Goal: Transaction & Acquisition: Purchase product/service

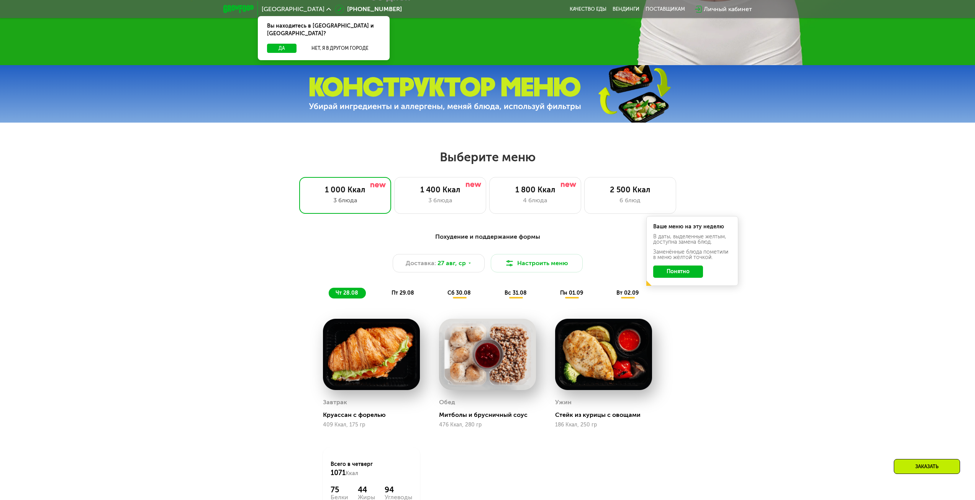
scroll to position [536, 0]
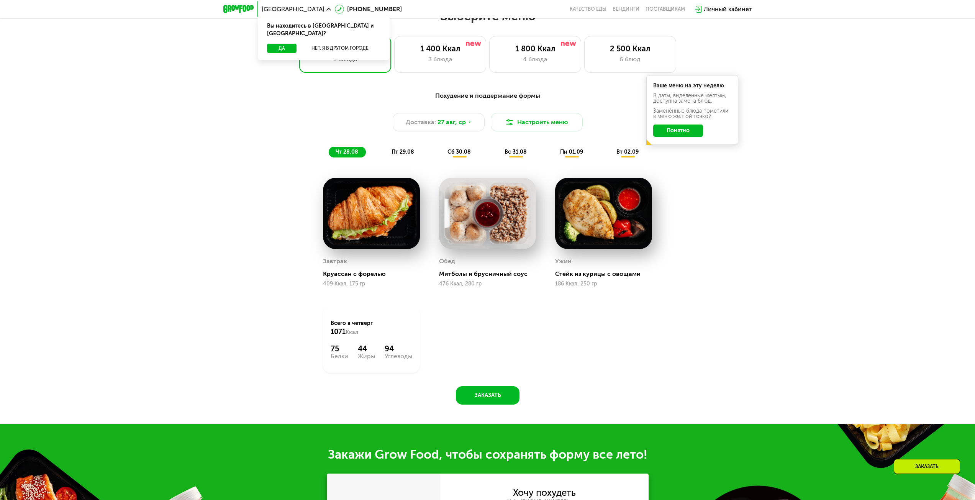
click at [667, 128] on button "Понятно" at bounding box center [678, 131] width 50 height 12
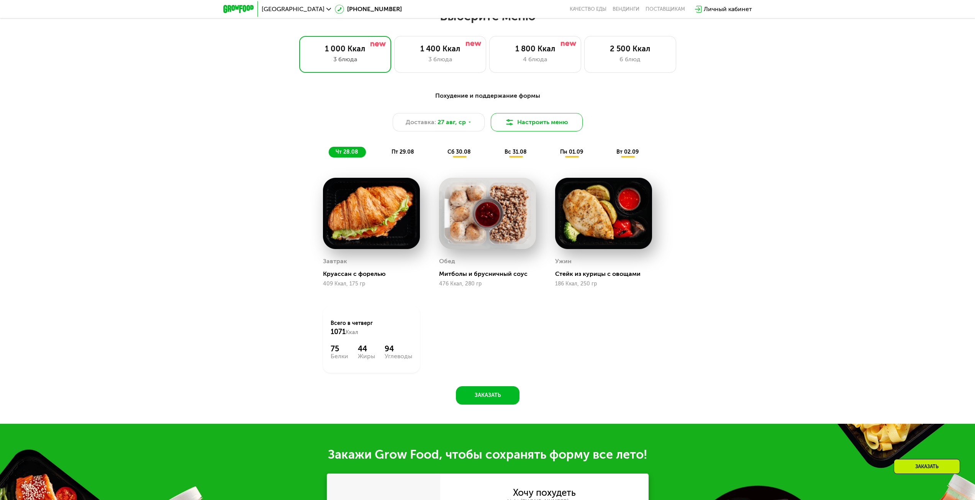
click at [529, 125] on button "Настроить меню" at bounding box center [537, 122] width 92 height 18
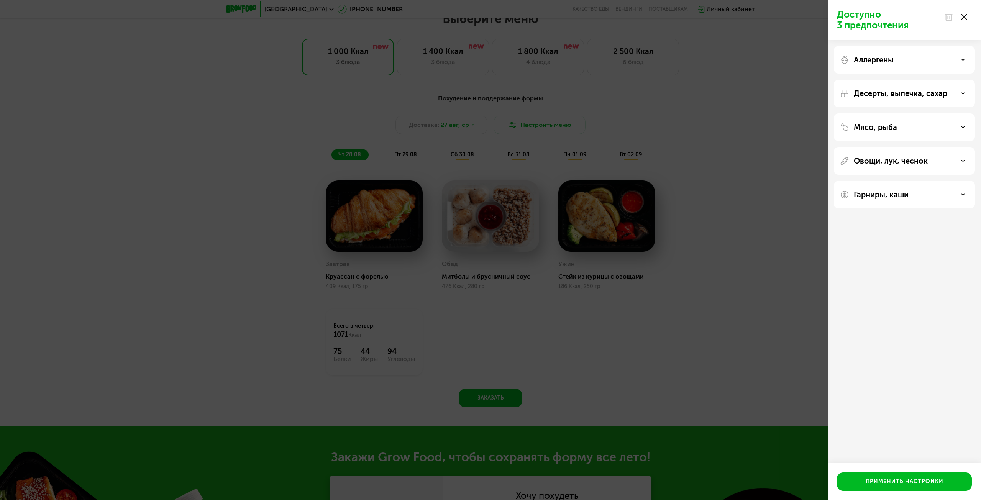
click at [905, 80] on div "Аллергены" at bounding box center [904, 94] width 141 height 28
click at [961, 60] on icon at bounding box center [963, 60] width 4 height 4
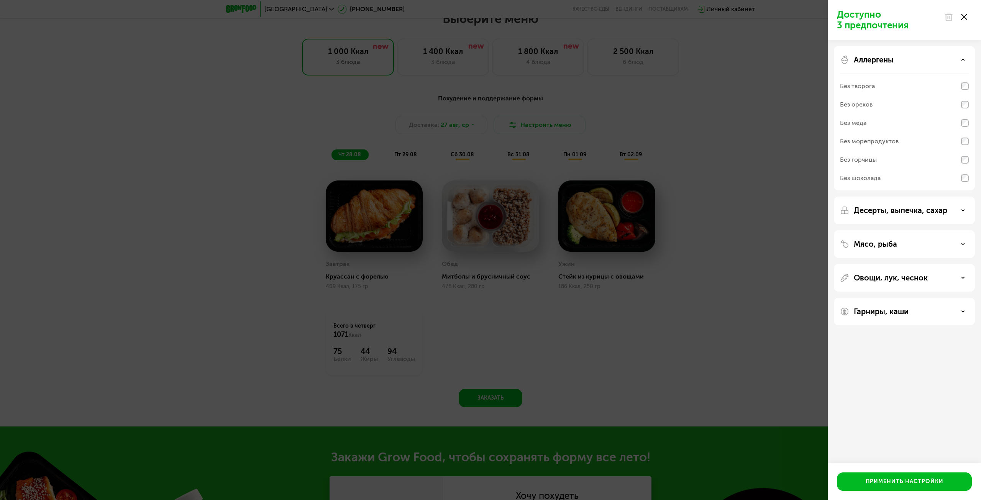
click at [872, 143] on div "Без морепродуктов" at bounding box center [869, 141] width 59 height 9
click at [901, 209] on p "Десерты, выпечка, сахар" at bounding box center [900, 210] width 93 height 9
click at [892, 241] on p "Мясо, рыба" at bounding box center [875, 243] width 43 height 9
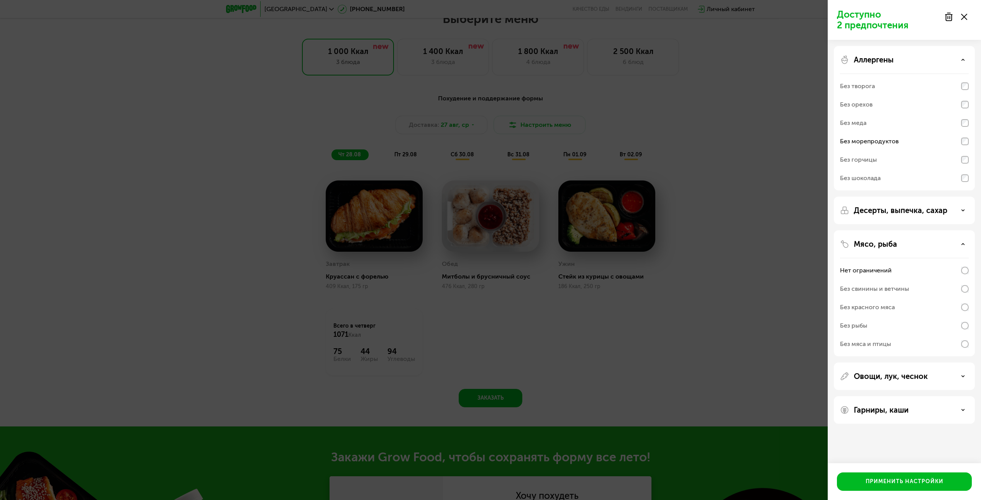
click at [961, 146] on div "Без морепродуктов" at bounding box center [904, 141] width 129 height 18
click at [948, 326] on div "Без рыбы" at bounding box center [904, 325] width 129 height 18
click at [893, 484] on div "Применить настройки" at bounding box center [904, 482] width 78 height 8
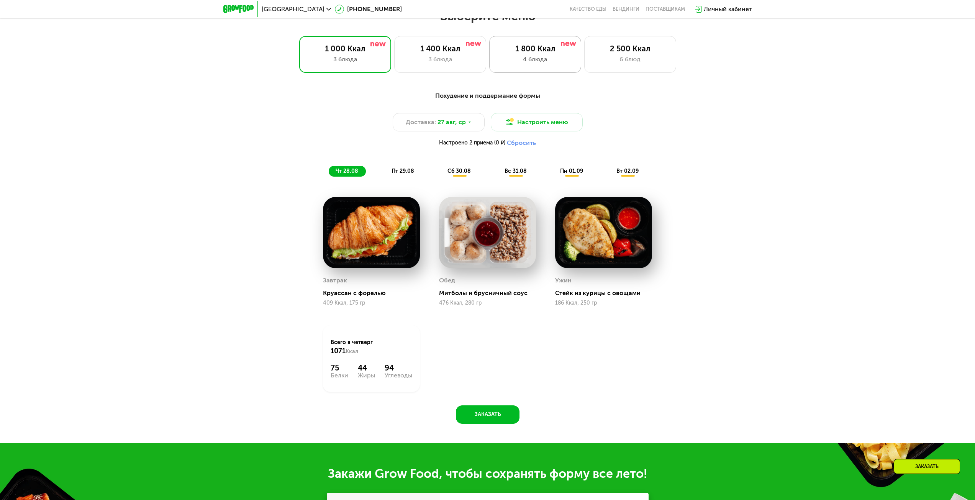
click at [510, 53] on div "1 800 Ккал" at bounding box center [535, 48] width 76 height 9
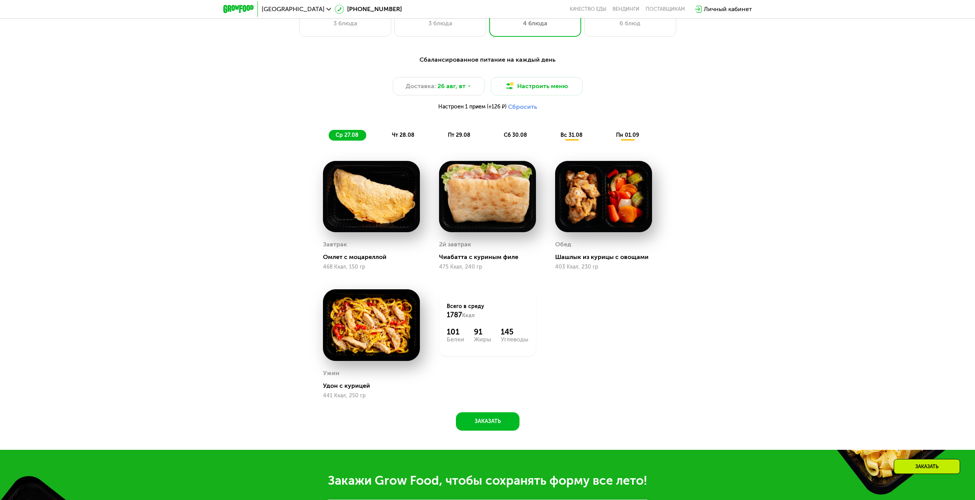
scroll to position [575, 0]
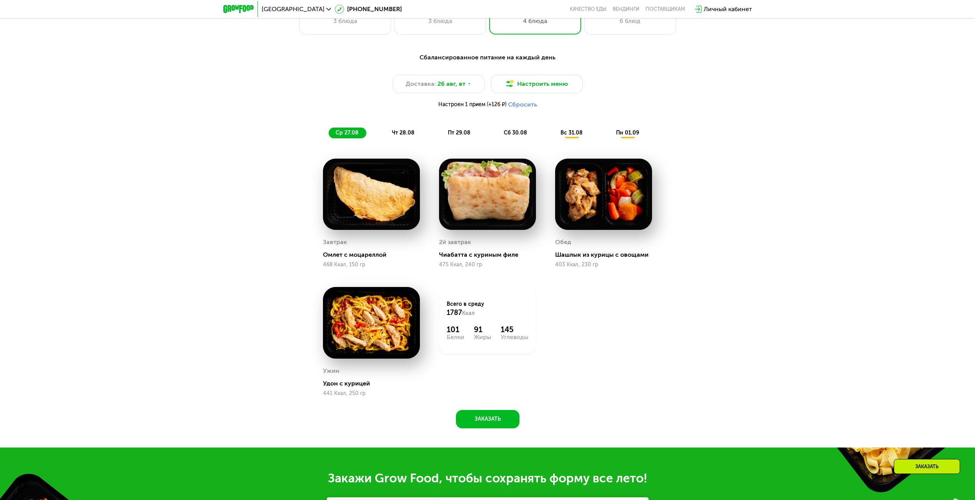
click at [400, 136] on span "чт 28.08" at bounding box center [403, 132] width 23 height 7
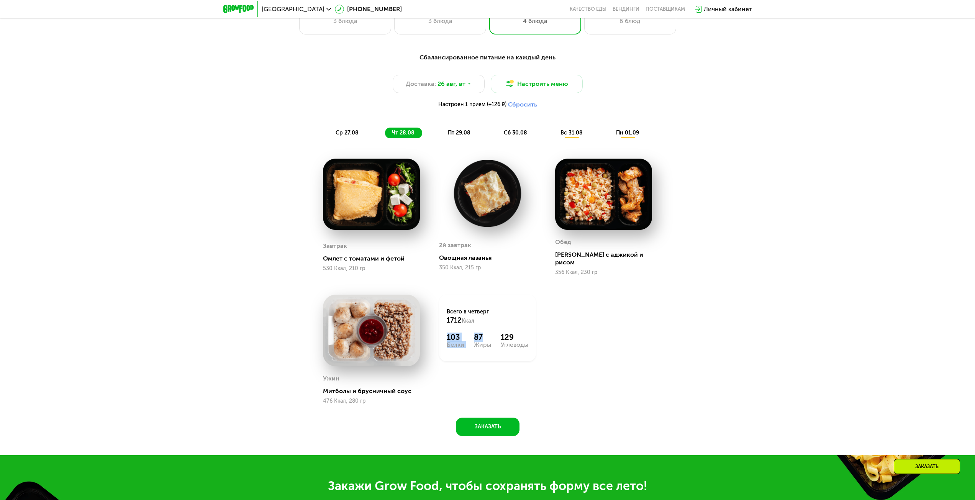
drag, startPoint x: 452, startPoint y: 327, endPoint x: 482, endPoint y: 332, distance: 30.7
click at [482, 332] on div "Всего в [DATE] 1712 Ккал 103 Белки 87 Жиры 129 Углеводы" at bounding box center [487, 328] width 97 height 67
click at [468, 333] on div "103 Белки 87 Жиры 129 Углеводы" at bounding box center [488, 340] width 82 height 15
click at [497, 138] on div "пт 29.08" at bounding box center [516, 133] width 38 height 11
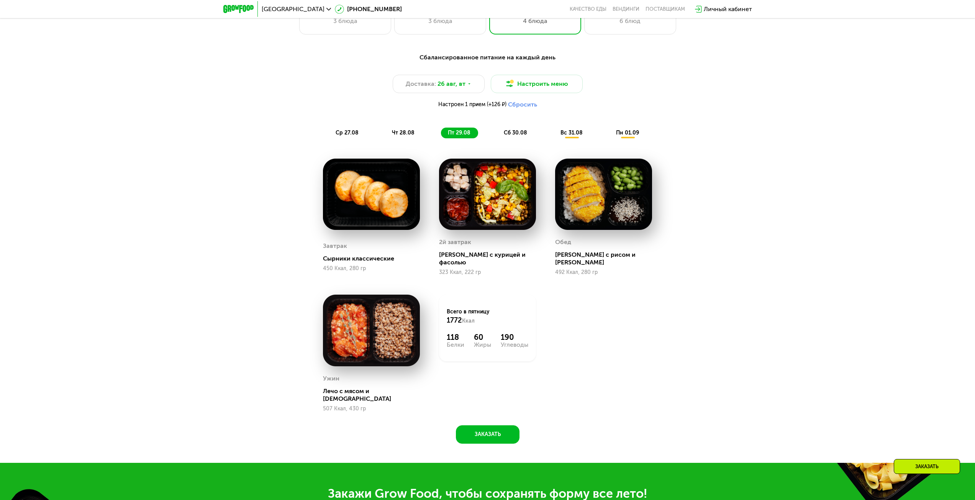
click at [404, 134] on span "чт 28.08" at bounding box center [403, 132] width 23 height 7
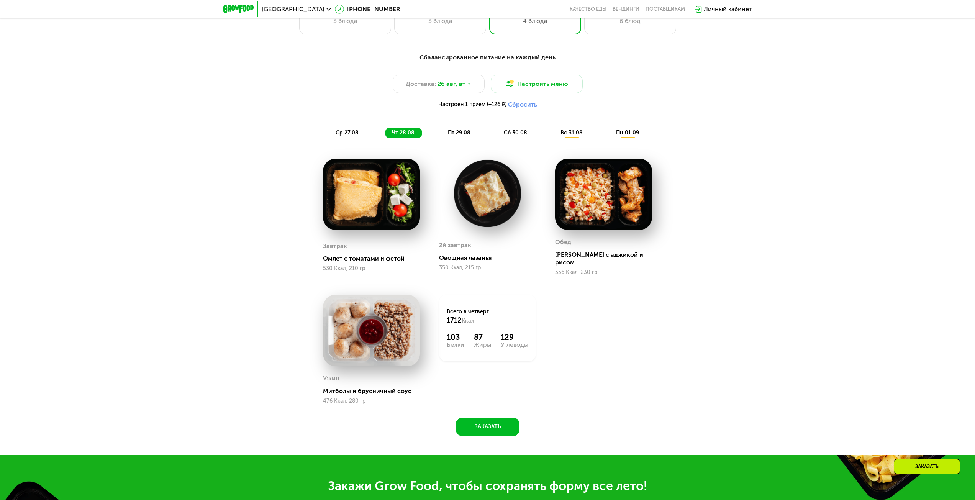
click at [343, 132] on span "ср 27.08" at bounding box center [347, 132] width 23 height 7
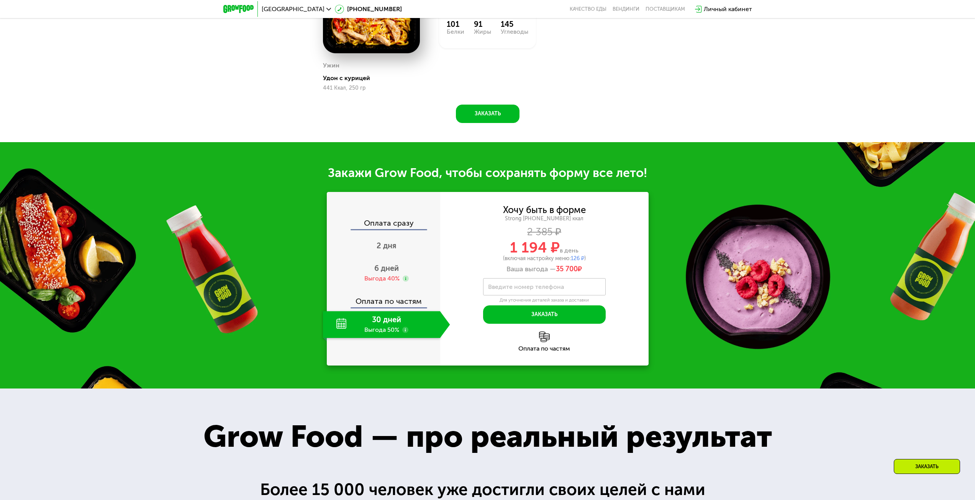
scroll to position [881, 0]
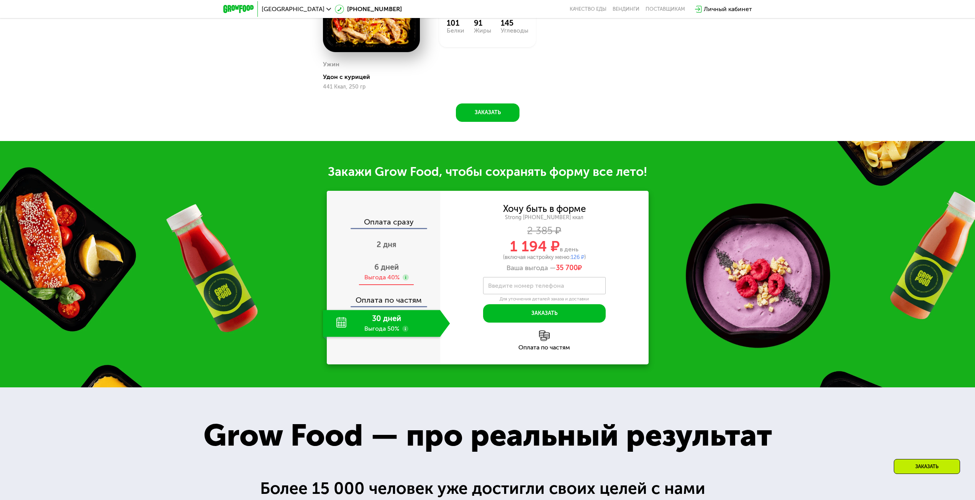
click at [382, 267] on span "6 дней" at bounding box center [386, 266] width 25 height 9
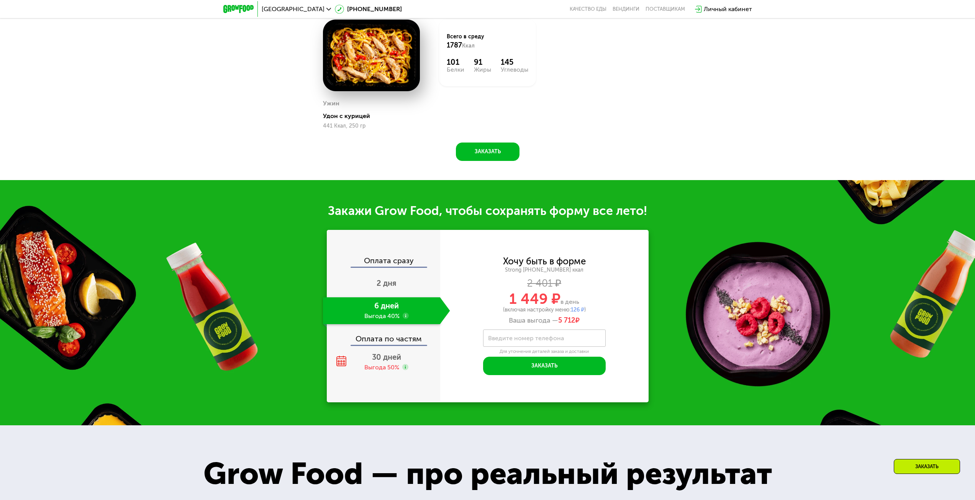
scroll to position [843, 0]
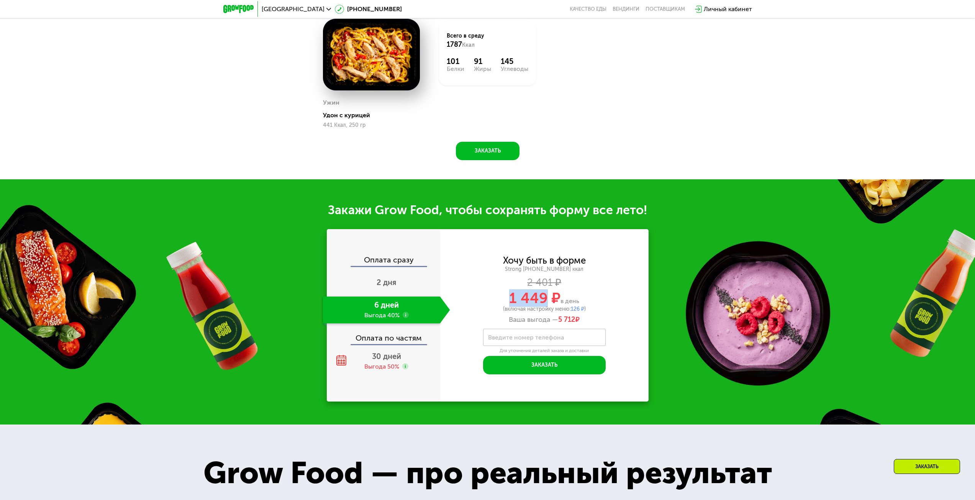
drag, startPoint x: 506, startPoint y: 303, endPoint x: 545, endPoint y: 298, distance: 38.6
click at [545, 298] on div "1 449 ₽ в день" at bounding box center [544, 298] width 208 height 15
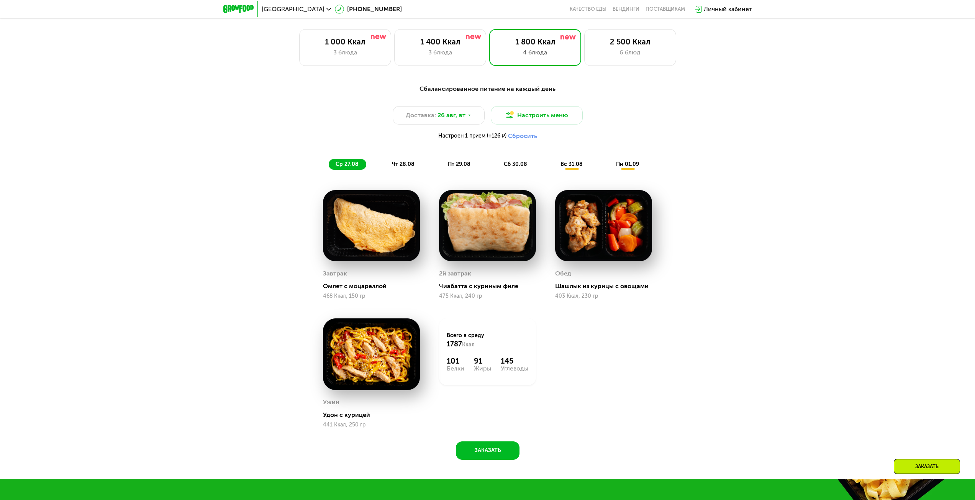
scroll to position [536, 0]
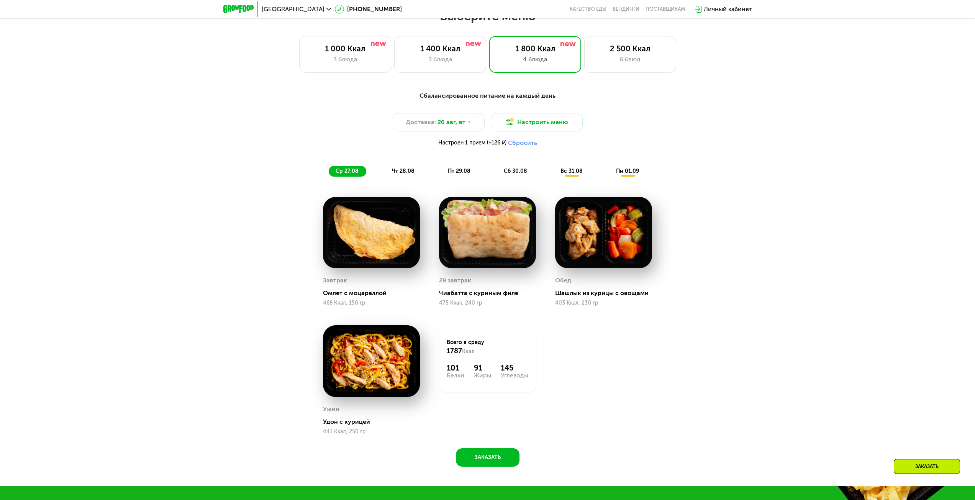
click at [768, 363] on div "Сбалансированное питание на каждый день Доставка: [DATE] Настроить меню Настрое…" at bounding box center [487, 282] width 975 height 405
click at [398, 170] on span "чт 28.08" at bounding box center [403, 171] width 23 height 7
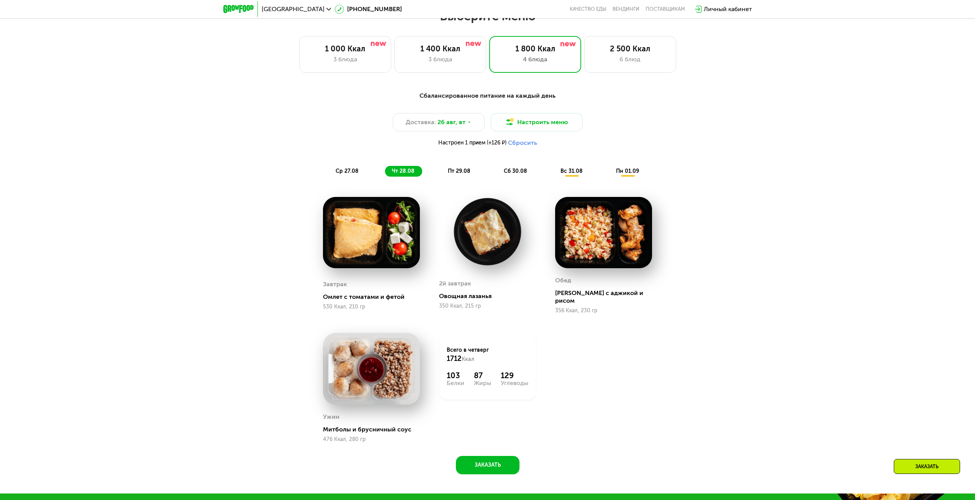
click at [448, 174] on span "пт 29.08" at bounding box center [459, 171] width 23 height 7
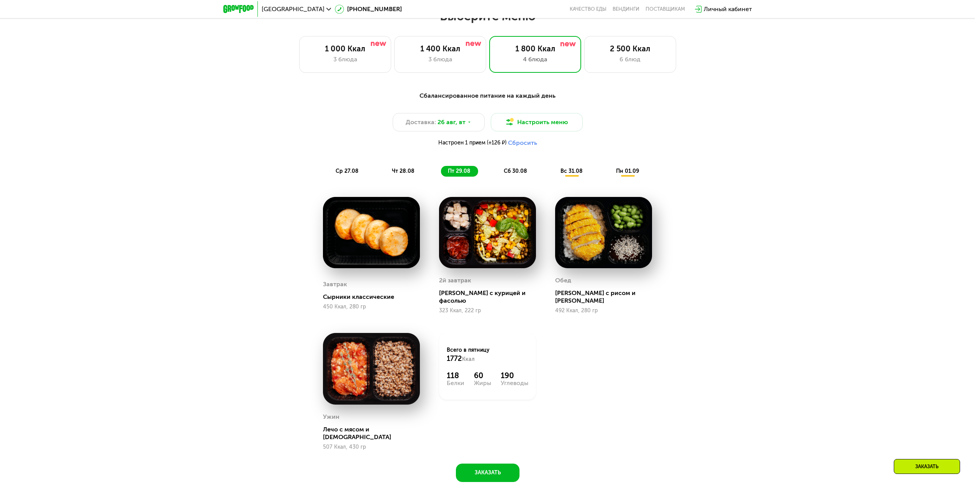
click at [507, 174] on span "сб 30.08" at bounding box center [515, 171] width 23 height 7
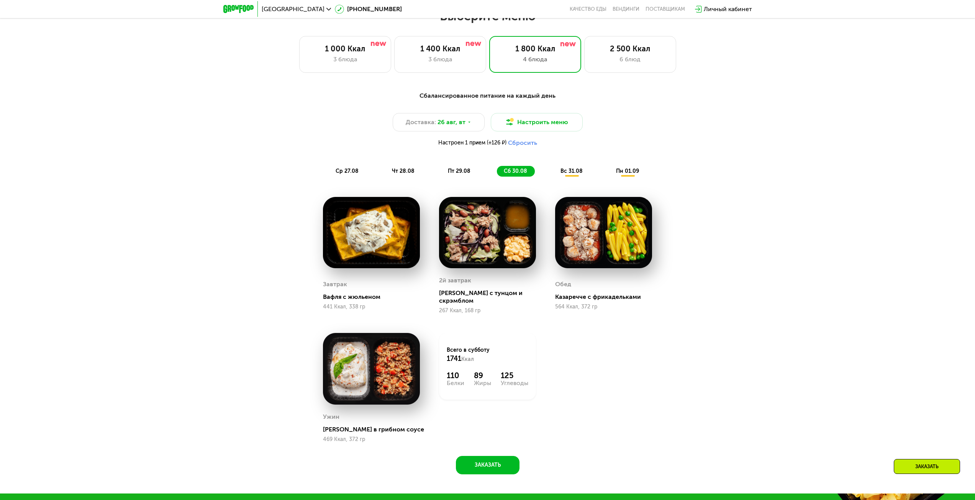
click at [565, 174] on span "вс 31.08" at bounding box center [571, 171] width 22 height 7
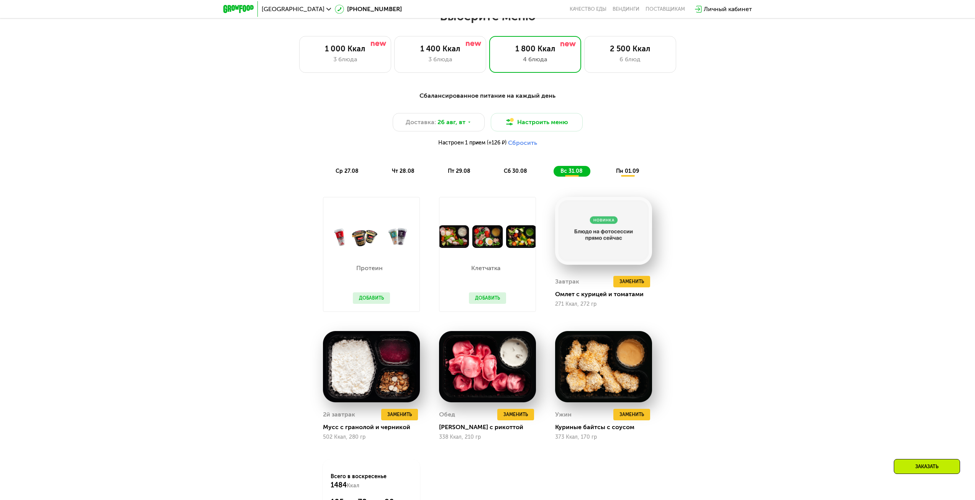
click at [762, 217] on div "Сбалансированное питание на каждый день Доставка: [DATE] Настроить меню Настрое…" at bounding box center [487, 328] width 975 height 497
click at [728, 214] on div "Сбалансированное питание на каждый день Доставка: [DATE] Настроить меню Настрое…" at bounding box center [487, 328] width 975 height 497
click at [630, 177] on div "пн 01.09" at bounding box center [628, 171] width 38 height 11
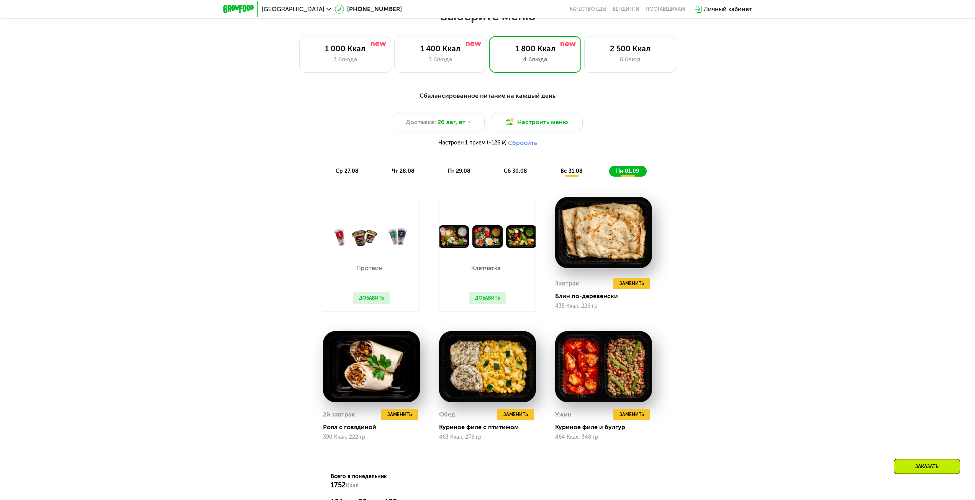
click at [343, 174] on span "ср 27.08" at bounding box center [347, 171] width 23 height 7
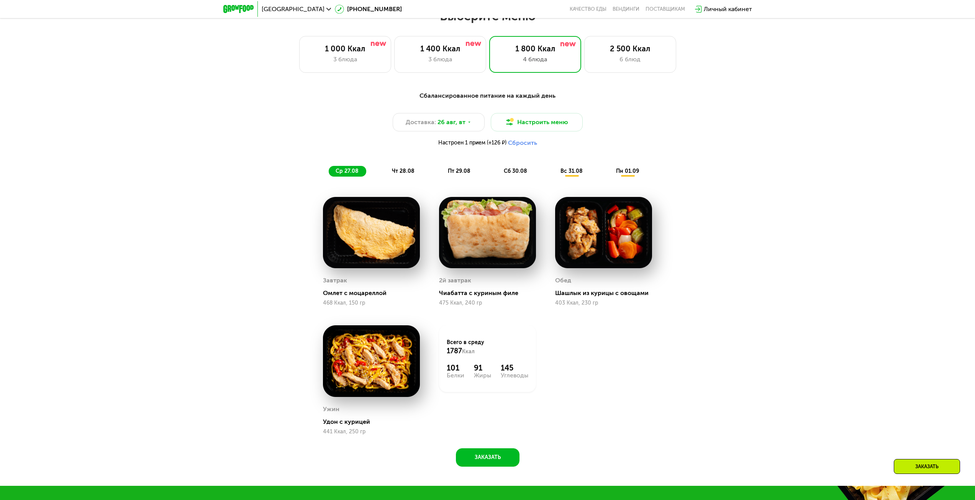
click at [410, 174] on span "чт 28.08" at bounding box center [403, 171] width 23 height 7
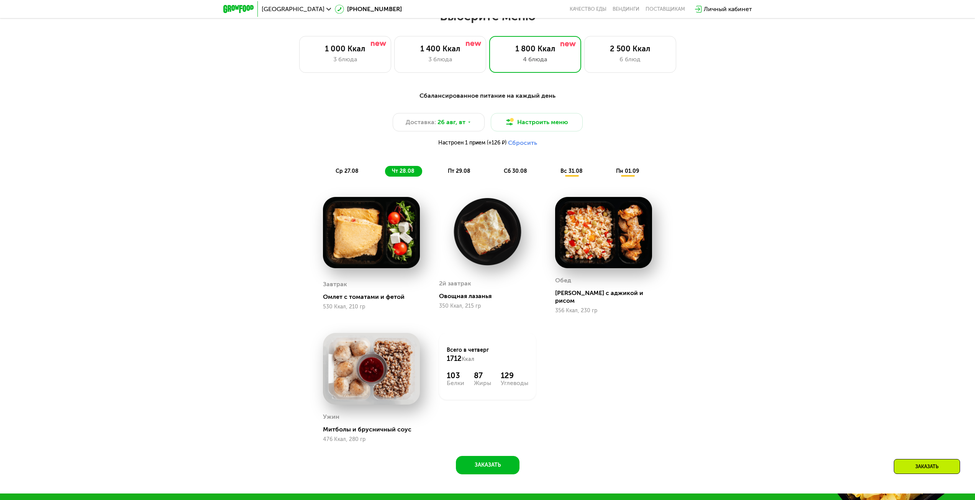
click at [443, 179] on div "Сбалансированное питание на каждый день Доставка: [DATE] Настроить меню Настрое…" at bounding box center [487, 134] width 463 height 95
click at [497, 174] on div "пт 29.08" at bounding box center [516, 171] width 38 height 11
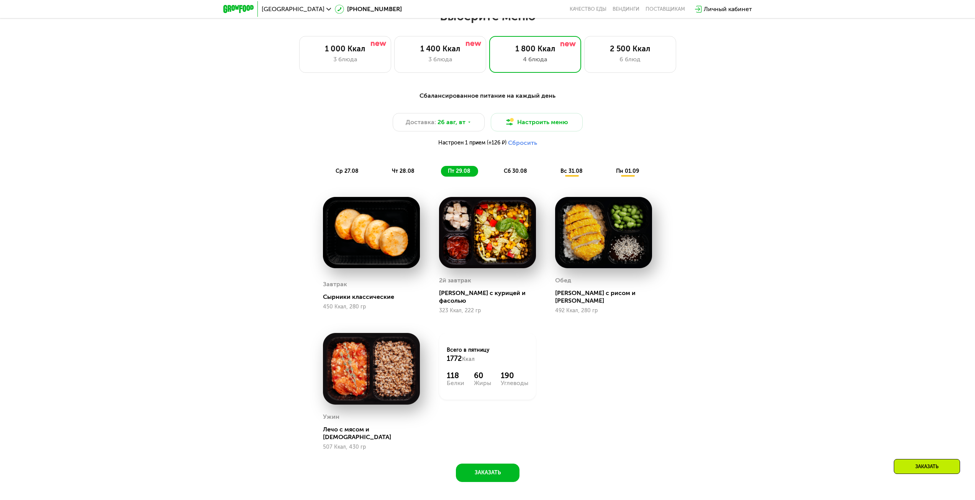
click at [385, 177] on div "ср 27.08" at bounding box center [403, 171] width 37 height 11
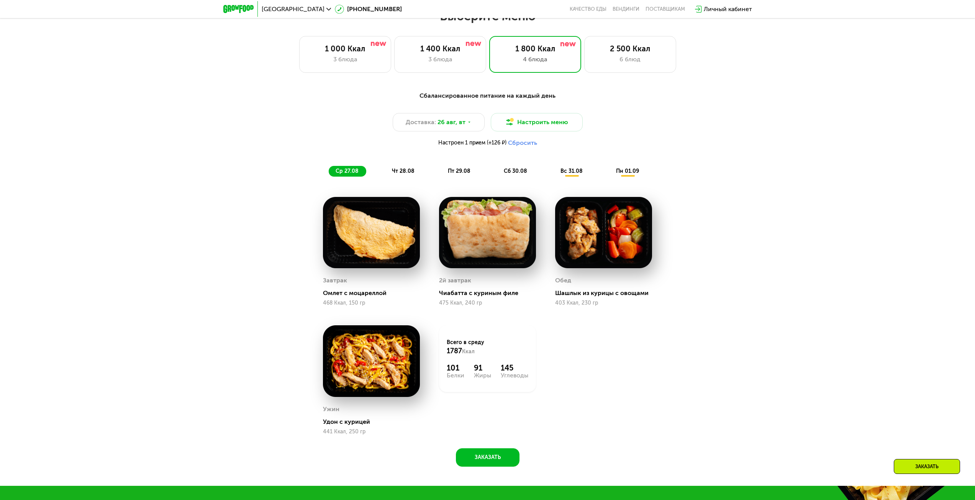
click at [393, 173] on span "чт 28.08" at bounding box center [403, 171] width 23 height 7
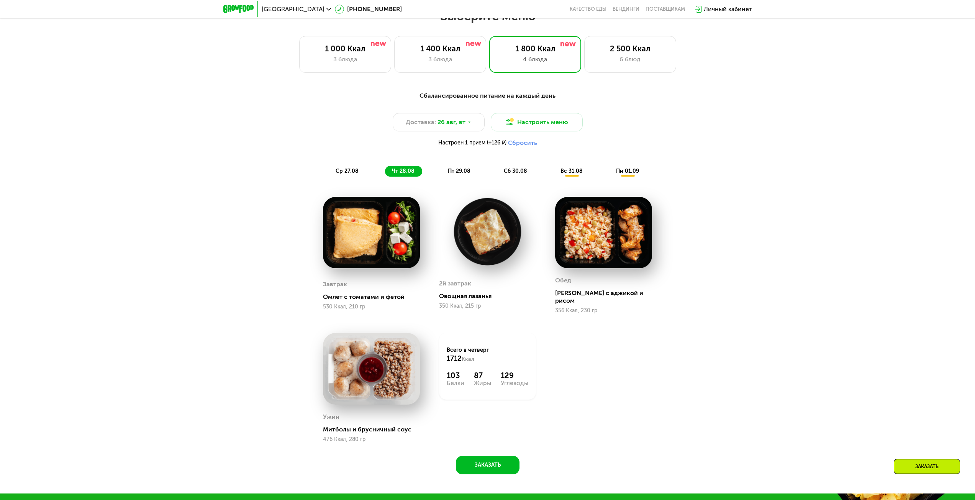
click at [464, 174] on span "пт 29.08" at bounding box center [459, 171] width 23 height 7
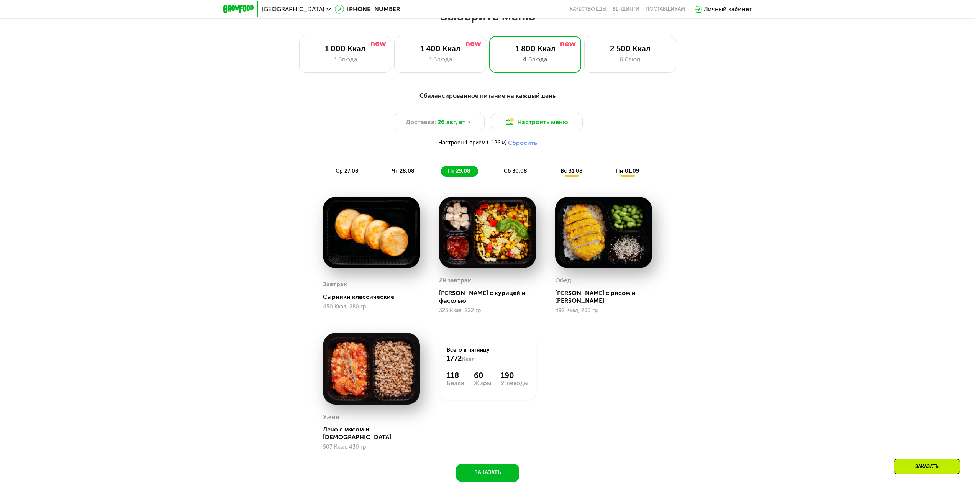
click at [520, 174] on span "сб 30.08" at bounding box center [515, 171] width 23 height 7
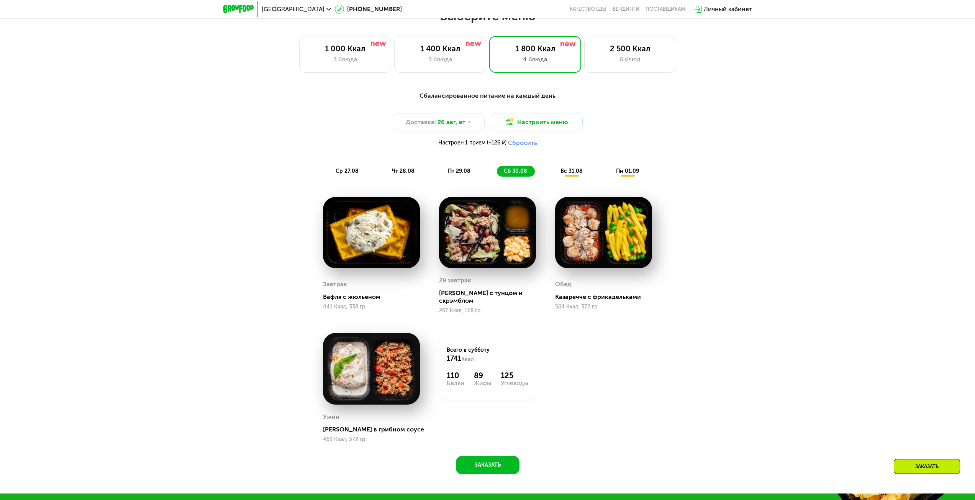
click at [609, 176] on div "вс 31.08" at bounding box center [628, 171] width 38 height 11
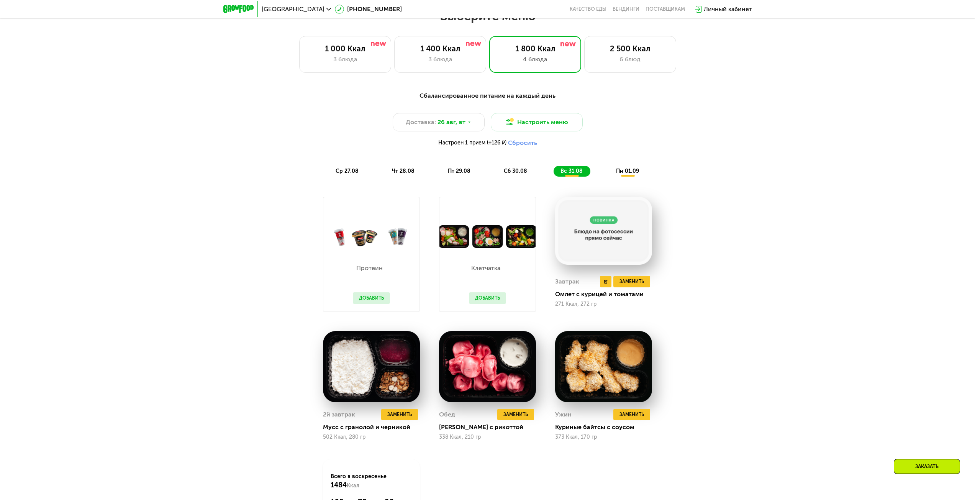
click at [593, 236] on img at bounding box center [603, 231] width 97 height 68
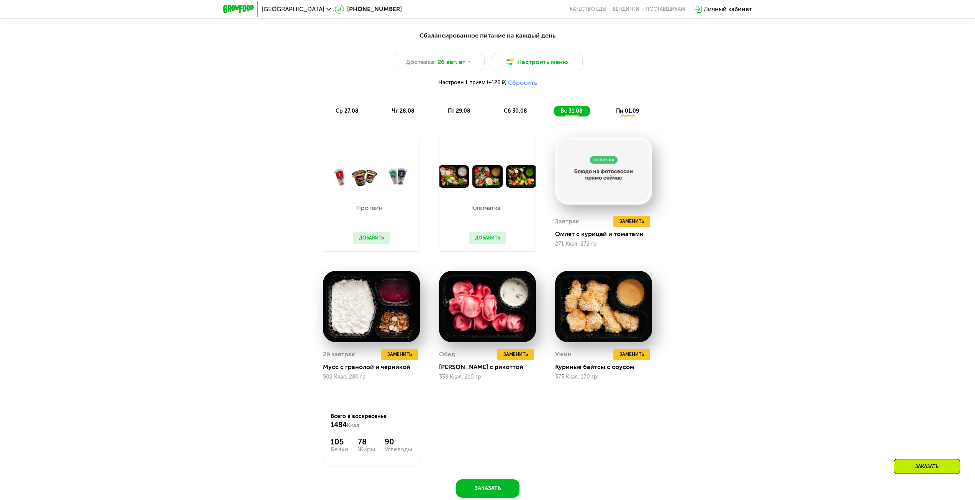
scroll to position [613, 0]
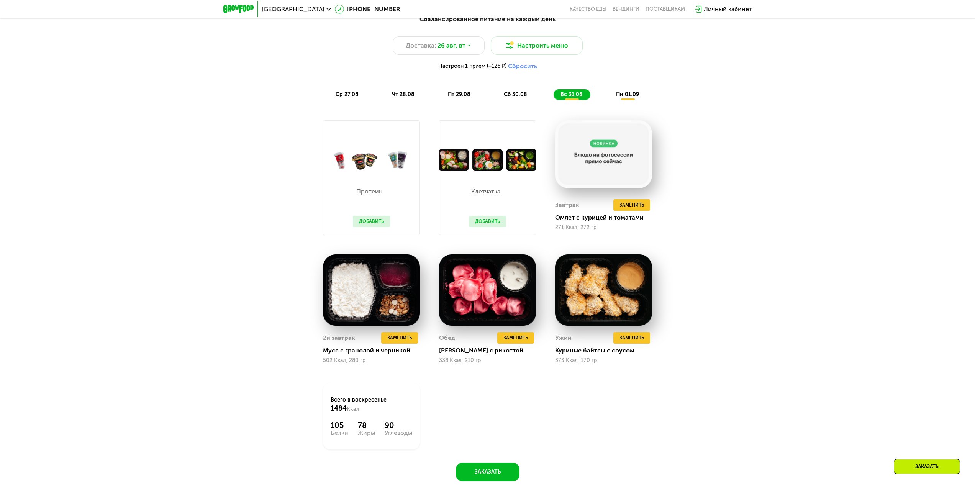
click at [349, 97] on span "ср 27.08" at bounding box center [347, 94] width 23 height 7
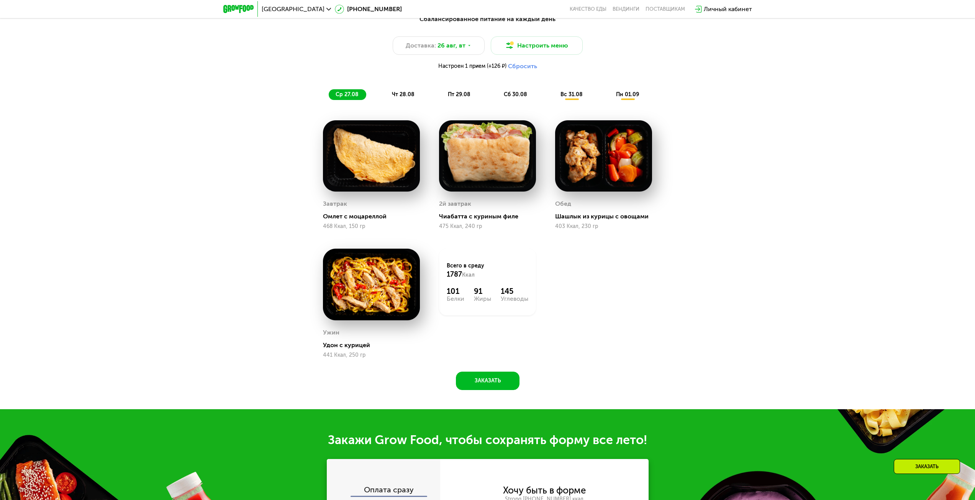
click at [456, 307] on div "Всего в [DATE] 1787 Ккал 101 Белки 91 Жиры 145 Углеводы" at bounding box center [487, 282] width 97 height 67
click at [441, 100] on div "чт 28.08" at bounding box center [459, 94] width 37 height 11
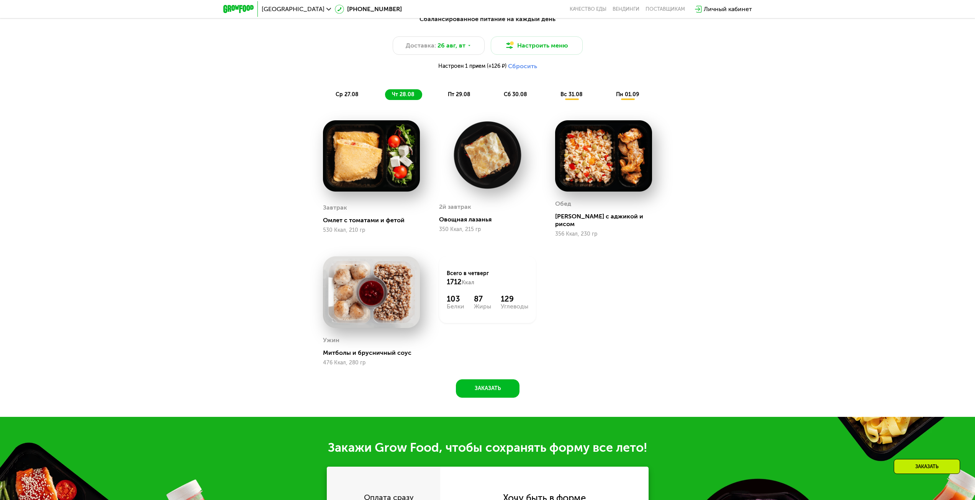
drag, startPoint x: 487, startPoint y: 212, endPoint x: 482, endPoint y: 222, distance: 11.0
click at [486, 212] on div "2й завтрак Овощная лазанья 350 Ккал, 215 гр" at bounding box center [487, 216] width 97 height 41
click at [477, 294] on div "87" at bounding box center [482, 298] width 17 height 9
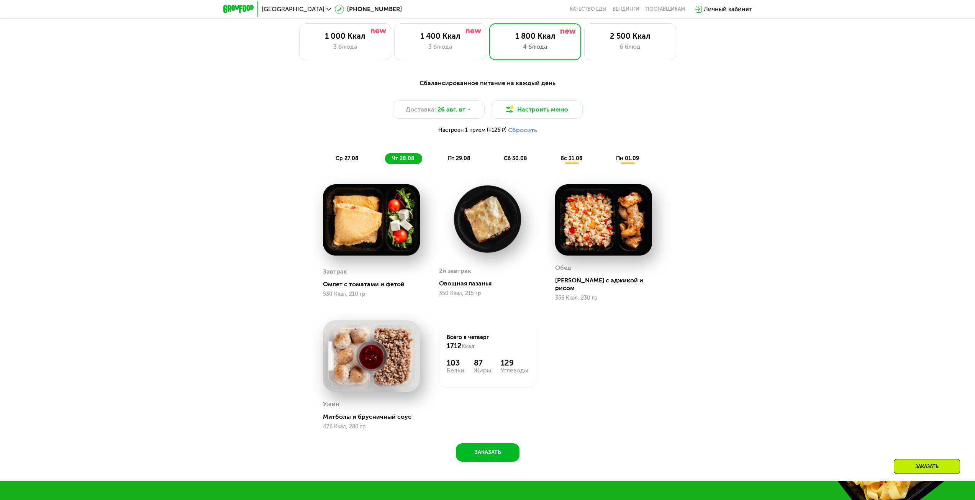
scroll to position [575, 0]
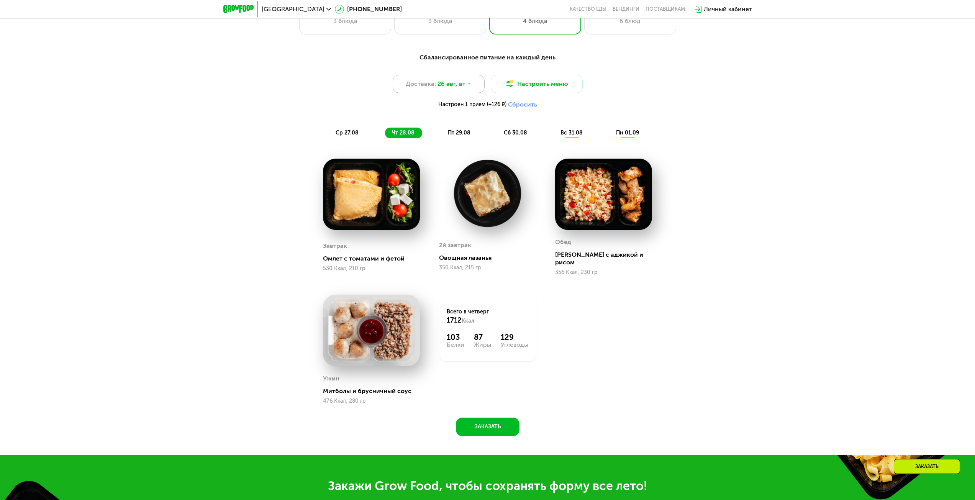
click at [472, 93] on div "Доставка: [DATE]" at bounding box center [439, 84] width 92 height 18
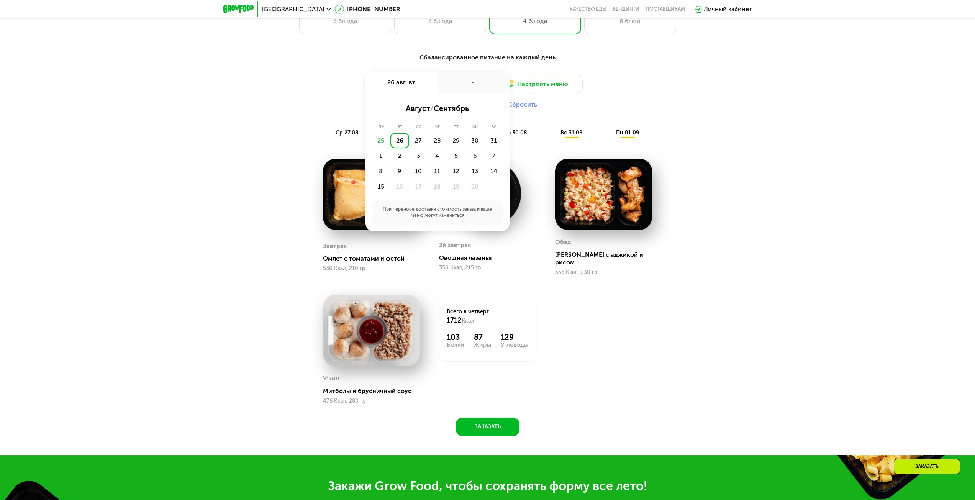
click at [785, 168] on div "Сбалансированное питание на каждый день Доставка: [DATE] авг, вт - август / сен…" at bounding box center [487, 248] width 975 height 413
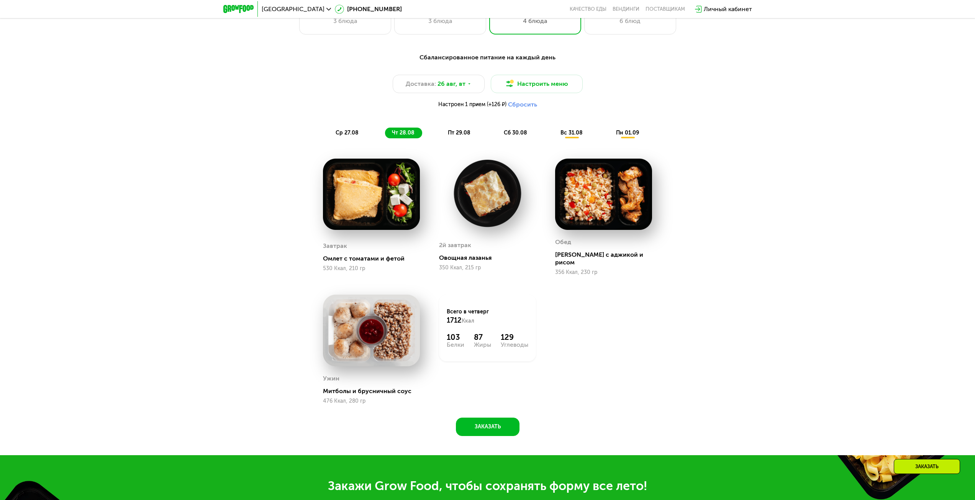
click at [497, 134] on div "пт 29.08" at bounding box center [516, 133] width 38 height 11
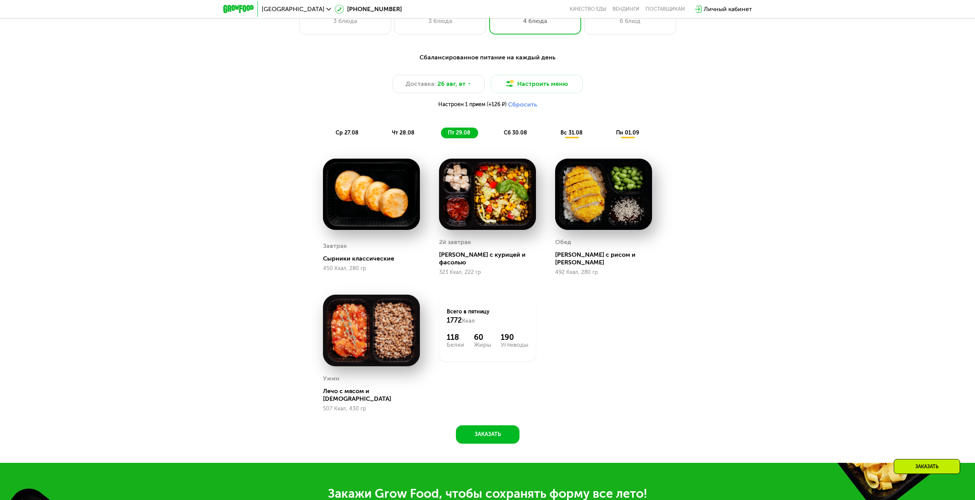
click at [354, 136] on span "ср 27.08" at bounding box center [347, 132] width 23 height 7
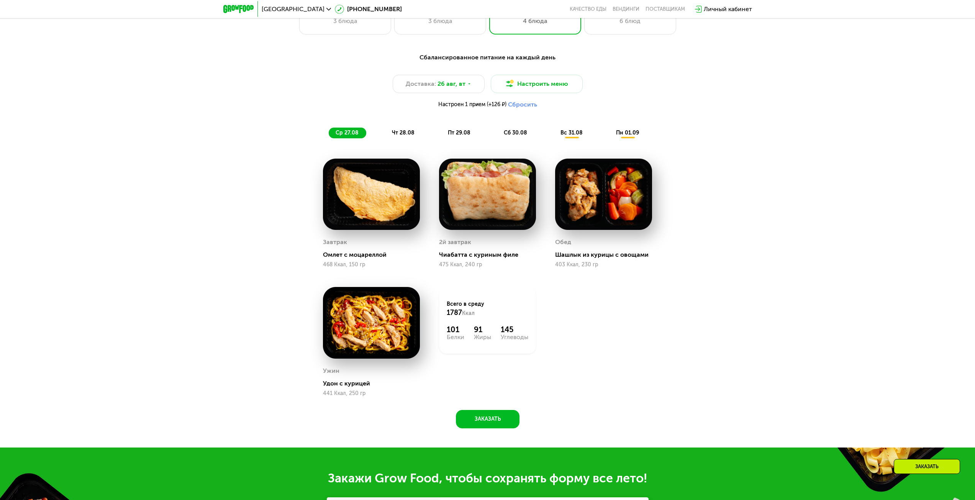
click at [405, 135] on span "чт 28.08" at bounding box center [403, 132] width 23 height 7
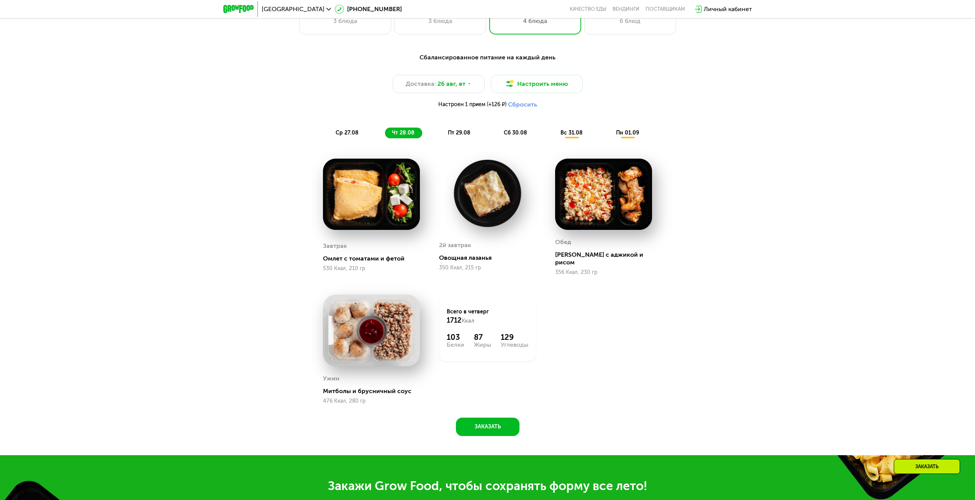
click at [458, 136] on span "пт 29.08" at bounding box center [459, 132] width 23 height 7
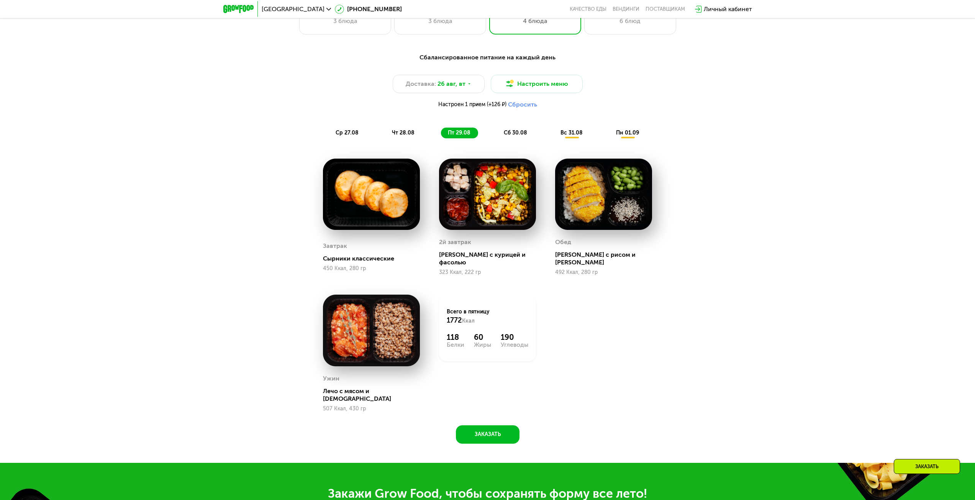
click at [520, 136] on span "сб 30.08" at bounding box center [515, 132] width 23 height 7
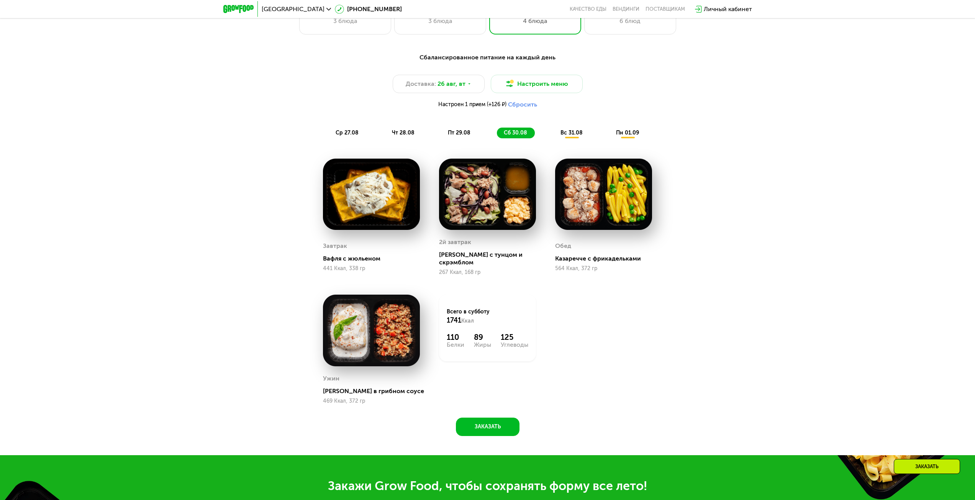
click at [572, 136] on span "вс 31.08" at bounding box center [571, 132] width 22 height 7
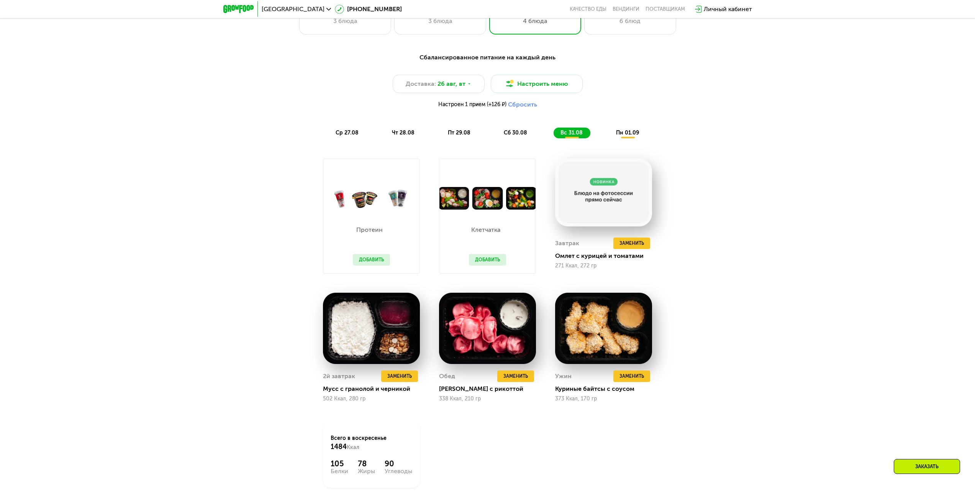
click at [711, 236] on div "Сбалансированное питание на каждый день Доставка: [DATE] Настроить меню Настрое…" at bounding box center [488, 284] width 472 height 472
click at [619, 135] on span "пн 01.09" at bounding box center [627, 132] width 23 height 7
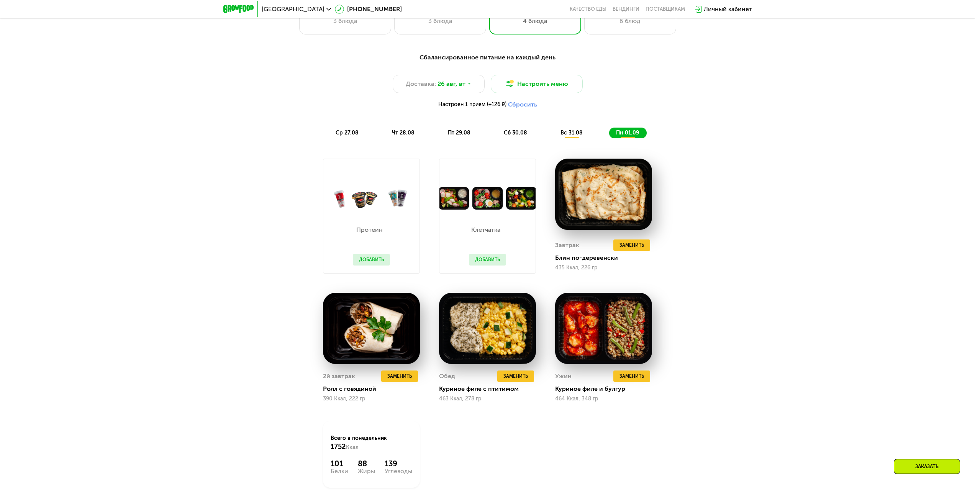
click at [570, 136] on span "вс 31.08" at bounding box center [571, 132] width 22 height 7
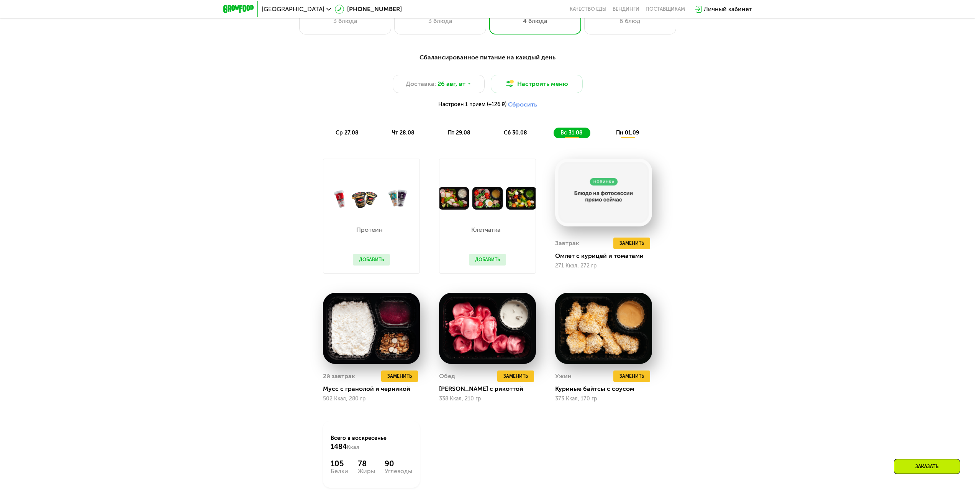
click at [624, 136] on span "пн 01.09" at bounding box center [627, 132] width 23 height 7
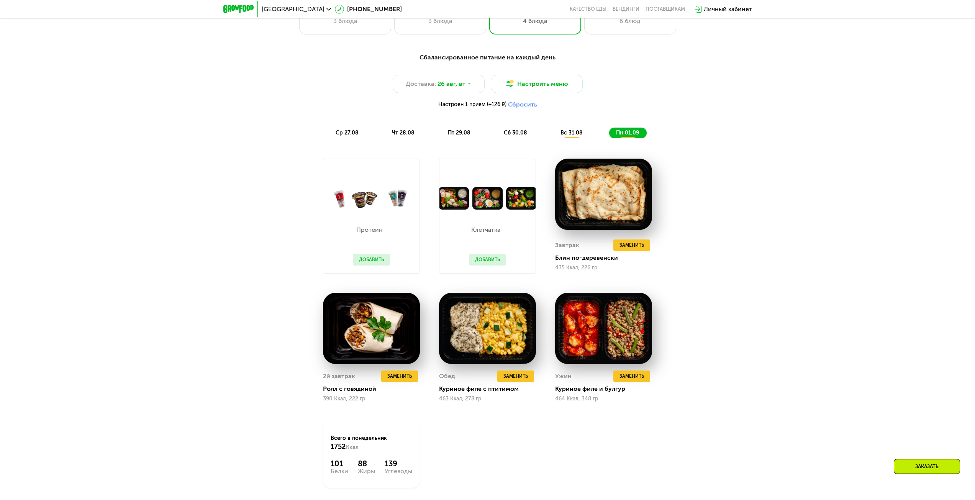
click at [455, 134] on span "пт 29.08" at bounding box center [459, 132] width 23 height 7
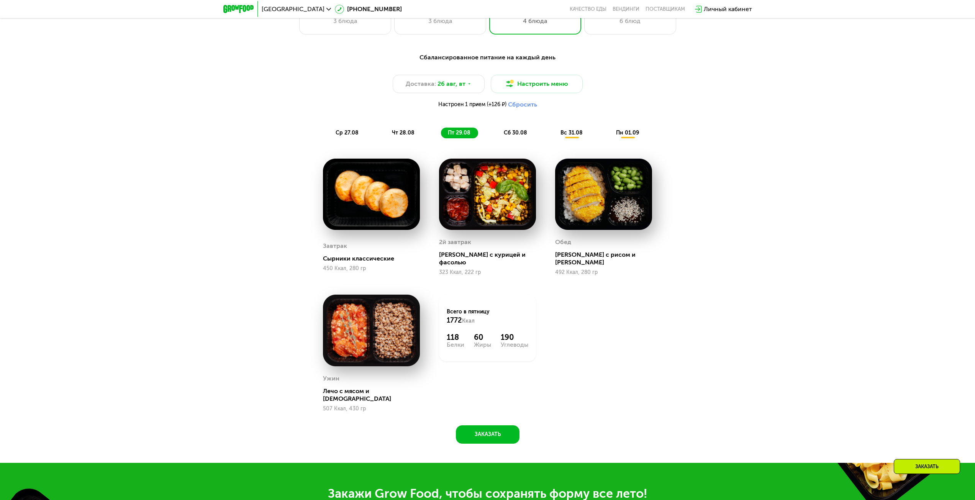
click at [403, 135] on span "чт 28.08" at bounding box center [403, 132] width 23 height 7
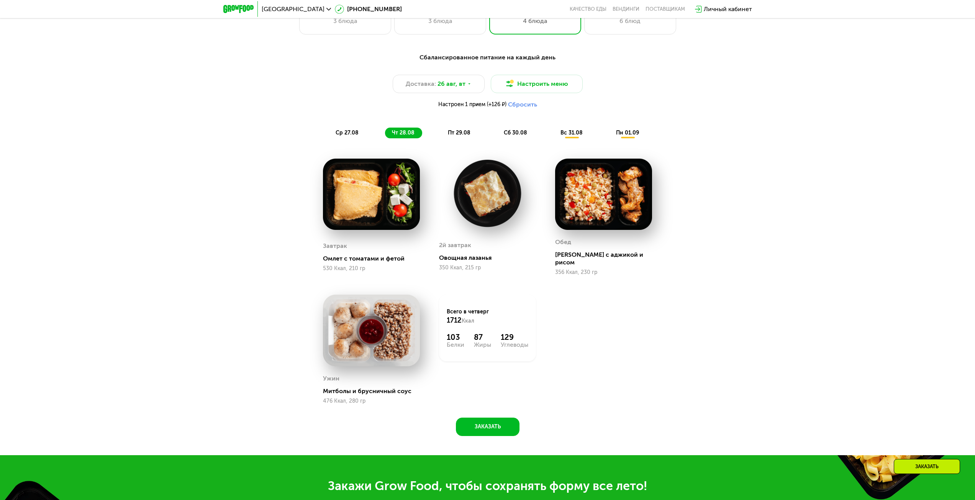
click at [345, 133] on span "ср 27.08" at bounding box center [347, 132] width 23 height 7
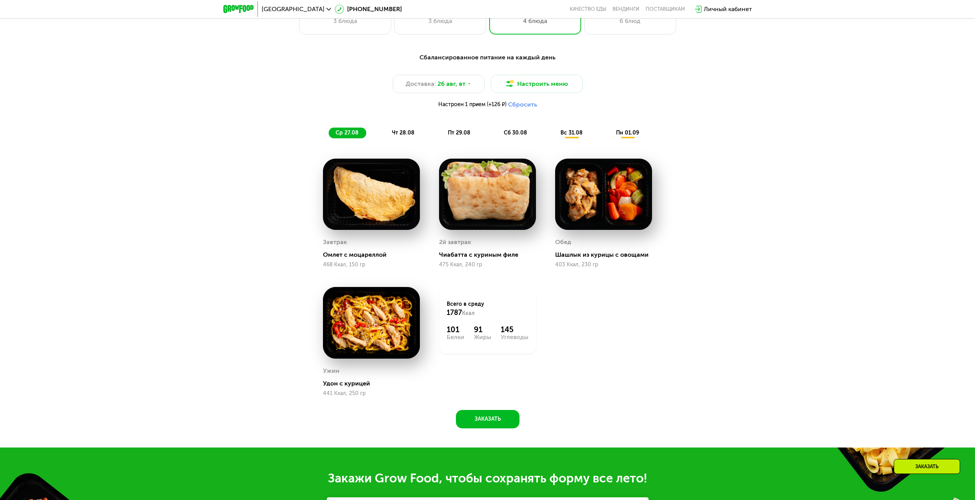
click at [562, 136] on span "вс 31.08" at bounding box center [571, 132] width 22 height 7
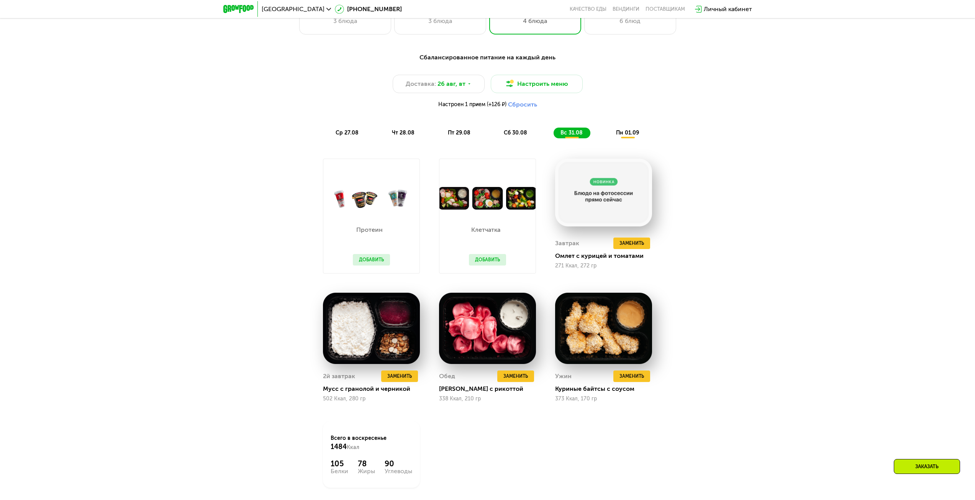
click at [361, 263] on button "Добавить" at bounding box center [371, 259] width 37 height 11
drag, startPoint x: 377, startPoint y: 213, endPoint x: 379, endPoint y: 259, distance: 46.4
click at [377, 214] on div "Протеин Добавить" at bounding box center [371, 242] width 52 height 64
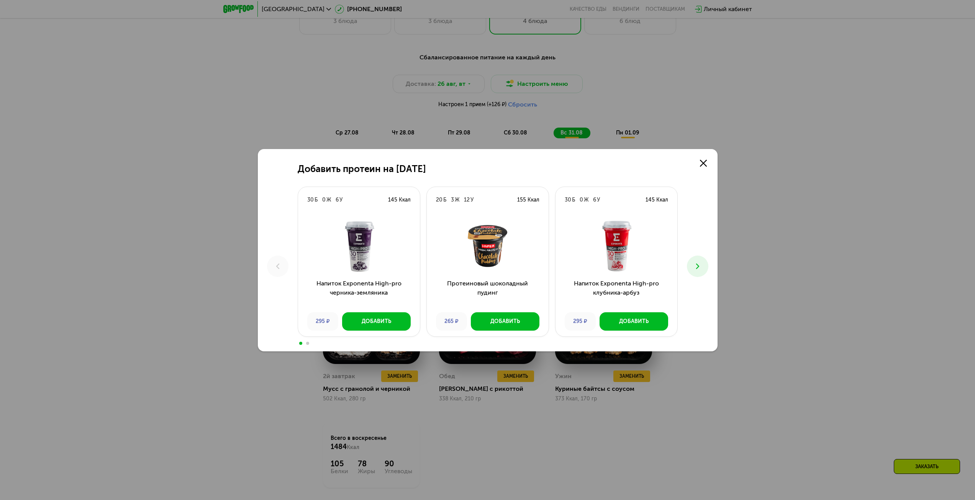
click at [378, 260] on img at bounding box center [359, 246] width 110 height 54
click at [714, 157] on div "Добавить протеин на [DATE] Б 0 Ж 6 У 145 Ккал Напиток Exponenta High-pro черник…" at bounding box center [488, 250] width 460 height 202
click at [708, 160] on link at bounding box center [703, 163] width 15 height 15
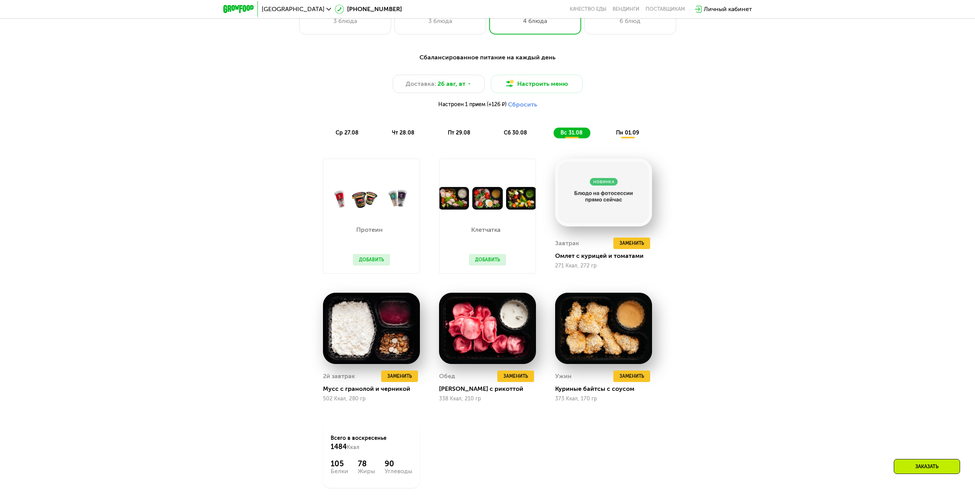
click at [482, 260] on button "Добавить" at bounding box center [487, 259] width 37 height 11
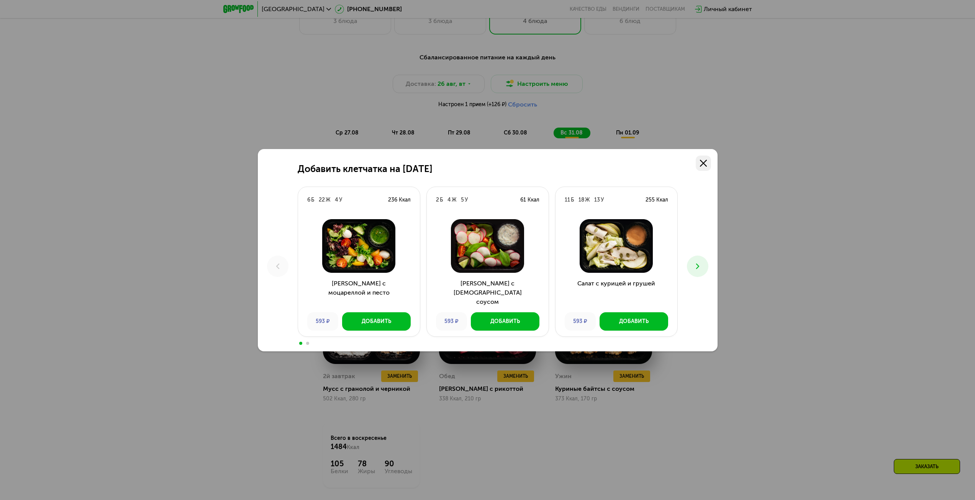
click at [709, 161] on link at bounding box center [703, 163] width 15 height 15
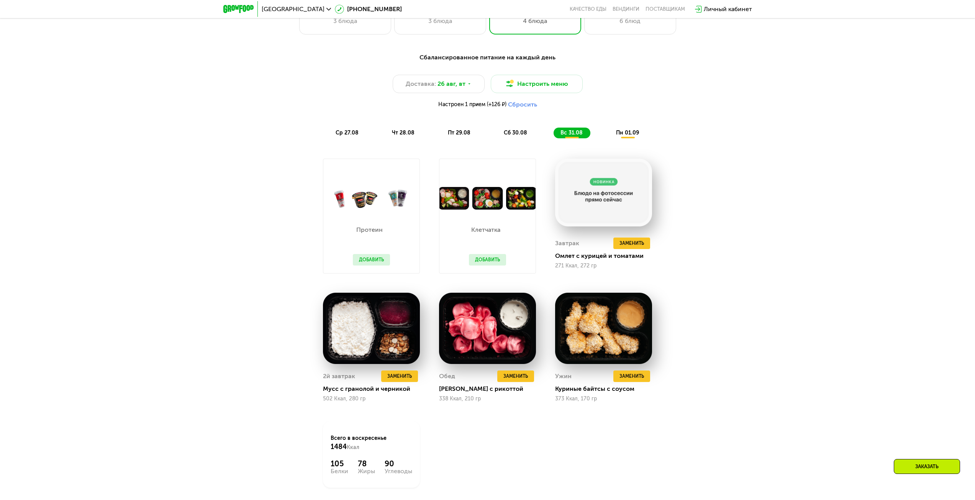
click at [625, 141] on div "Сбалансированное питание на каждый день Доставка: [DATE] Настроить меню Настрое…" at bounding box center [487, 95] width 463 height 95
click at [626, 136] on span "пн 01.09" at bounding box center [627, 132] width 23 height 7
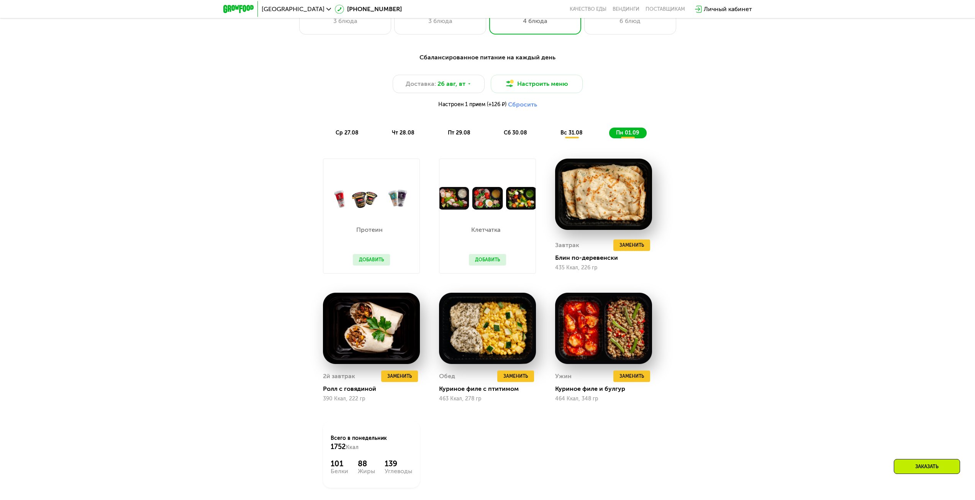
click at [572, 134] on span "вс 31.08" at bounding box center [571, 132] width 22 height 7
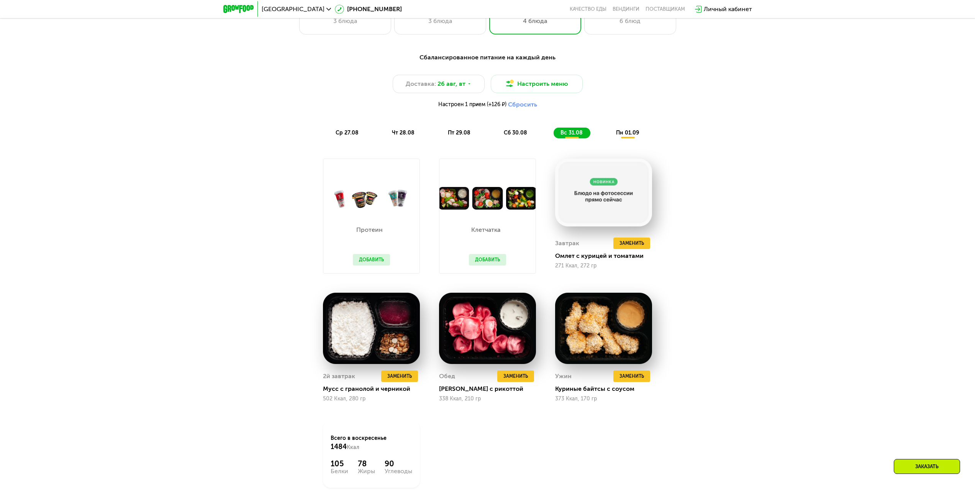
click at [518, 108] on button "Сбросить" at bounding box center [522, 105] width 29 height 8
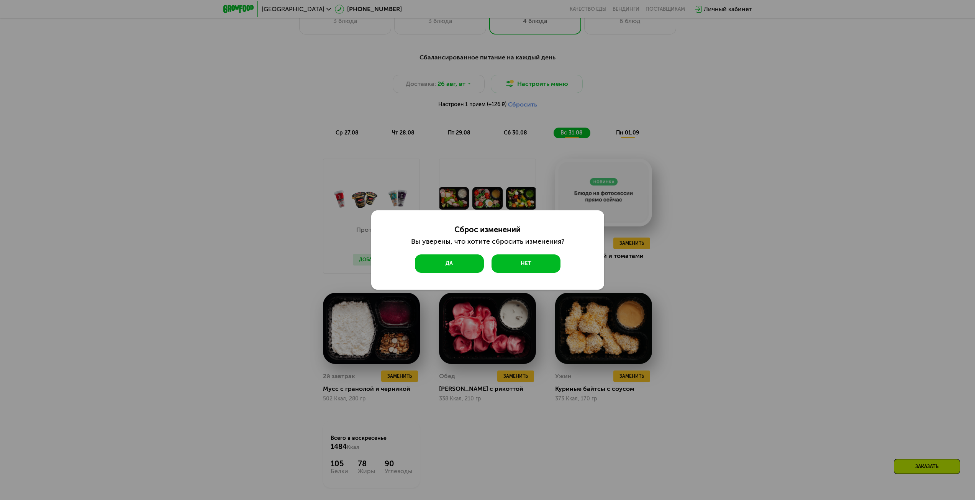
click at [441, 261] on button "Да" at bounding box center [449, 263] width 69 height 18
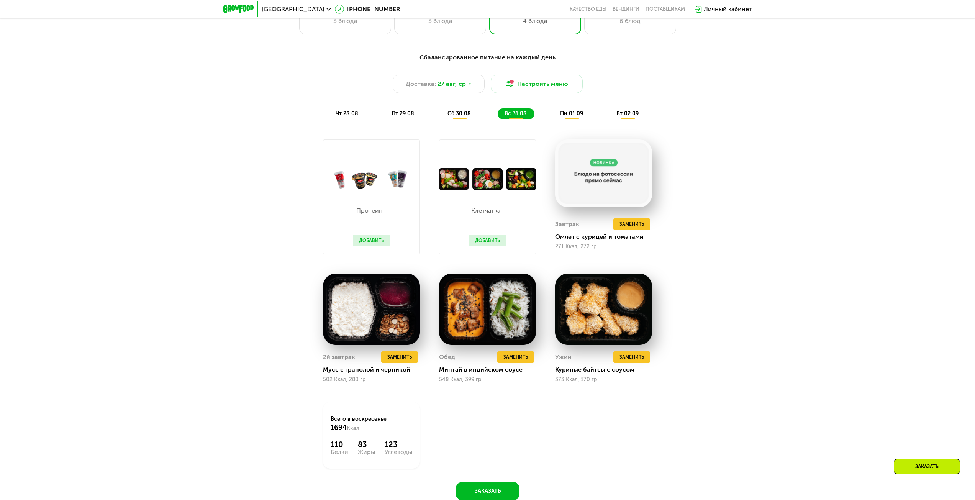
click at [751, 184] on div "Сбалансированное питание на каждый день Доставка: [DATE] Настроить меню чт 28.0…" at bounding box center [487, 281] width 975 height 478
click at [336, 114] on span "чт 28.08" at bounding box center [347, 113] width 23 height 7
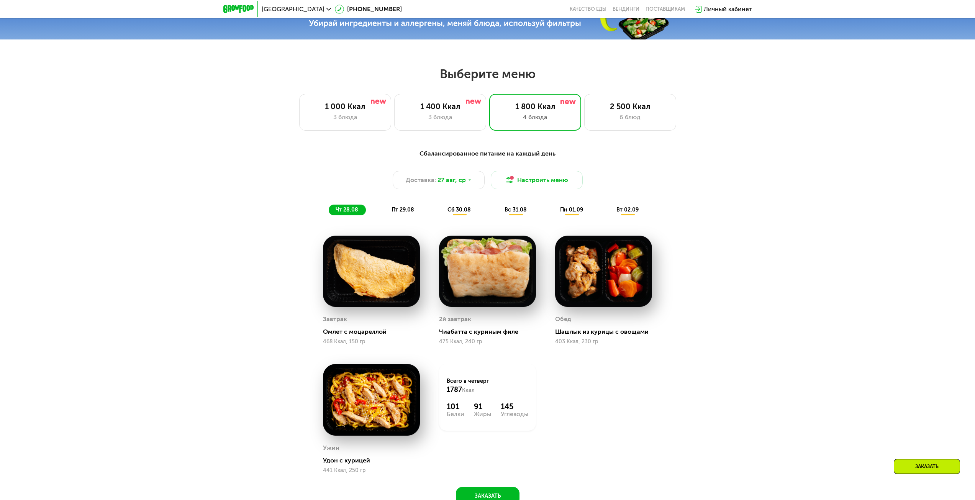
scroll to position [460, 0]
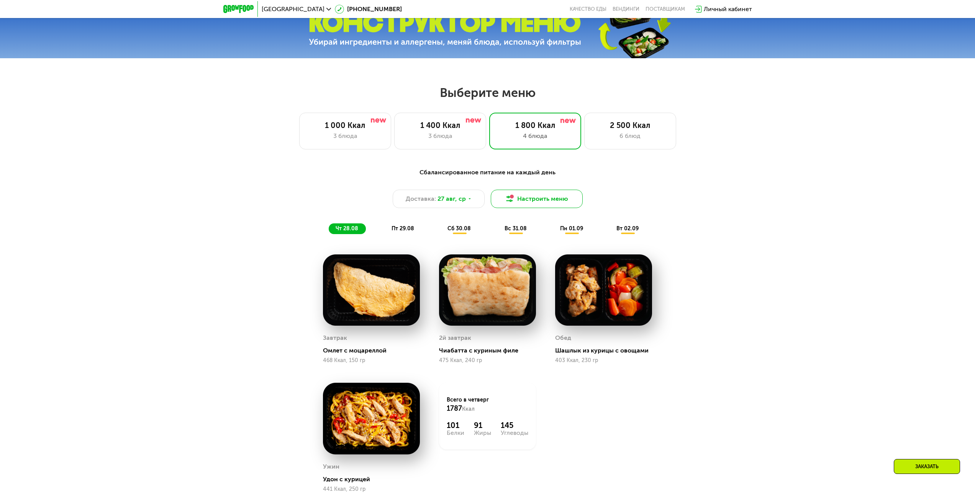
click at [519, 201] on button "Настроить меню" at bounding box center [537, 199] width 92 height 18
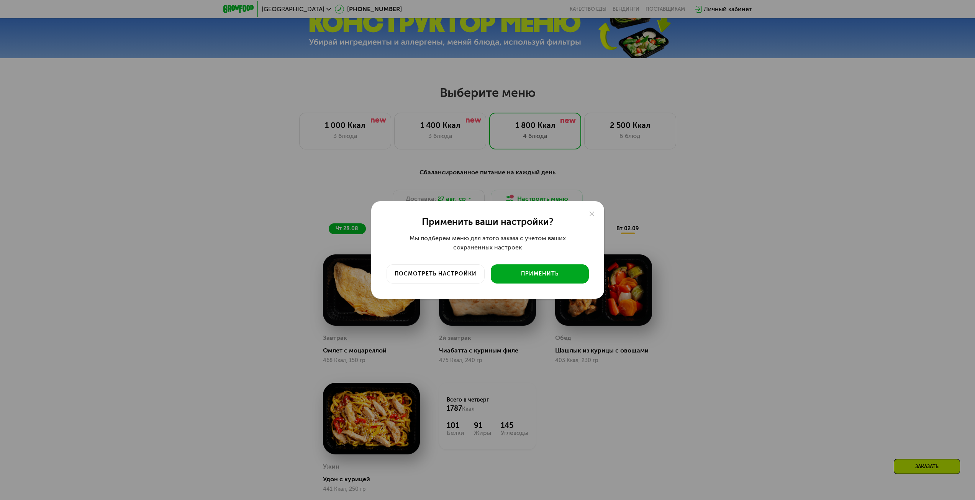
click at [548, 276] on div "Применить" at bounding box center [540, 274] width 87 height 8
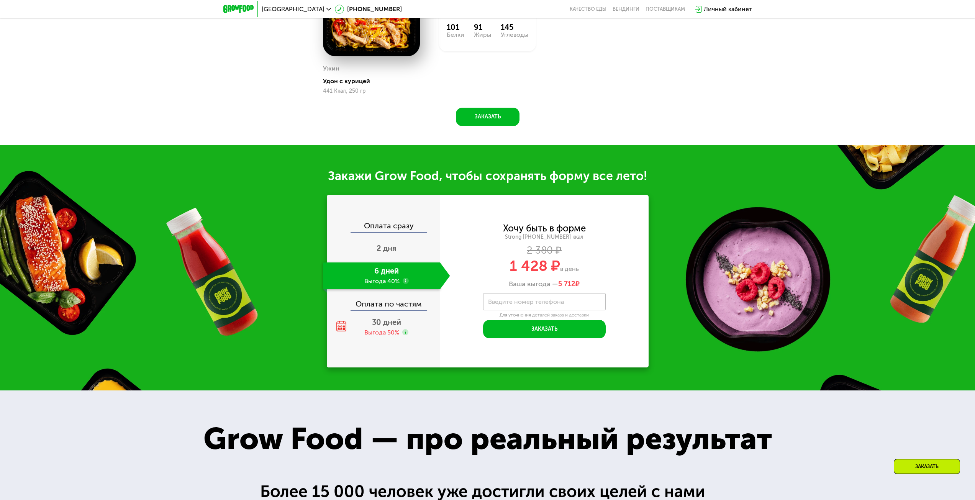
scroll to position [881, 0]
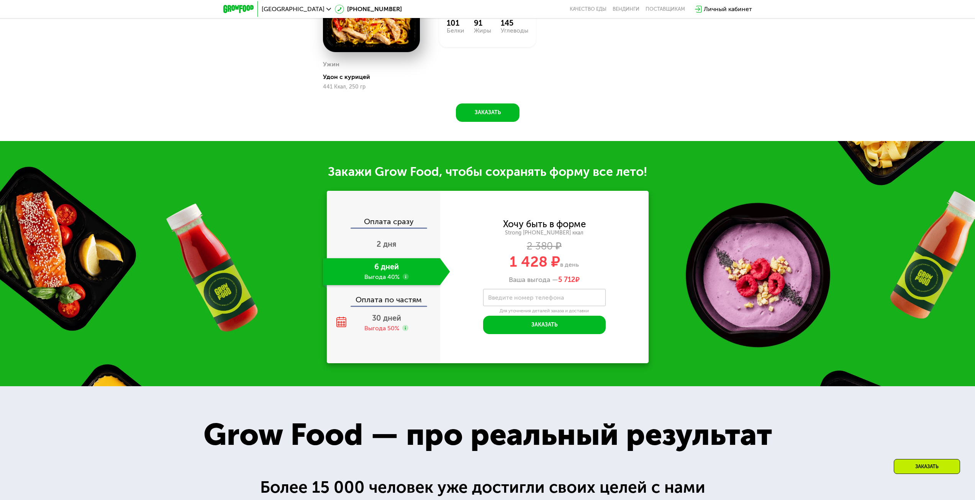
click at [375, 275] on div "6 дней Выгода 40%" at bounding box center [381, 271] width 117 height 27
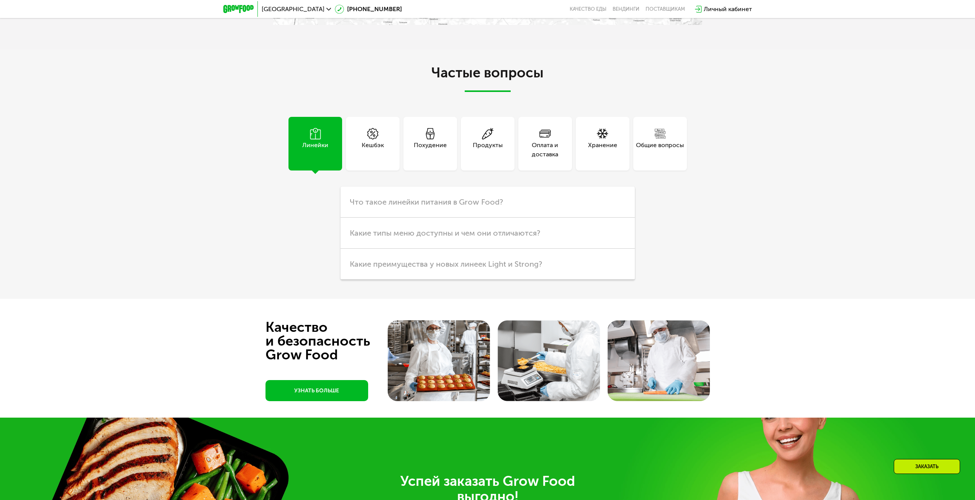
scroll to position [0, 0]
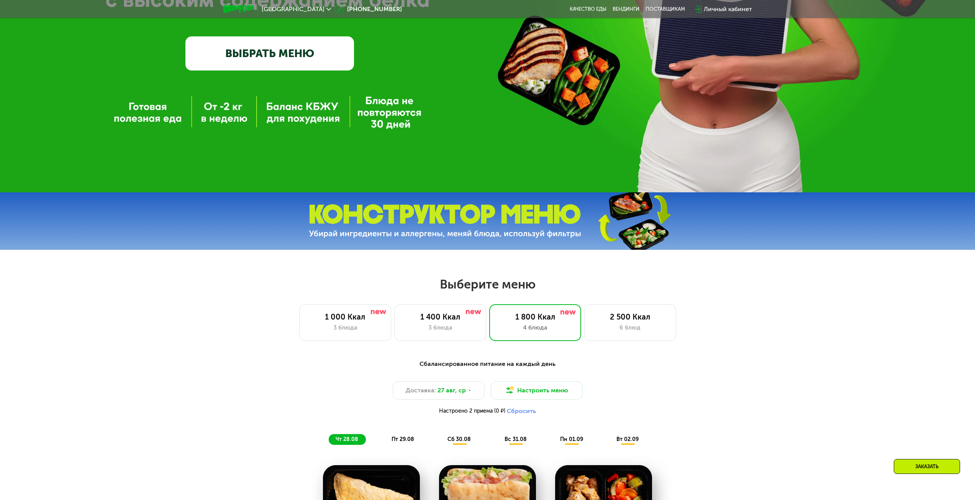
click at [281, 62] on link "ВЫБРАТЬ МЕНЮ" at bounding box center [269, 53] width 169 height 34
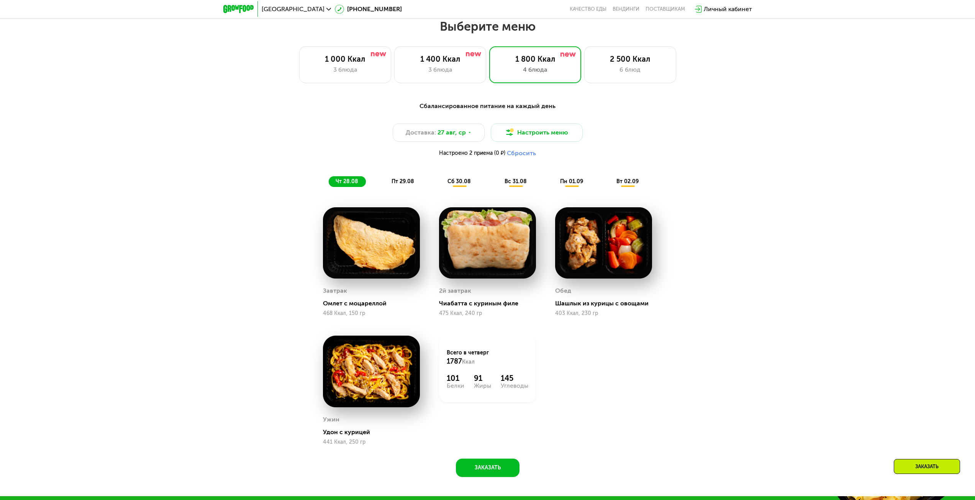
scroll to position [529, 0]
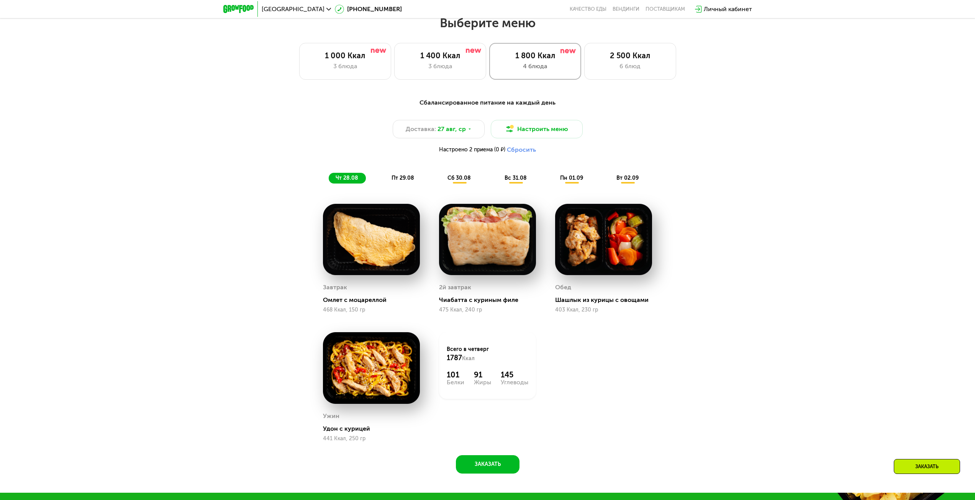
click at [536, 64] on div "1 800 Ккал 4 блюда" at bounding box center [535, 61] width 92 height 37
click at [455, 131] on span "27 авг, ср" at bounding box center [452, 129] width 28 height 9
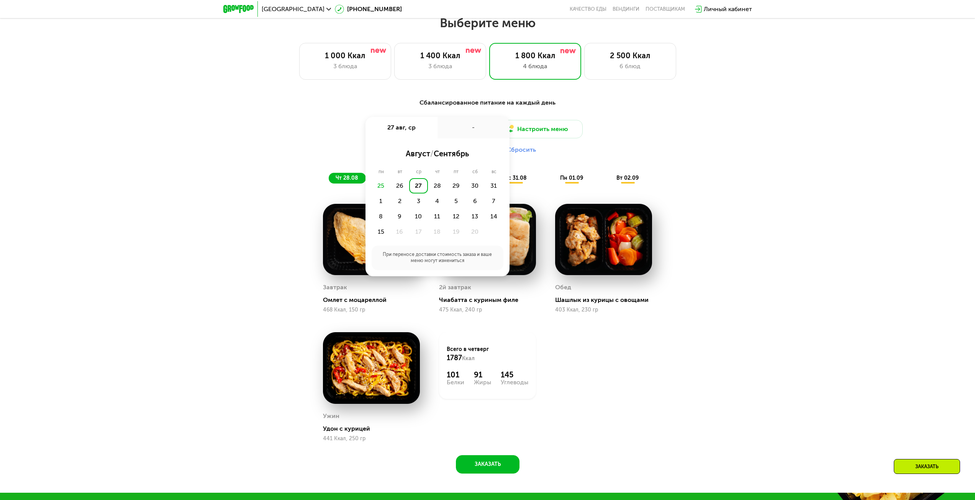
click at [283, 138] on div "Доставка: [DATE] авг, ср - август / сентябрь пн вт ср чт пт сб вс 25 26 27 28 2…" at bounding box center [488, 139] width 454 height 38
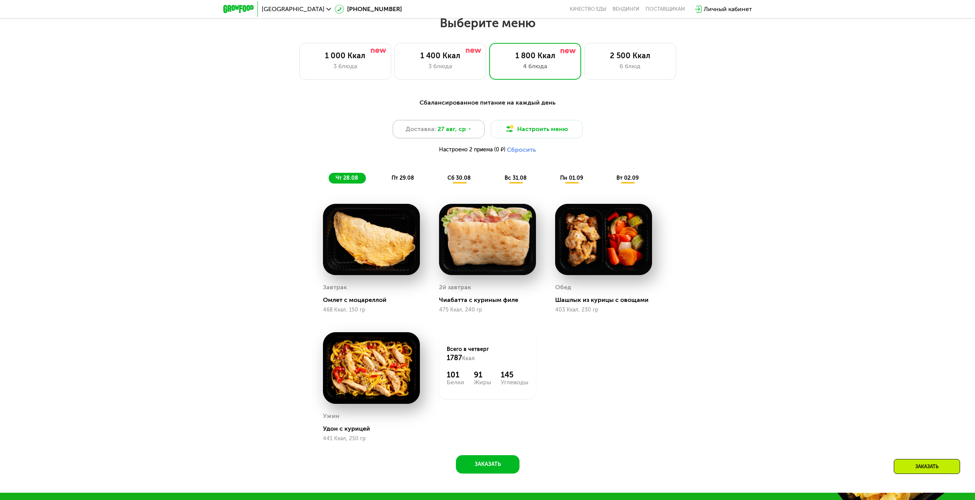
click at [460, 134] on span "27 авг, ср" at bounding box center [452, 129] width 28 height 9
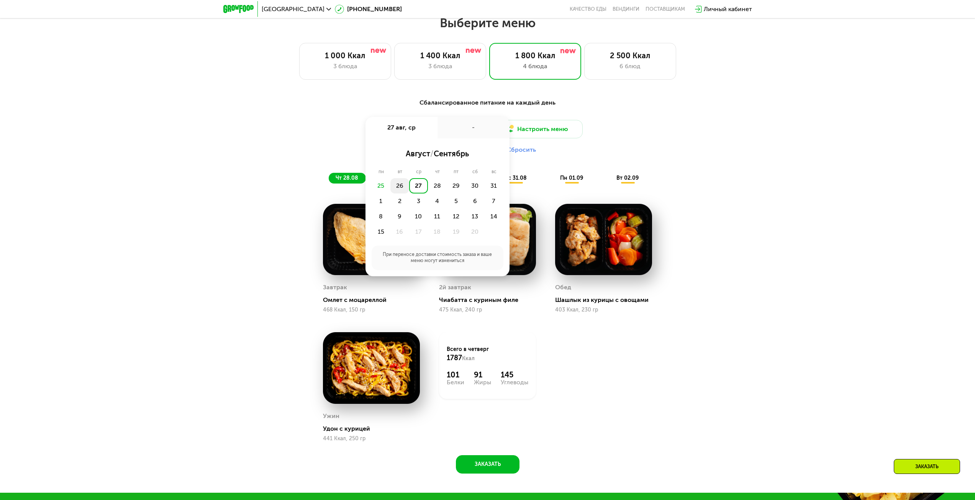
click at [409, 190] on div "26" at bounding box center [418, 185] width 19 height 15
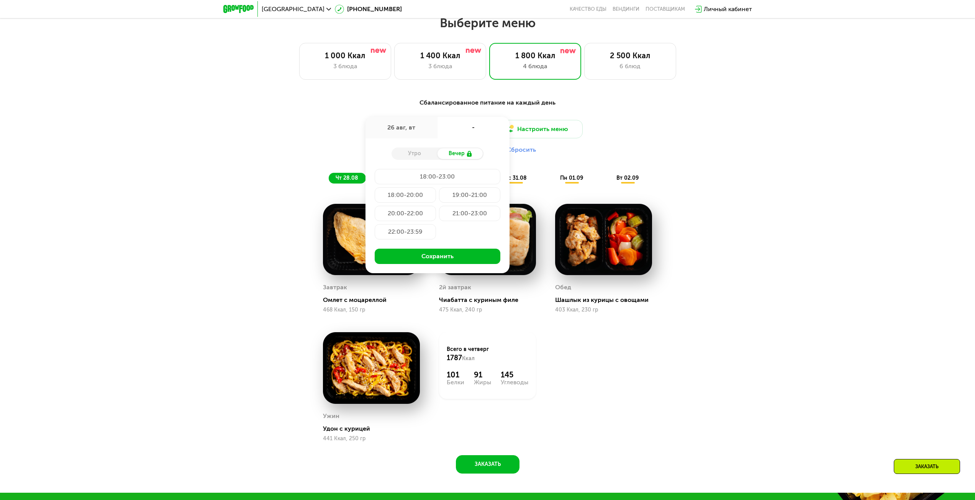
click at [417, 156] on div "Утро" at bounding box center [415, 153] width 46 height 11
click at [453, 157] on div "Вечер" at bounding box center [461, 153] width 46 height 11
click at [440, 226] on div "18:00-23:00 18:00-20:00 19:00-21:00 20:00-22:00 21:00-23:00 22:00-23:59" at bounding box center [438, 206] width 126 height 74
click at [447, 184] on div "18:00-23:00" at bounding box center [438, 176] width 126 height 15
click at [439, 202] on div "18:00-20:00" at bounding box center [469, 194] width 61 height 15
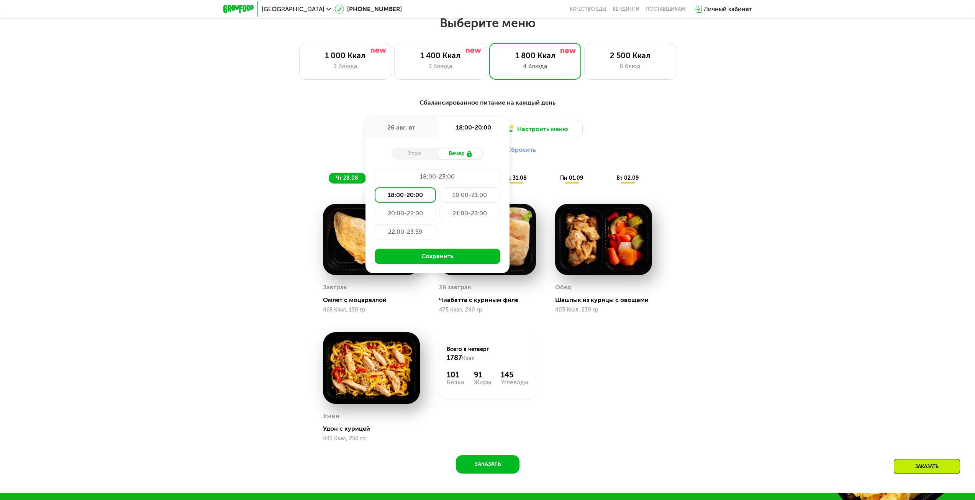
click at [436, 206] on div "19:00-21:00" at bounding box center [405, 213] width 61 height 15
click at [439, 213] on div "20:00-22:00" at bounding box center [469, 213] width 61 height 15
click at [436, 206] on div "19:00-21:00" at bounding box center [405, 213] width 61 height 15
drag, startPoint x: 453, startPoint y: 219, endPoint x: 441, endPoint y: 221, distance: 12.9
click at [436, 224] on div "21:00-23:00" at bounding box center [405, 231] width 61 height 15
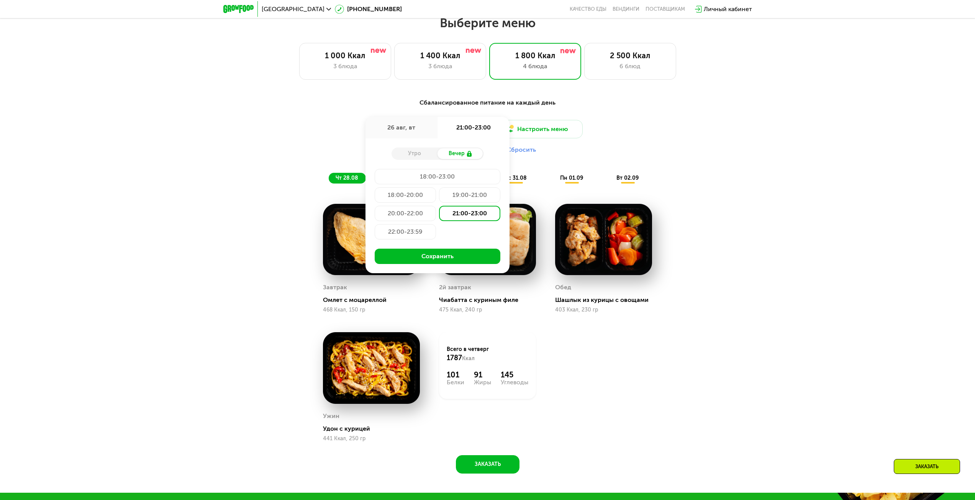
click at [395, 235] on div "22:00-23:59" at bounding box center [405, 231] width 61 height 15
click at [439, 215] on div "20:00-22:00" at bounding box center [469, 213] width 61 height 15
click at [439, 199] on div "18:00-20:00" at bounding box center [469, 194] width 61 height 15
drag, startPoint x: 413, startPoint y: 154, endPoint x: 459, endPoint y: 156, distance: 46.0
click at [413, 154] on div "Утро" at bounding box center [415, 153] width 46 height 11
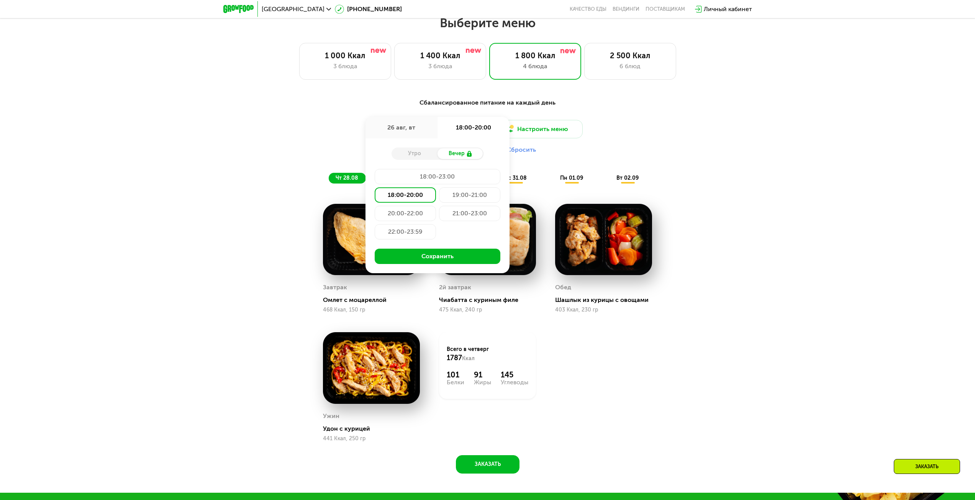
drag, startPoint x: 462, startPoint y: 156, endPoint x: 446, endPoint y: 175, distance: 25.0
click at [462, 156] on div "Вечер" at bounding box center [461, 153] width 46 height 11
click at [439, 182] on div "18:00-23:00" at bounding box center [438, 176] width 126 height 15
click at [403, 206] on div "18:00-23:00 18:00-20:00 19:00-21:00 20:00-22:00 21:00-23:00 22:00-23:59" at bounding box center [438, 206] width 126 height 74
click at [439, 200] on div "18:00-20:00" at bounding box center [469, 194] width 61 height 15
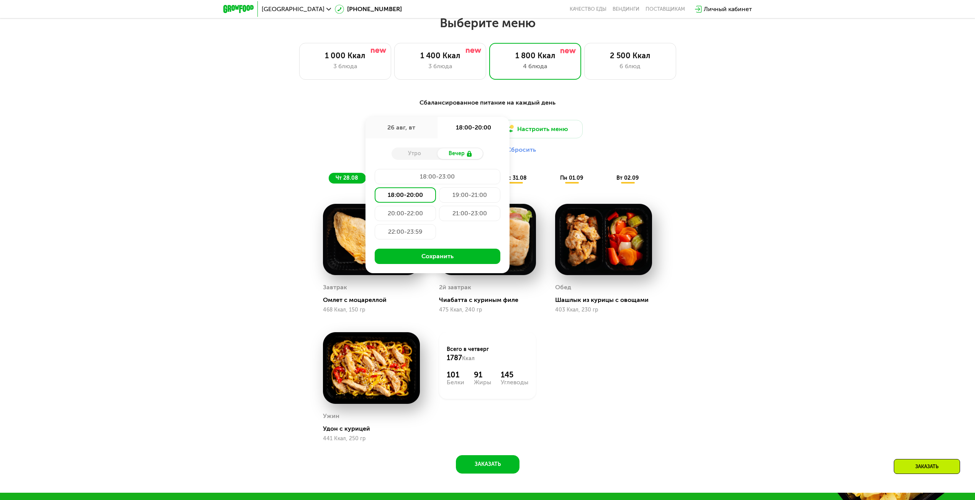
click at [436, 206] on div "19:00-21:00" at bounding box center [405, 213] width 61 height 15
click at [439, 213] on div "20:00-22:00" at bounding box center [469, 213] width 61 height 15
click at [439, 196] on div "18:00-20:00" at bounding box center [469, 194] width 61 height 15
click at [439, 221] on div "20:00-22:00" at bounding box center [469, 213] width 61 height 15
click at [436, 224] on div "21:00-23:00" at bounding box center [405, 231] width 61 height 15
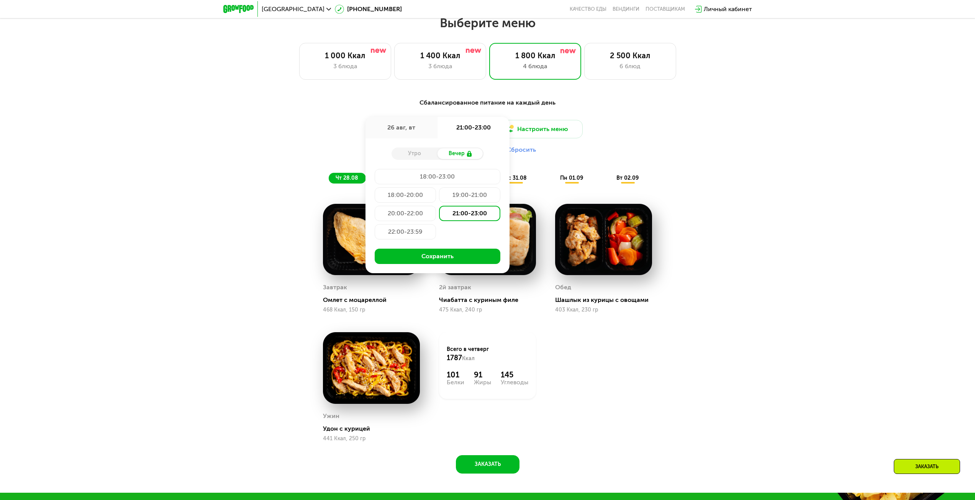
click at [439, 217] on div "20:00-22:00" at bounding box center [469, 213] width 61 height 15
click at [439, 202] on div "18:00-20:00" at bounding box center [469, 194] width 61 height 15
click at [457, 259] on button "Сохранить" at bounding box center [438, 256] width 126 height 15
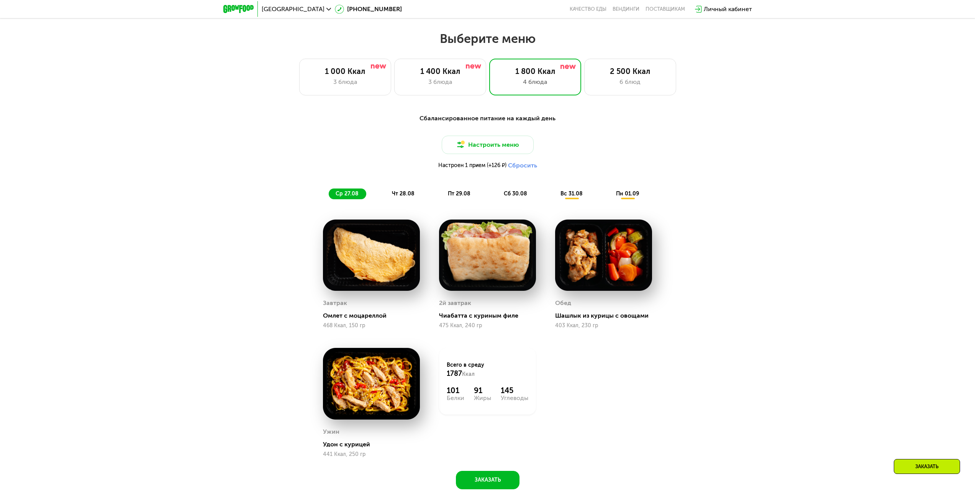
scroll to position [453, 0]
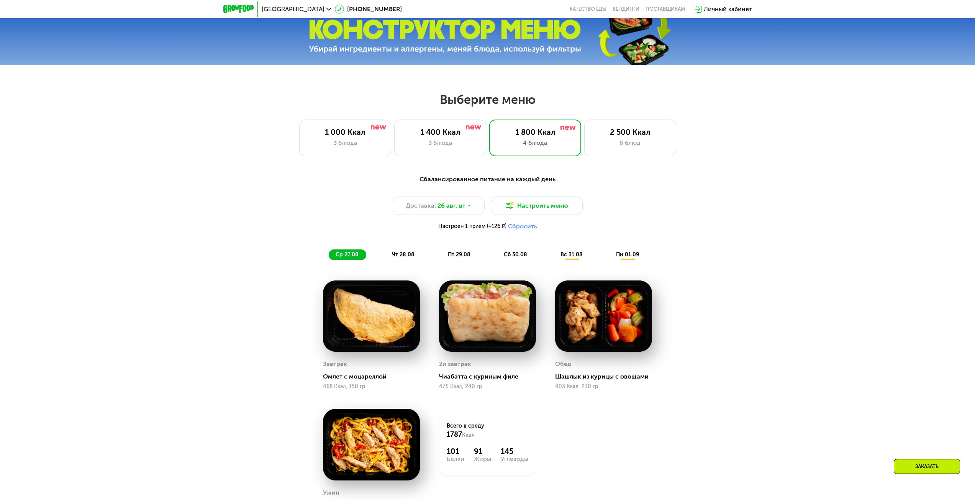
click at [514, 230] on button "Сбросить" at bounding box center [522, 227] width 29 height 8
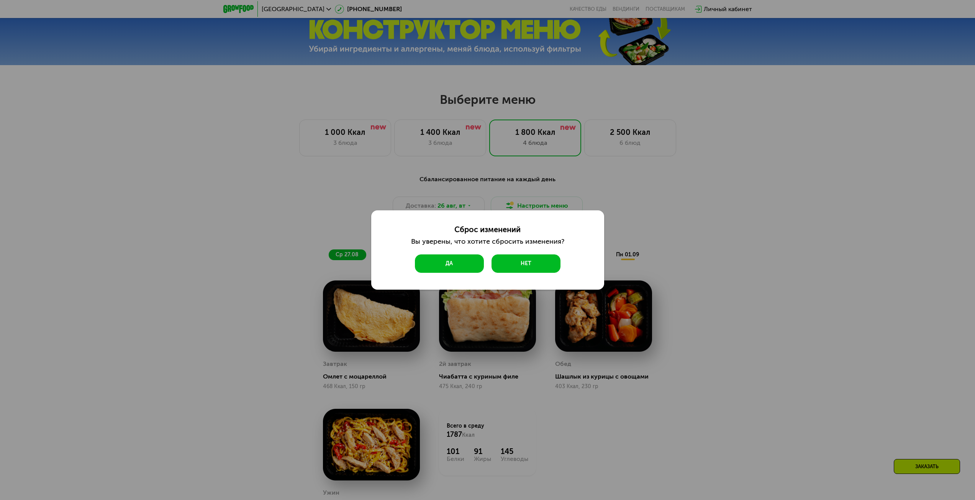
click at [472, 270] on button "Да" at bounding box center [449, 263] width 69 height 18
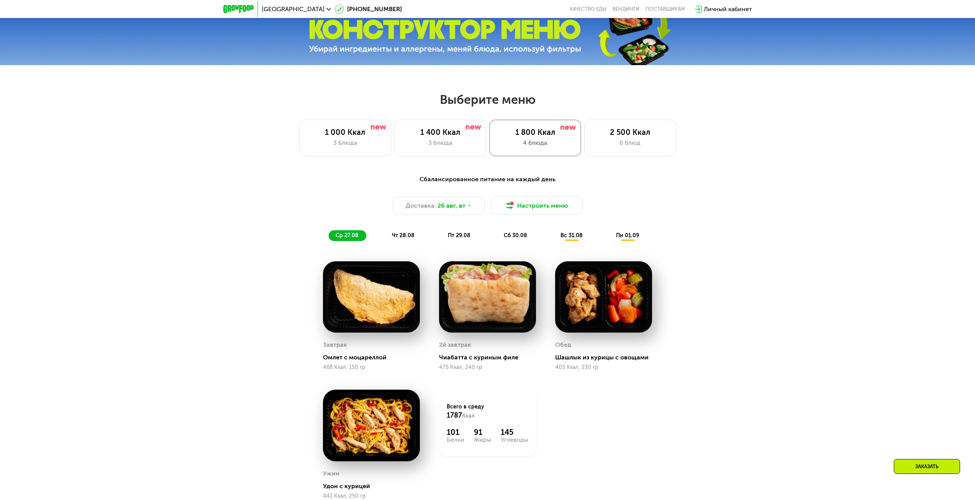
click at [544, 143] on div "4 блюда" at bounding box center [535, 142] width 76 height 9
click at [523, 209] on button "Настроить меню" at bounding box center [537, 206] width 92 height 18
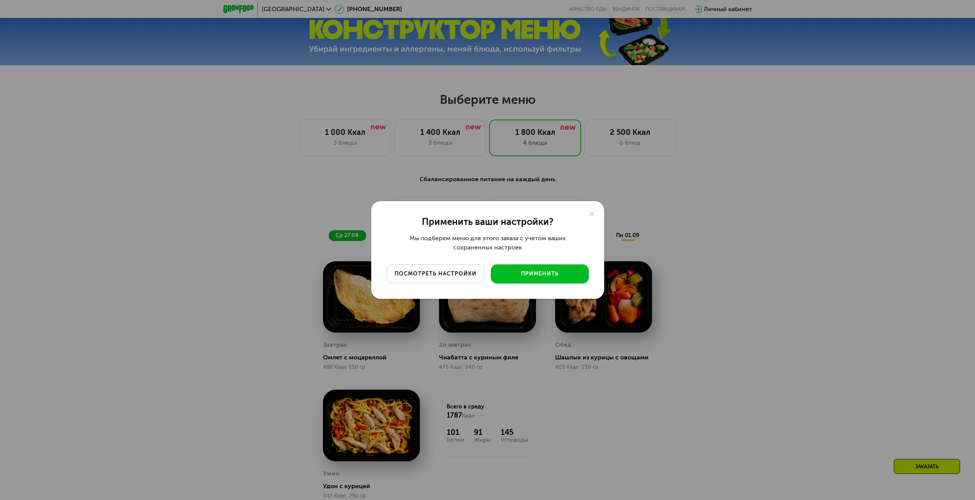
click at [460, 279] on button "посмотреть настройки" at bounding box center [436, 273] width 98 height 19
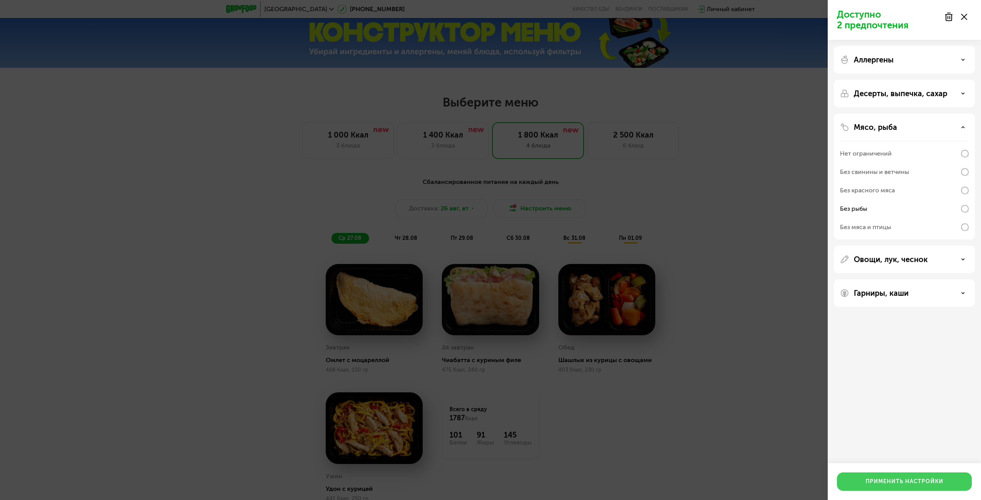
click at [907, 477] on button "Применить настройки" at bounding box center [904, 481] width 135 height 18
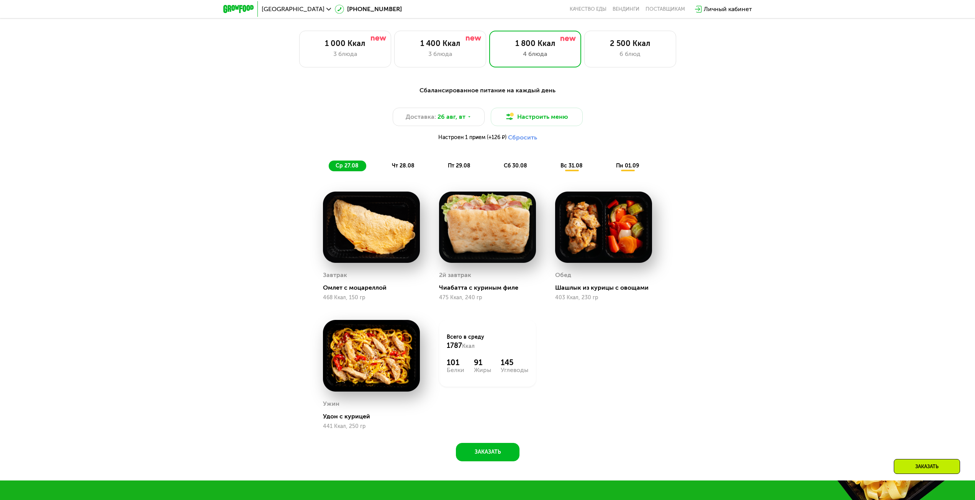
scroll to position [568, 0]
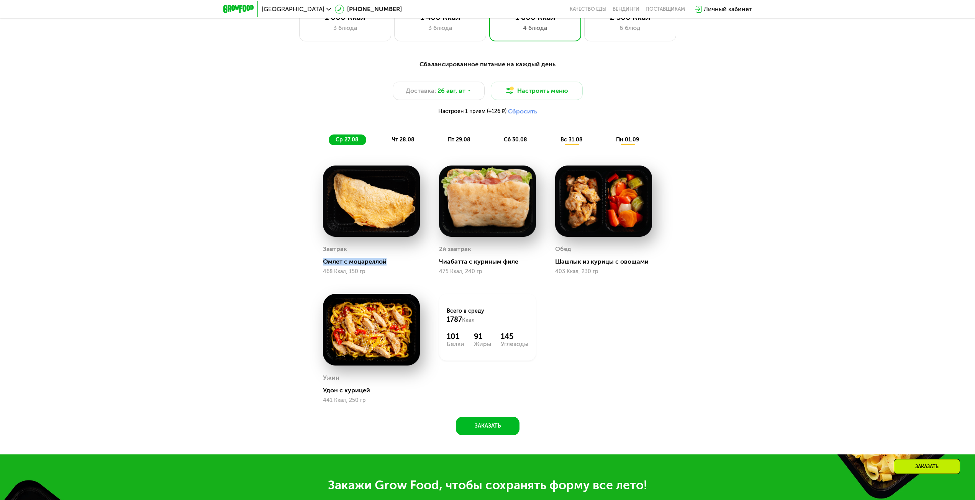
drag, startPoint x: 326, startPoint y: 266, endPoint x: 412, endPoint y: 264, distance: 86.2
click at [412, 264] on div "Омлет с моцареллой" at bounding box center [374, 262] width 103 height 8
drag, startPoint x: 440, startPoint y: 265, endPoint x: 521, endPoint y: 265, distance: 81.6
click at [521, 265] on div "Чиабатта с куриным филе" at bounding box center [490, 262] width 103 height 8
drag, startPoint x: 580, startPoint y: 263, endPoint x: 664, endPoint y: 259, distance: 83.6
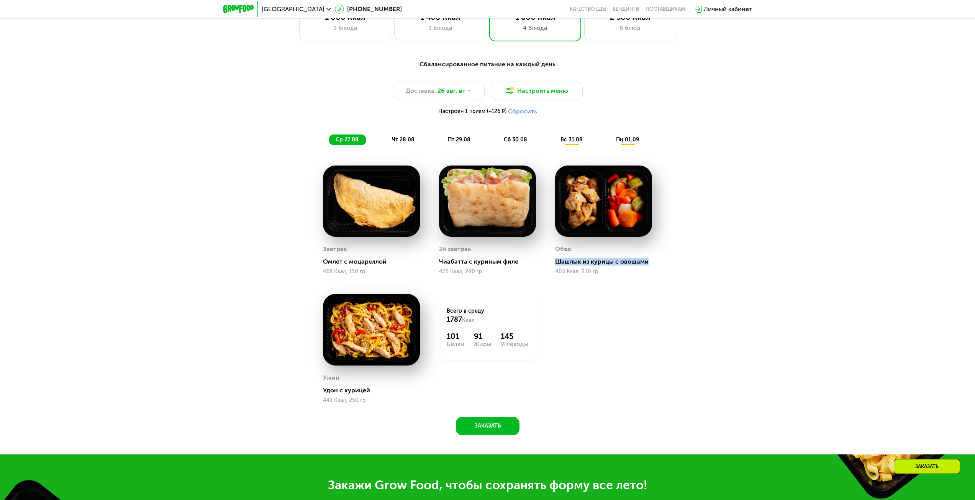
click at [664, 259] on div "Сбалансированное питание на каждый день Доставка: [DATE] Настроить меню Настрое…" at bounding box center [488, 245] width 472 height 380
drag, startPoint x: 354, startPoint y: 393, endPoint x: 380, endPoint y: 391, distance: 25.4
click at [380, 391] on div "Ужин Удон с курицей 441 Ккал, 250 гр" at bounding box center [371, 348] width 116 height 129
click at [395, 142] on span "чт 28.08" at bounding box center [403, 139] width 23 height 7
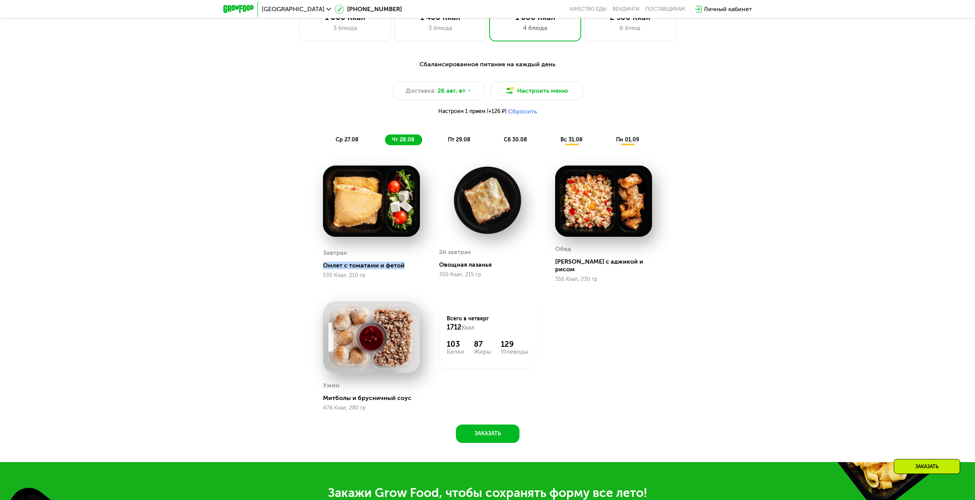
drag, startPoint x: 319, startPoint y: 268, endPoint x: 412, endPoint y: 267, distance: 93.1
click at [412, 267] on div "Завтрак Омлет с томатами и фетой 530 Ккал, 210 гр" at bounding box center [371, 224] width 116 height 136
drag, startPoint x: 440, startPoint y: 268, endPoint x: 502, endPoint y: 264, distance: 62.2
click at [501, 265] on div "2й завтрак Овощная лазанья 350 Ккал, 215 гр" at bounding box center [487, 261] width 97 height 41
drag, startPoint x: 555, startPoint y: 265, endPoint x: 656, endPoint y: 264, distance: 101.5
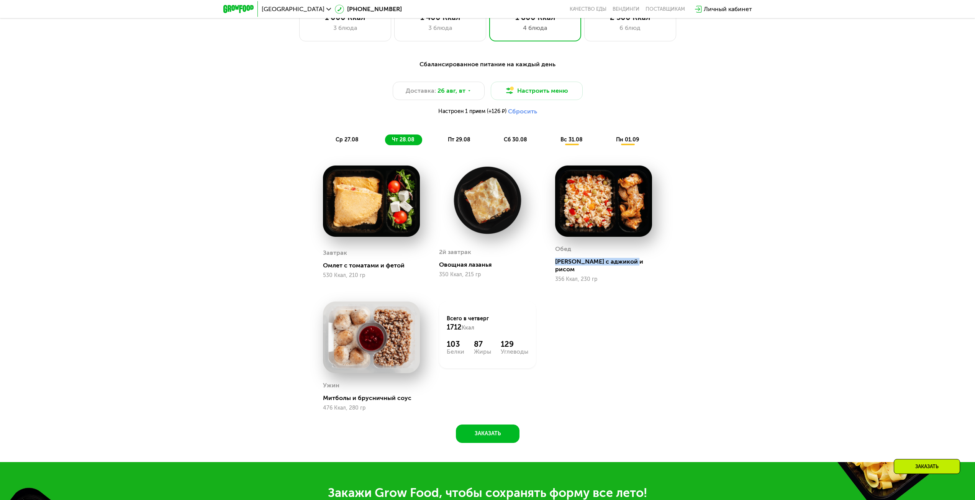
click at [656, 264] on div "[PERSON_NAME] с аджикой и рисом 356 Ккал, 230 гр" at bounding box center [604, 224] width 116 height 136
drag, startPoint x: 325, startPoint y: 395, endPoint x: 425, endPoint y: 393, distance: 100.0
click at [425, 394] on div "Митболы и брусничный соус" at bounding box center [374, 398] width 103 height 8
click at [394, 394] on div "Митболы и брусничный соус" at bounding box center [374, 398] width 103 height 8
click at [386, 389] on div "Ужин Митболы и брусничный соус 476 Ккал, 280 гр" at bounding box center [371, 395] width 97 height 31
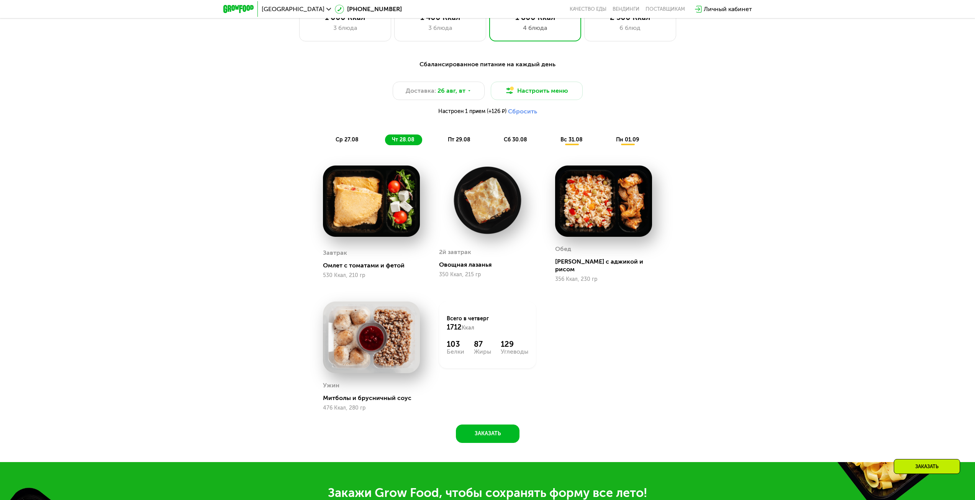
click at [459, 143] on span "пт 29.08" at bounding box center [459, 139] width 23 height 7
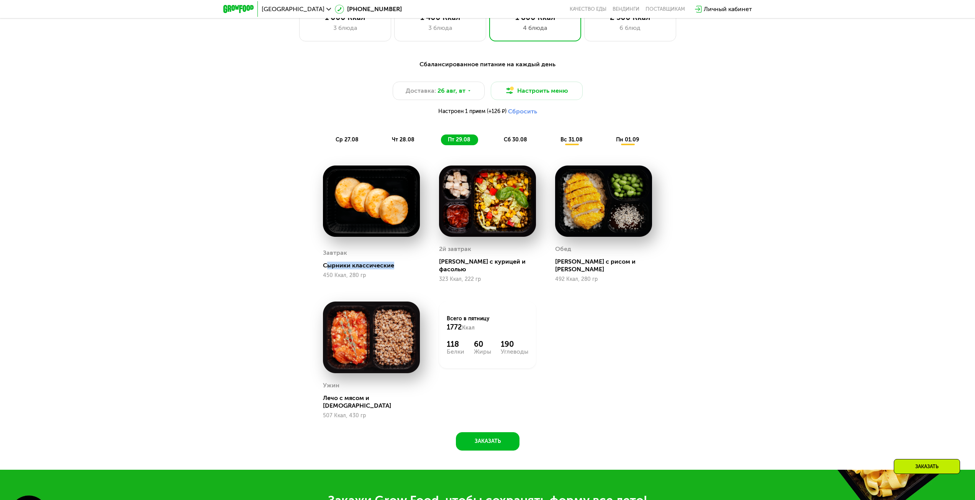
drag, startPoint x: 328, startPoint y: 265, endPoint x: 417, endPoint y: 265, distance: 88.9
click at [400, 263] on div "Сырники классические" at bounding box center [374, 266] width 103 height 8
drag, startPoint x: 435, startPoint y: 261, endPoint x: 520, endPoint y: 261, distance: 85.1
click at [520, 261] on div "2й завтрак Салат с курицей и фасолью 323 Ккал, 222 гр" at bounding box center [487, 224] width 116 height 136
drag, startPoint x: 556, startPoint y: 265, endPoint x: 639, endPoint y: 265, distance: 83.5
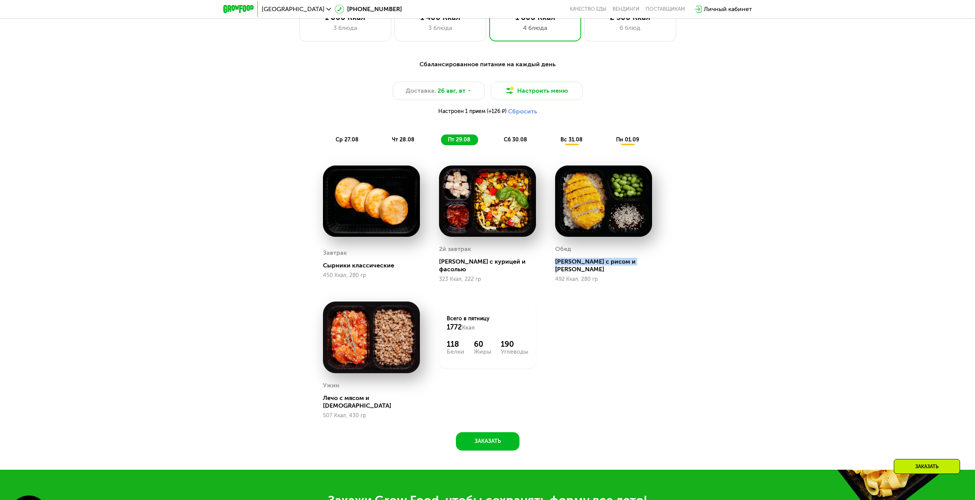
click at [639, 265] on div "[PERSON_NAME] с рисом и [PERSON_NAME]" at bounding box center [606, 265] width 103 height 15
drag, startPoint x: 329, startPoint y: 391, endPoint x: 436, endPoint y: 390, distance: 106.1
click at [0, 0] on div "Завтрак Сырники классические 450 Ккал, 280 гр 2й завтрак Салат с курицей и фасо…" at bounding box center [0, 0] width 0 height 0
click at [513, 142] on span "сб 30.08" at bounding box center [515, 139] width 23 height 7
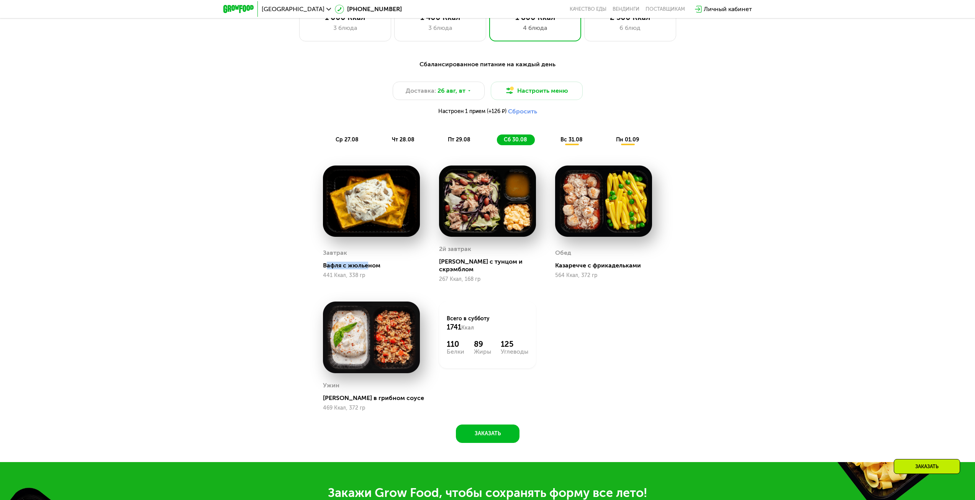
drag, startPoint x: 326, startPoint y: 265, endPoint x: 369, endPoint y: 262, distance: 42.6
click at [369, 262] on div "Вафля с жюльеном" at bounding box center [374, 266] width 103 height 8
drag, startPoint x: 439, startPoint y: 265, endPoint x: 527, endPoint y: 265, distance: 88.5
click at [527, 265] on div "[PERSON_NAME] с тунцом и скрэмблом" at bounding box center [490, 265] width 103 height 15
drag, startPoint x: 557, startPoint y: 265, endPoint x: 582, endPoint y: 264, distance: 24.9
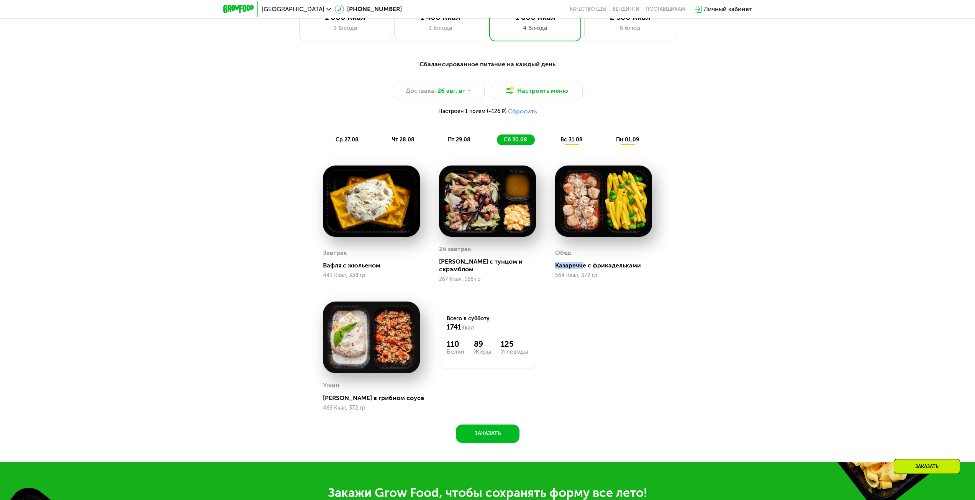
click at [582, 264] on div "Казаречче с фрикадельками" at bounding box center [606, 266] width 103 height 8
click at [552, 270] on div "[PERSON_NAME] с фрикадельками 564 Ккал, 372 гр" at bounding box center [604, 224] width 116 height 136
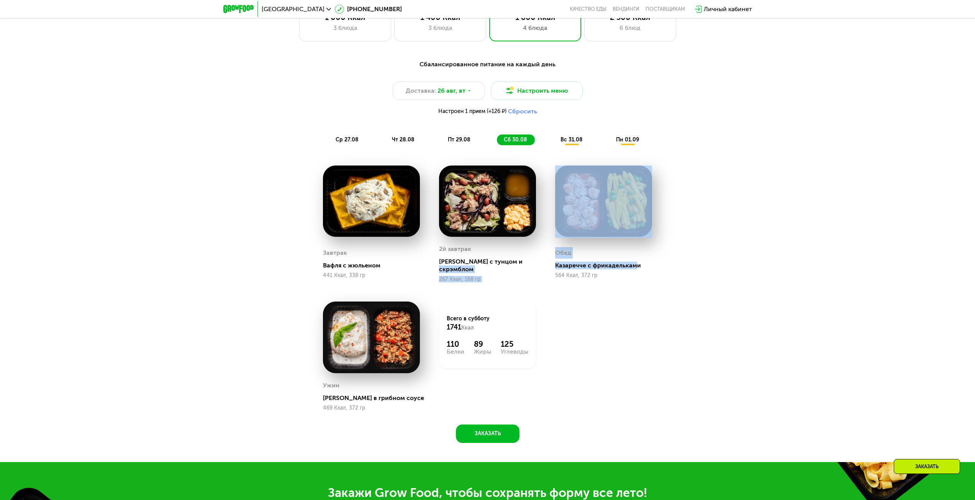
drag, startPoint x: 637, startPoint y: 267, endPoint x: 518, endPoint y: 269, distance: 118.8
click at [0, 0] on div "Завтрак Вафля с жюльеном 441 Ккал, 338 гр 2й завтрак Салат с тунцом и скрэмблом…" at bounding box center [0, 0] width 0 height 0
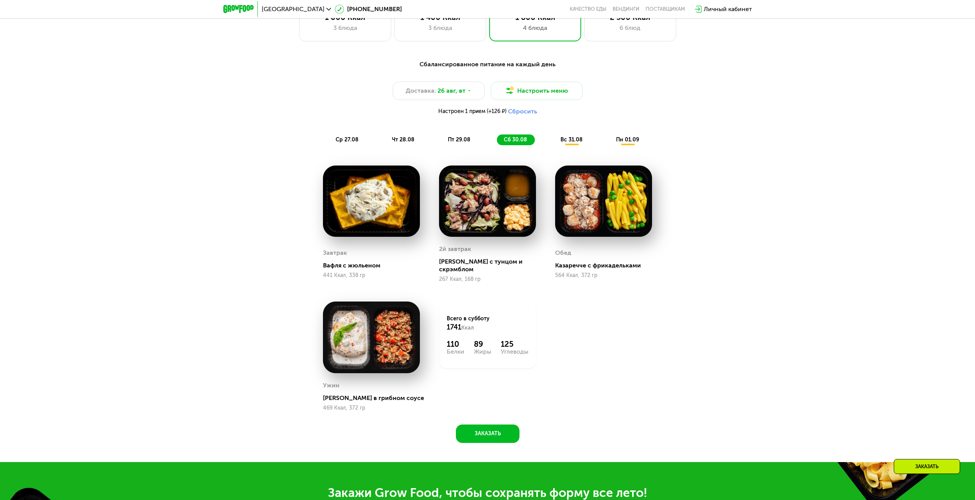
click at [609, 145] on div "вс 31.08" at bounding box center [628, 139] width 38 height 11
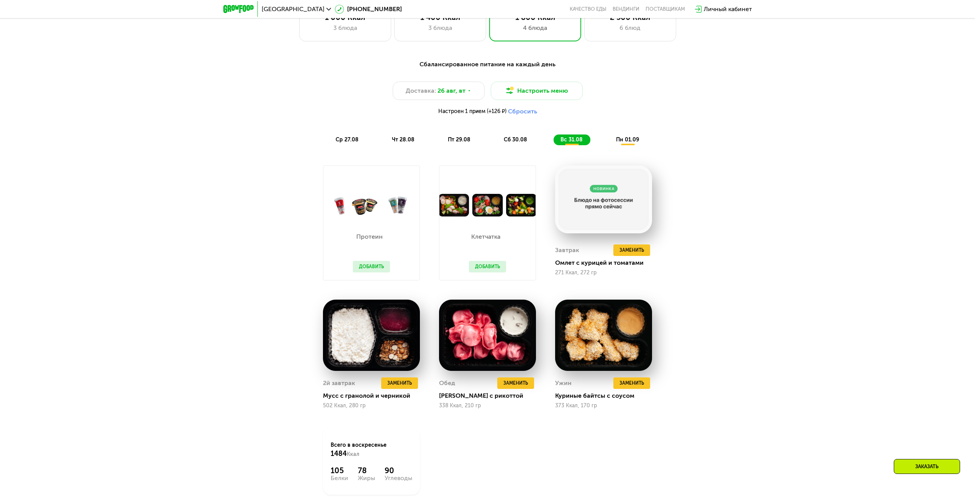
click at [699, 278] on div "Сбалансированное питание на каждый день Доставка: [DATE] Настроить меню Настрое…" at bounding box center [488, 291] width 472 height 472
drag, startPoint x: 559, startPoint y: 267, endPoint x: 633, endPoint y: 264, distance: 73.6
click at [635, 265] on div "Омлет с курицей и томатами" at bounding box center [606, 263] width 103 height 8
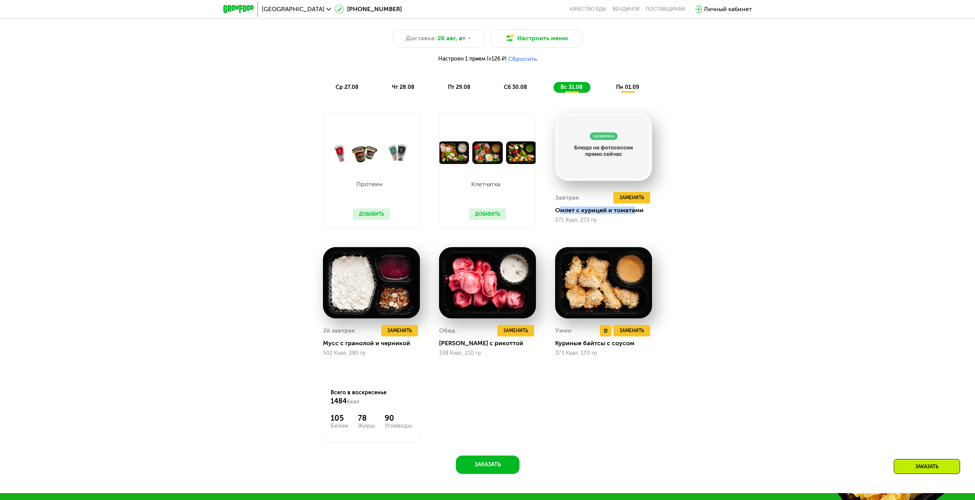
scroll to position [644, 0]
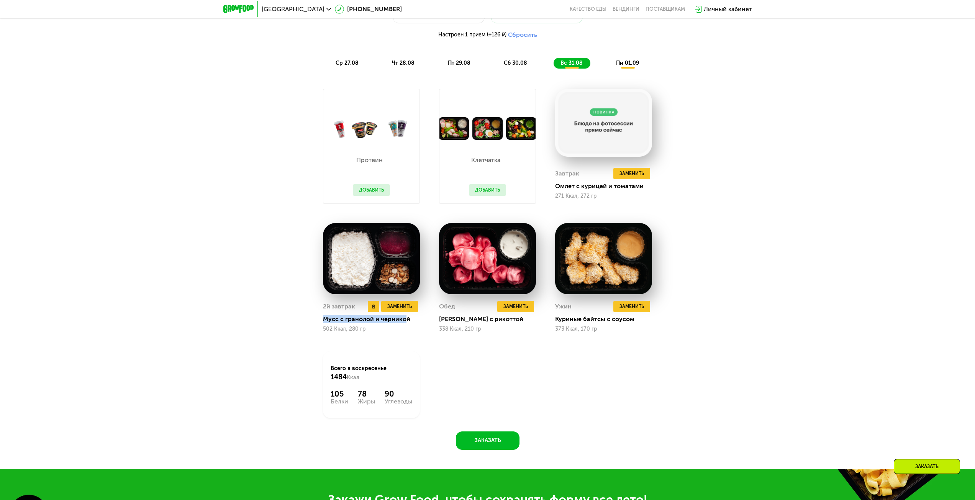
drag, startPoint x: 323, startPoint y: 323, endPoint x: 405, endPoint y: 322, distance: 82.4
click at [405, 322] on div "Мусс с гранолой и черникой" at bounding box center [374, 319] width 103 height 8
drag, startPoint x: 442, startPoint y: 323, endPoint x: 515, endPoint y: 323, distance: 72.4
click at [515, 323] on div "[PERSON_NAME] с рикоттой" at bounding box center [490, 319] width 103 height 8
drag, startPoint x: 557, startPoint y: 322, endPoint x: 634, endPoint y: 324, distance: 76.6
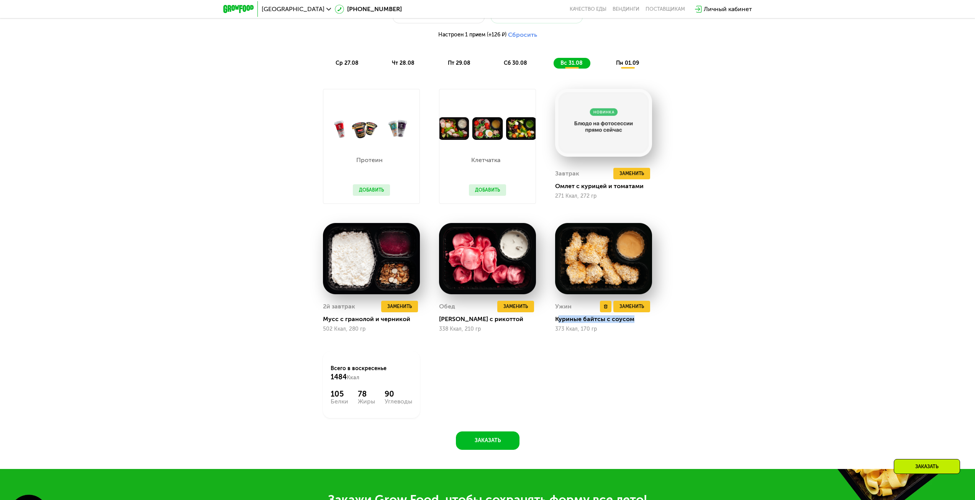
click at [634, 323] on div "Куриные байтсы с соусом" at bounding box center [606, 319] width 103 height 8
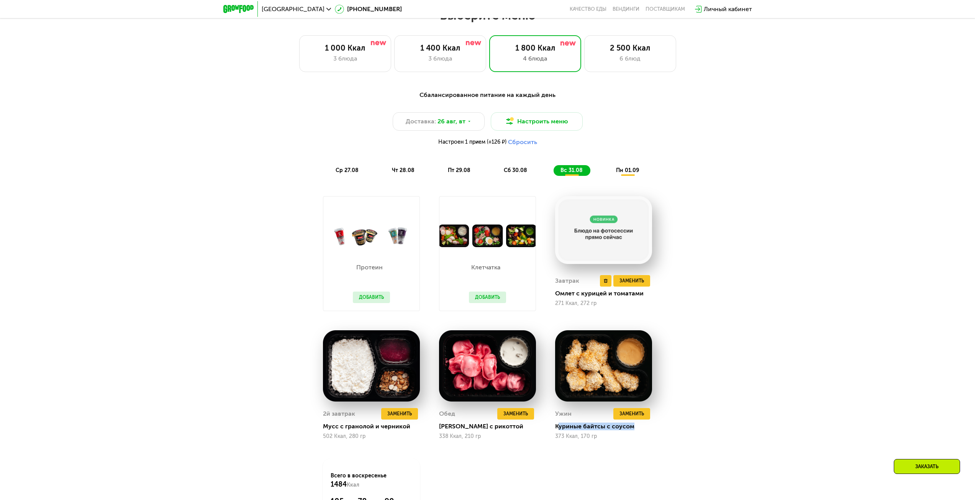
scroll to position [529, 0]
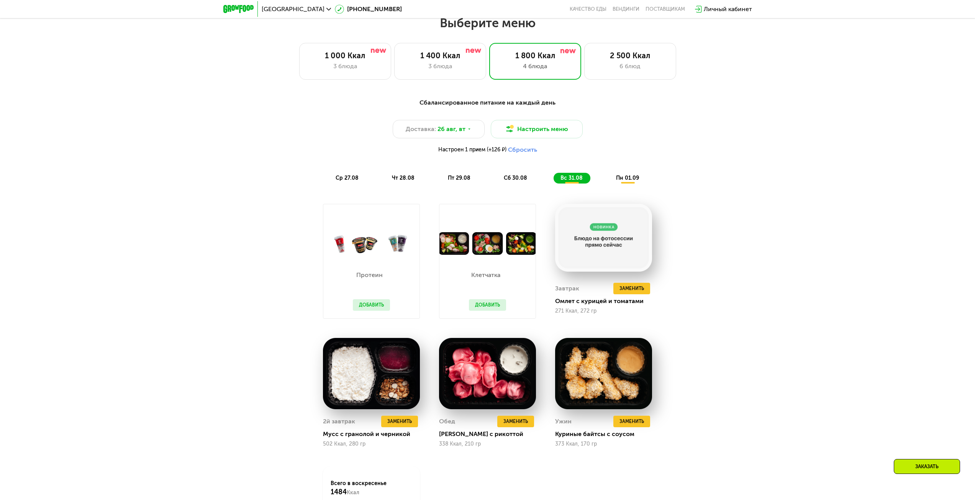
click at [630, 181] on span "пн 01.09" at bounding box center [627, 178] width 23 height 7
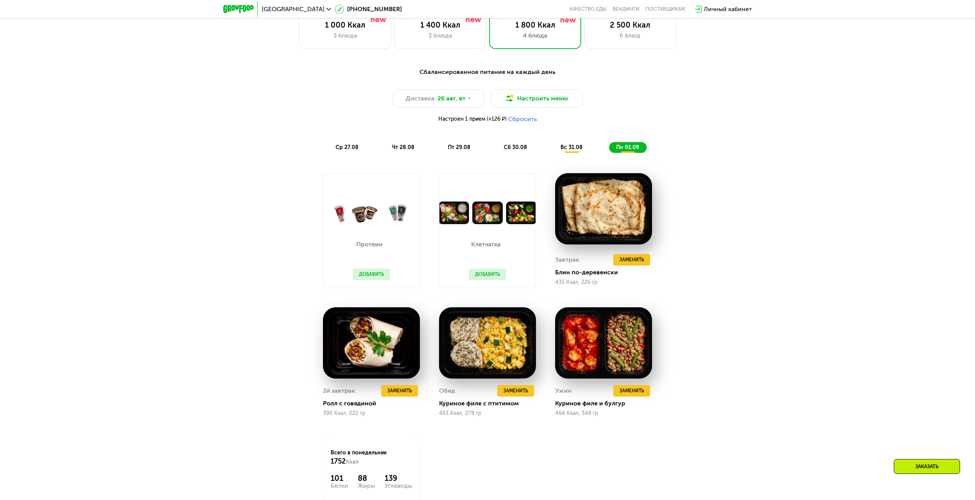
scroll to position [606, 0]
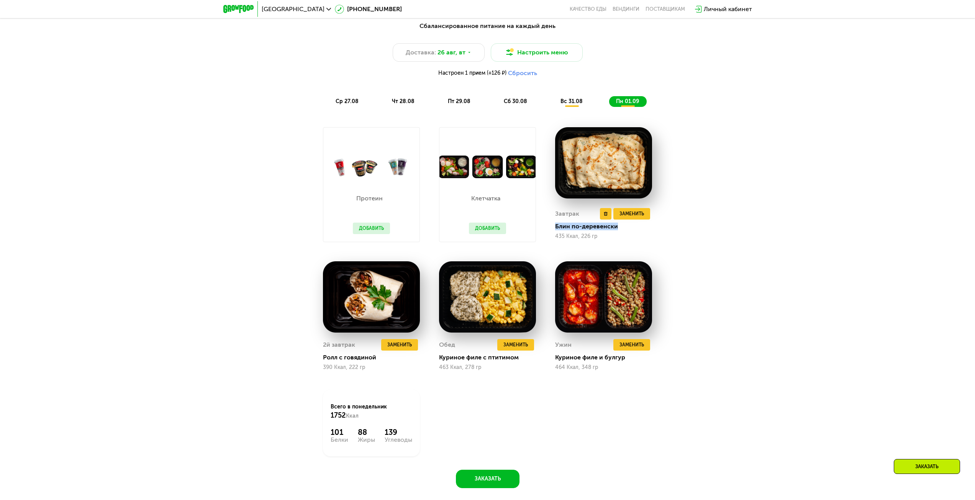
drag, startPoint x: 552, startPoint y: 230, endPoint x: 624, endPoint y: 232, distance: 72.8
click at [624, 232] on div "Завтрак Удалить Завтрак Заменить Заменить Завтрак Блин по-деревенски 435 Ккал, …" at bounding box center [604, 185] width 116 height 134
drag, startPoint x: 323, startPoint y: 363, endPoint x: 389, endPoint y: 361, distance: 66.3
click at [389, 361] on div "Ролл с говядиной" at bounding box center [374, 358] width 103 height 8
drag, startPoint x: 441, startPoint y: 360, endPoint x: 519, endPoint y: 359, distance: 78.5
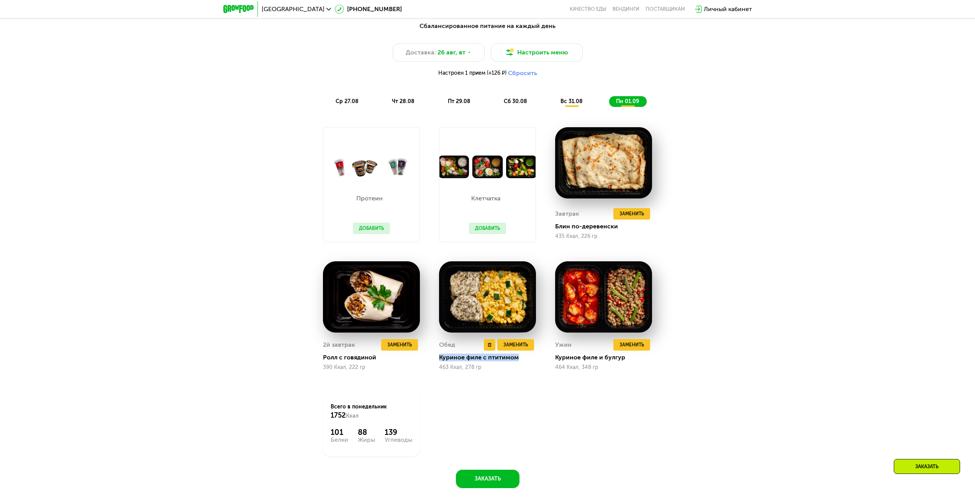
click at [519, 359] on div "Куриное филе с птитимом" at bounding box center [490, 358] width 103 height 8
drag, startPoint x: 557, startPoint y: 363, endPoint x: 636, endPoint y: 361, distance: 79.3
click at [636, 361] on div "Куриное филе и булгур" at bounding box center [606, 358] width 103 height 8
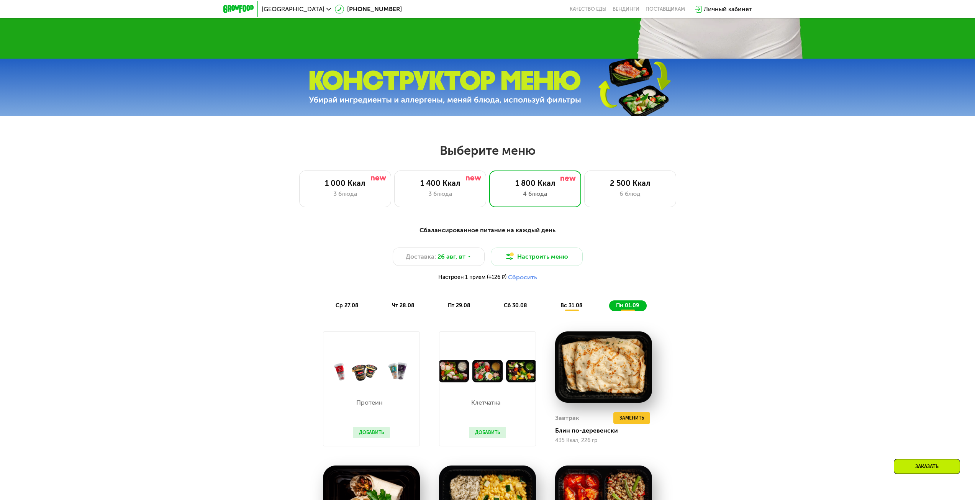
scroll to position [376, 0]
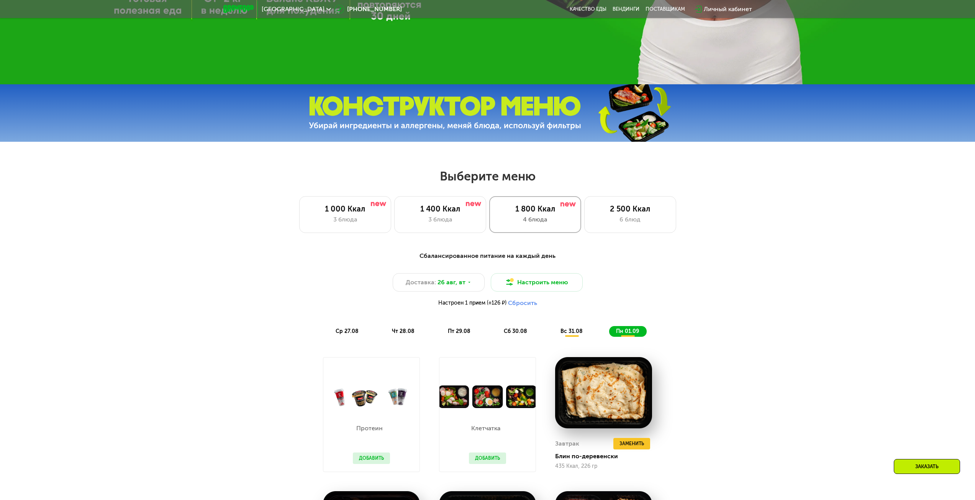
click at [525, 216] on div "1 800 Ккал 4 блюда" at bounding box center [535, 214] width 92 height 37
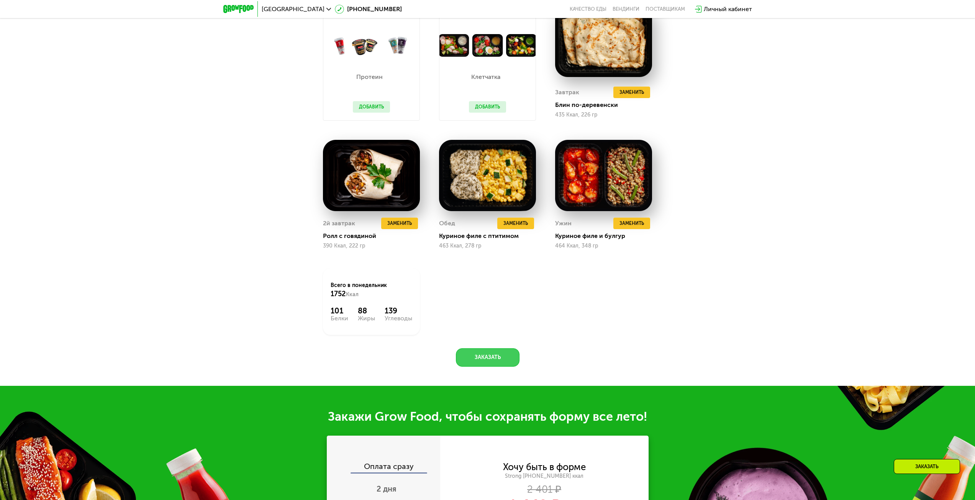
scroll to position [721, 0]
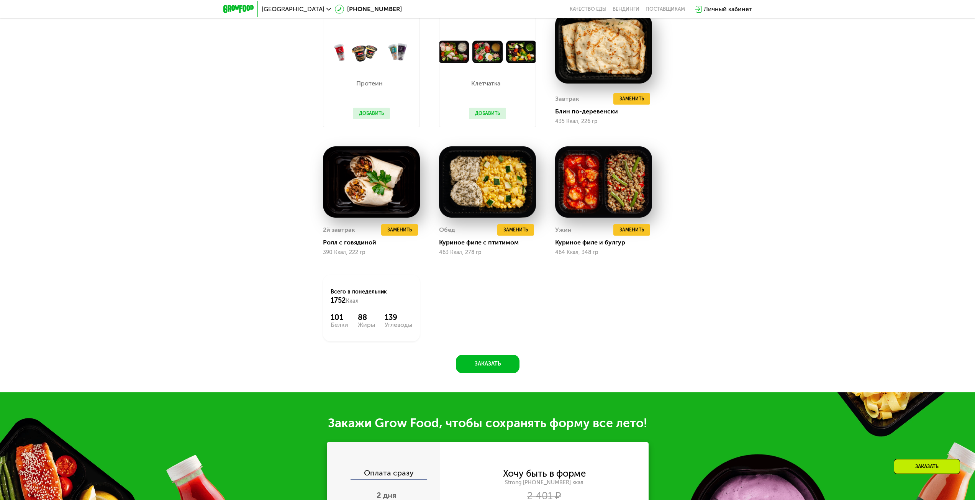
click at [490, 324] on div "Протеин Добавить Клетчатка Добавить Завтрак Удалить Завтрак Заменить Заменить З…" at bounding box center [487, 177] width 349 height 349
click at [495, 369] on button "Заказать" at bounding box center [488, 364] width 64 height 18
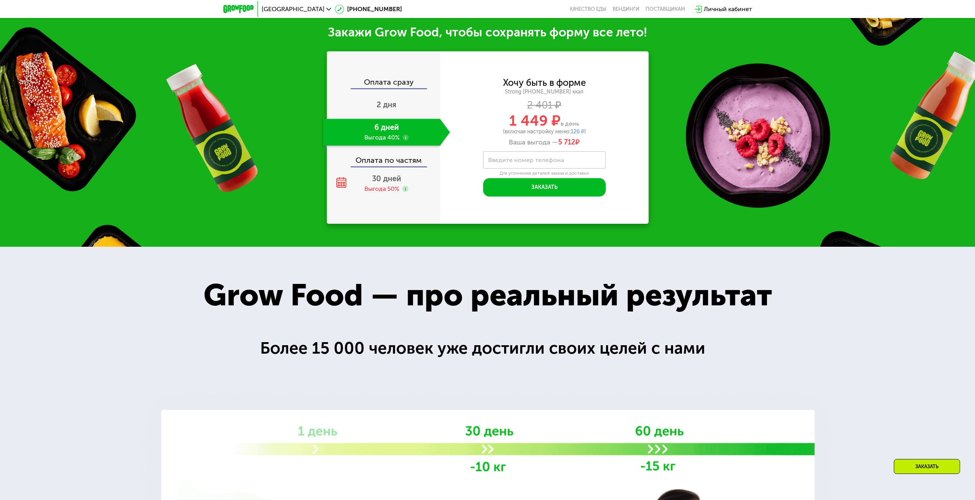
scroll to position [1116, 0]
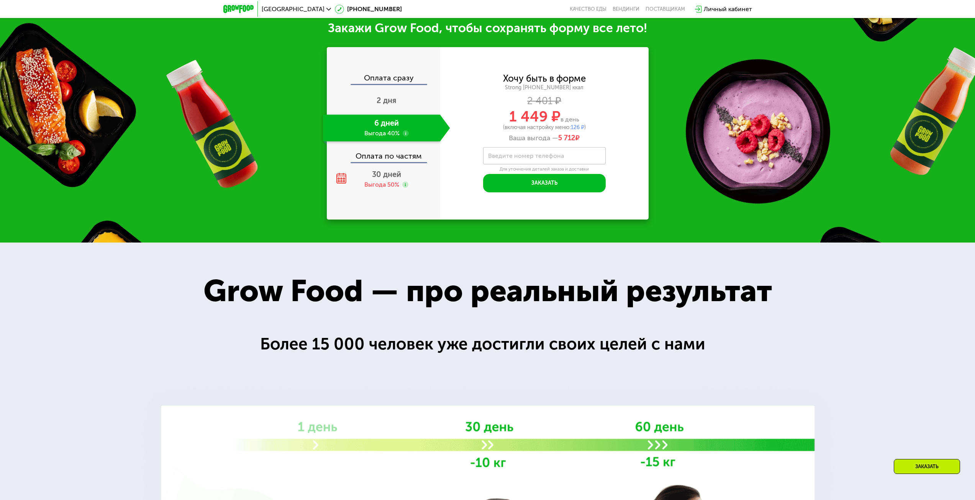
click at [522, 157] on label "Введите номер телефона" at bounding box center [526, 156] width 76 height 4
click at [522, 157] on input "Введите номер телефона" at bounding box center [544, 155] width 123 height 17
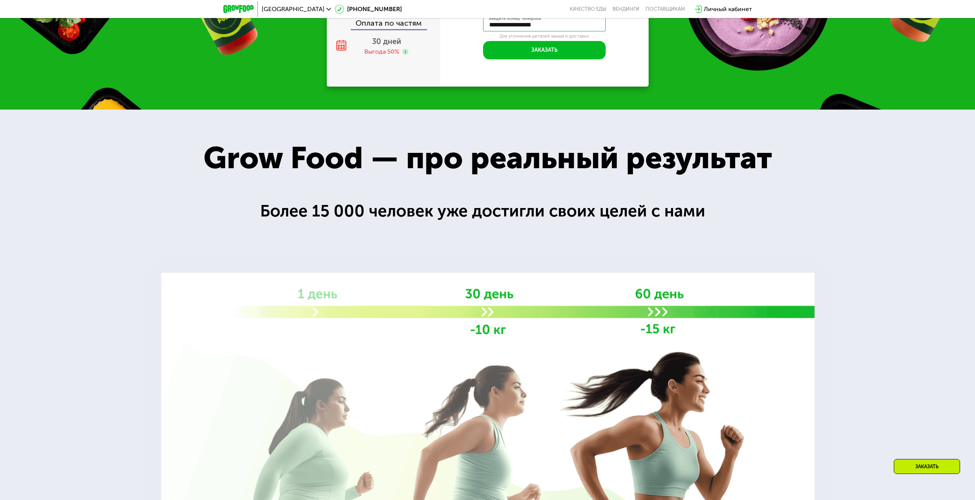
scroll to position [963, 0]
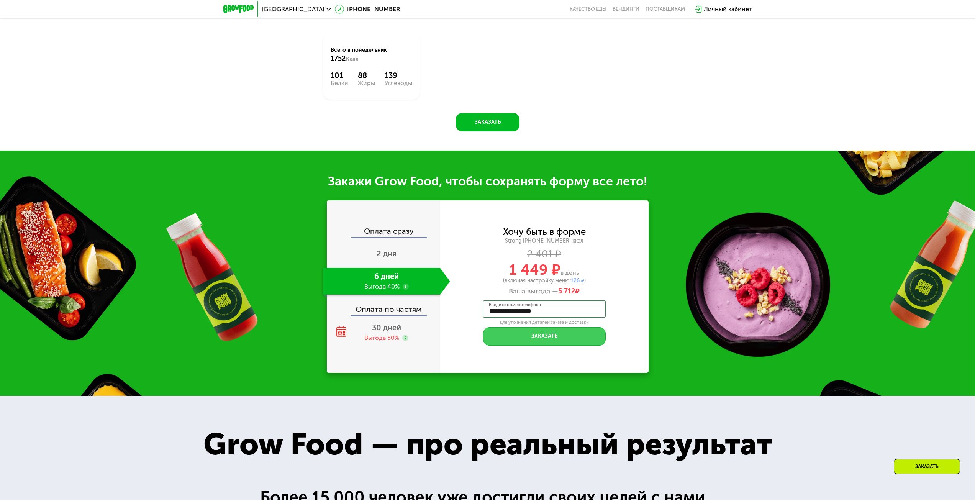
click at [545, 343] on button "Заказать" at bounding box center [544, 336] width 123 height 18
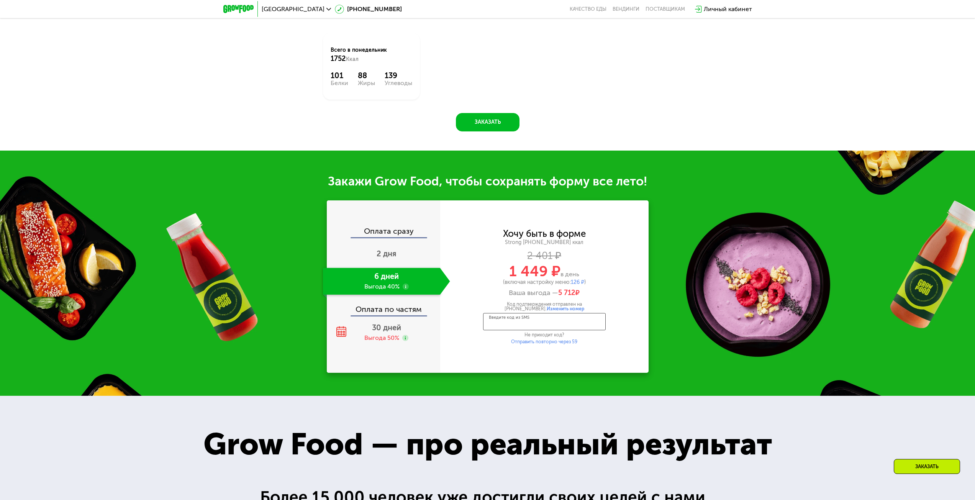
click at [549, 326] on input "Введите код из SMS" at bounding box center [544, 321] width 123 height 17
click at [550, 326] on input "Введите код из SMS" at bounding box center [544, 321] width 123 height 17
drag, startPoint x: 593, startPoint y: 308, endPoint x: 557, endPoint y: 305, distance: 35.7
click at [593, 308] on div "Код подтверждения отправлен на [PHONE_NUMBER]. Изменить номер" at bounding box center [544, 306] width 123 height 9
click at [548, 309] on span "Изменить номер" at bounding box center [566, 308] width 38 height 5
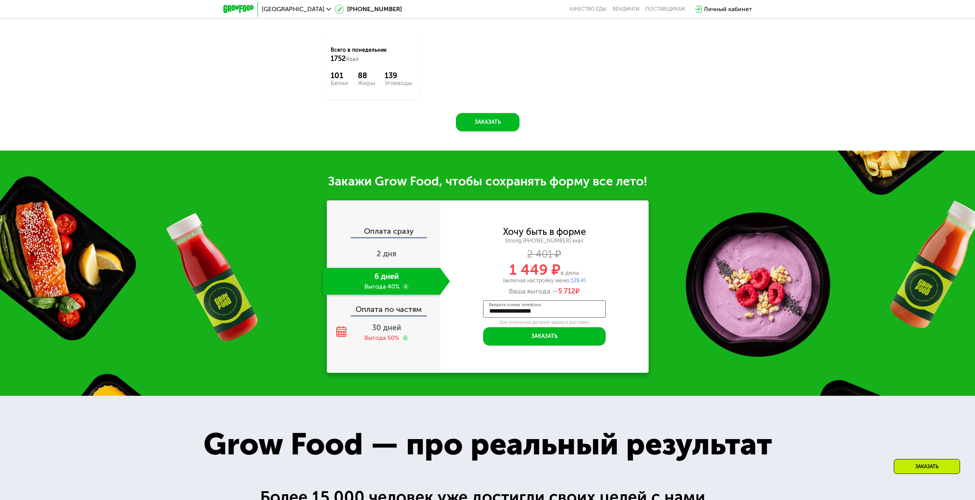
drag, startPoint x: 552, startPoint y: 311, endPoint x: 526, endPoint y: 313, distance: 26.5
click at [526, 313] on input "**********" at bounding box center [544, 308] width 123 height 17
type input "**********"
click at [530, 333] on button "Заказать" at bounding box center [544, 336] width 123 height 18
click at [532, 329] on input "Введите код из SMS" at bounding box center [544, 321] width 123 height 17
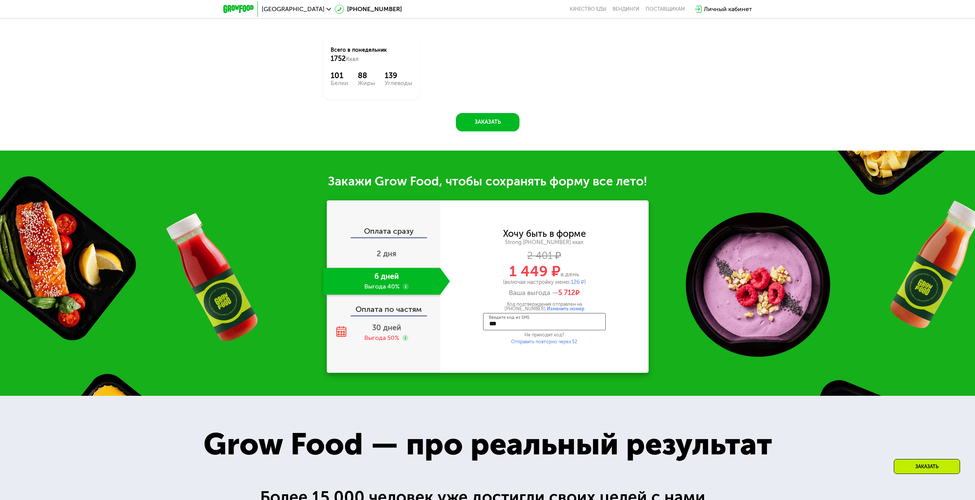
type input "****"
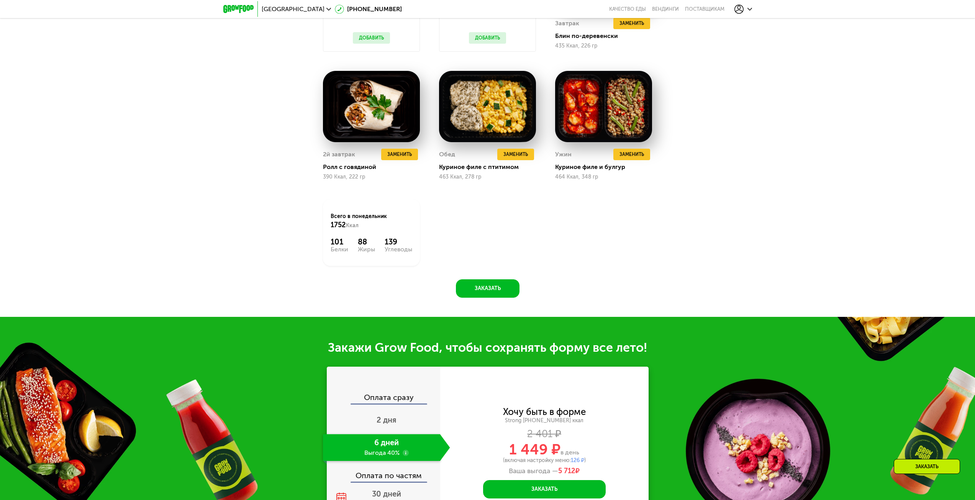
scroll to position [924, 0]
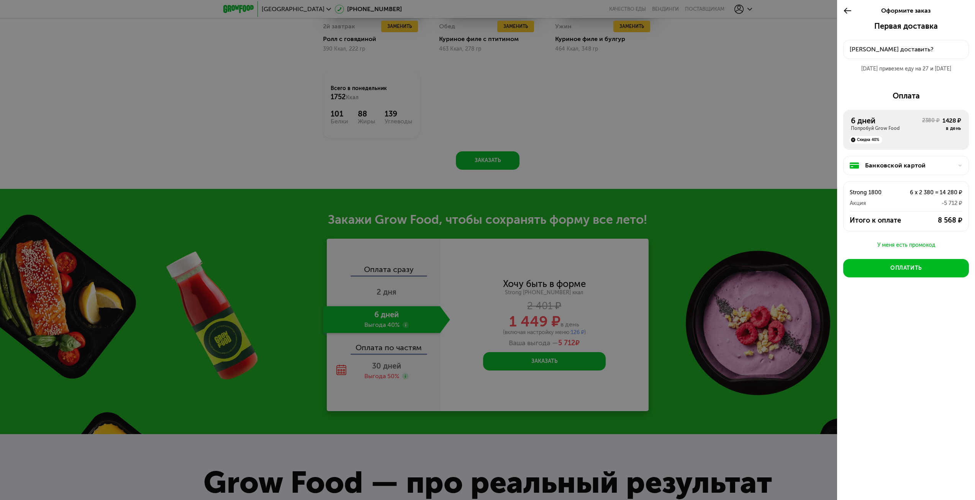
click at [880, 203] on div "Акция" at bounding box center [872, 202] width 45 height 9
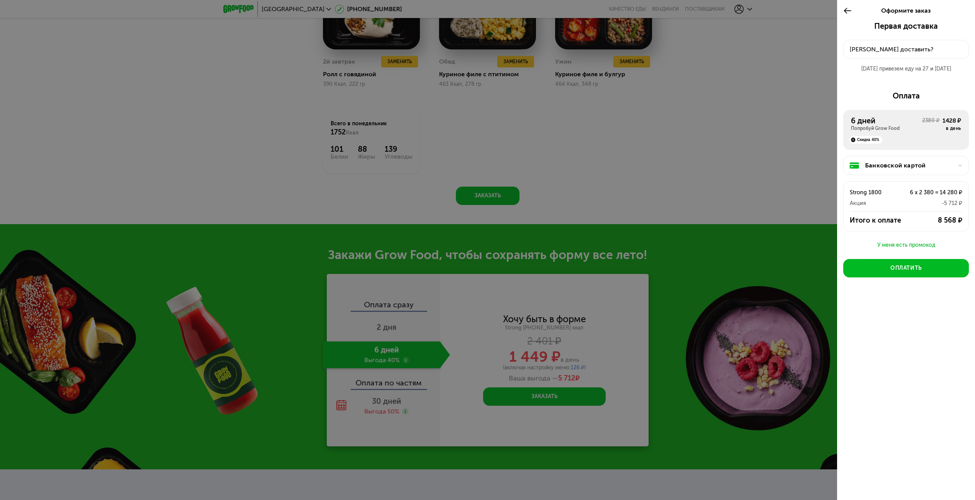
scroll to position [848, 0]
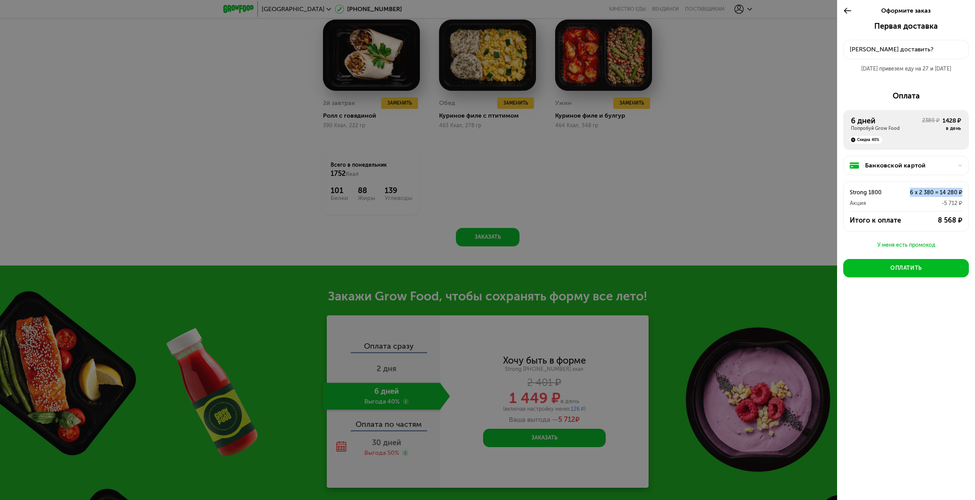
drag, startPoint x: 910, startPoint y: 192, endPoint x: 970, endPoint y: 193, distance: 60.2
click at [970, 193] on div "Первая доставка [DATE] • 18:00-20:00 Куда доставить? [DATE] привезем еду на 27 …" at bounding box center [906, 171] width 138 height 300
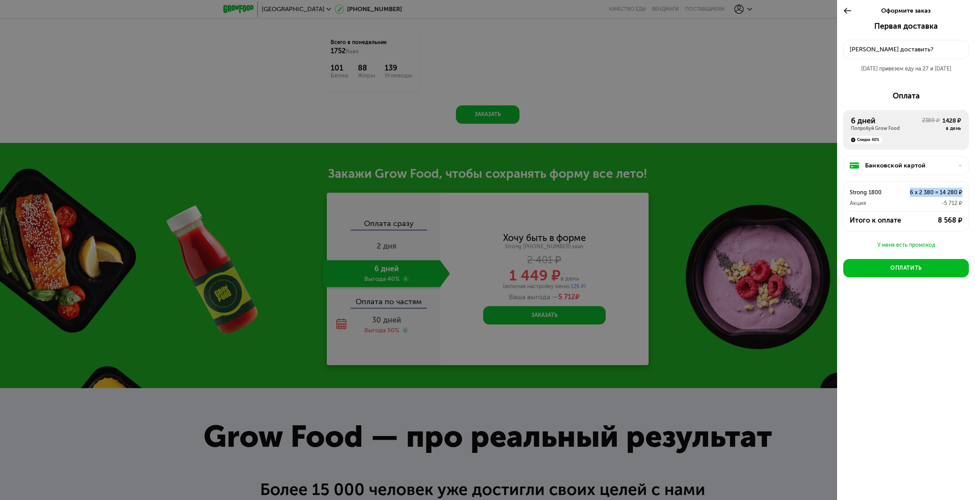
scroll to position [958, 0]
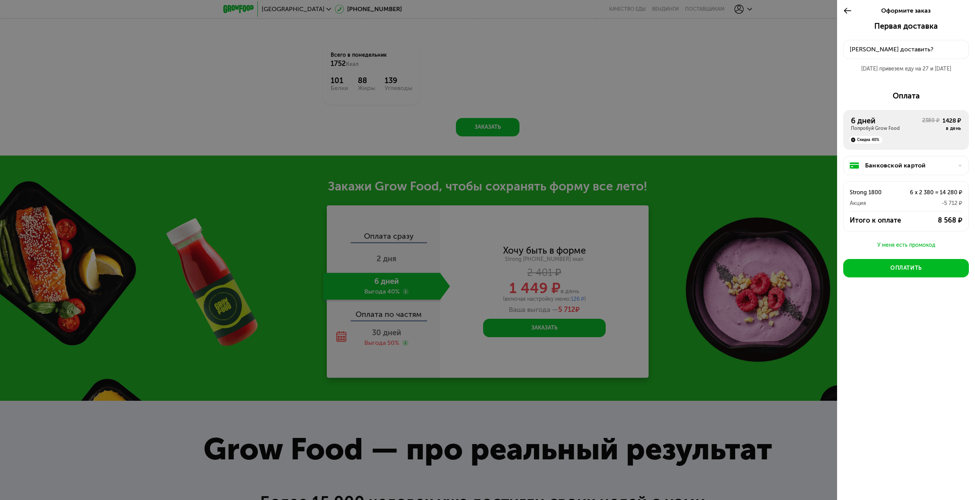
click at [893, 187] on div "Strong 1800 6 x 2 380 = 14 280 ₽ Акция -5 712 ₽" at bounding box center [906, 195] width 125 height 26
click at [927, 135] on div "Скидка 40%" at bounding box center [906, 137] width 110 height 12
click at [926, 136] on div "Скидка 40%" at bounding box center [906, 137] width 110 height 12
click at [933, 162] on div "Банковской картой" at bounding box center [909, 165] width 88 height 9
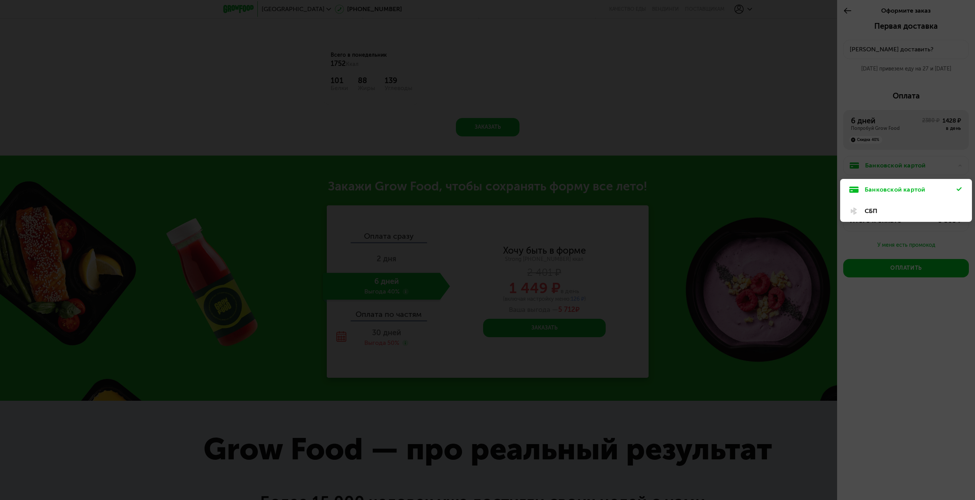
click at [934, 147] on div at bounding box center [487, 250] width 975 height 500
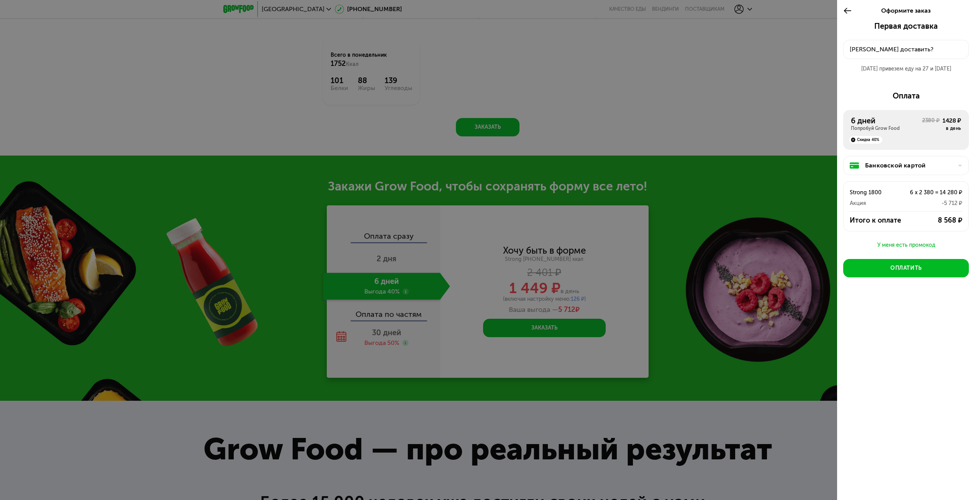
click at [900, 49] on div "[PERSON_NAME] доставить?" at bounding box center [906, 49] width 113 height 9
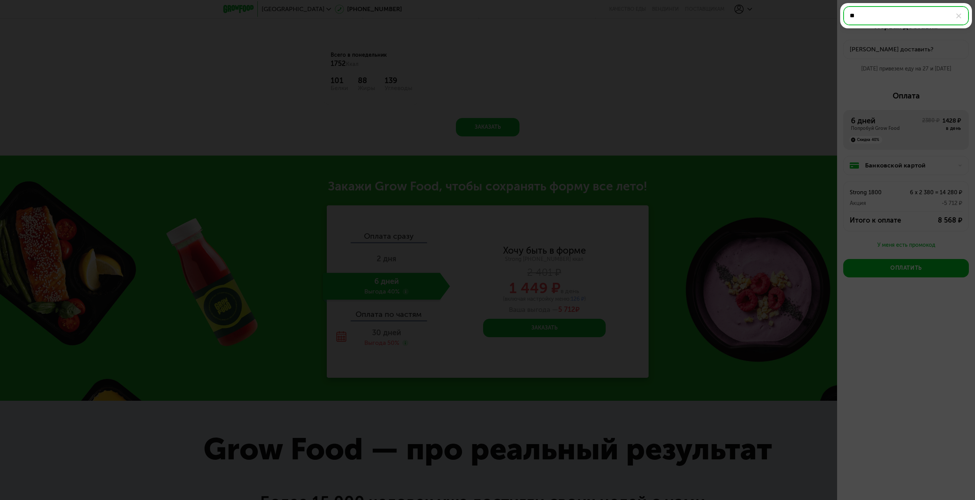
type input "*"
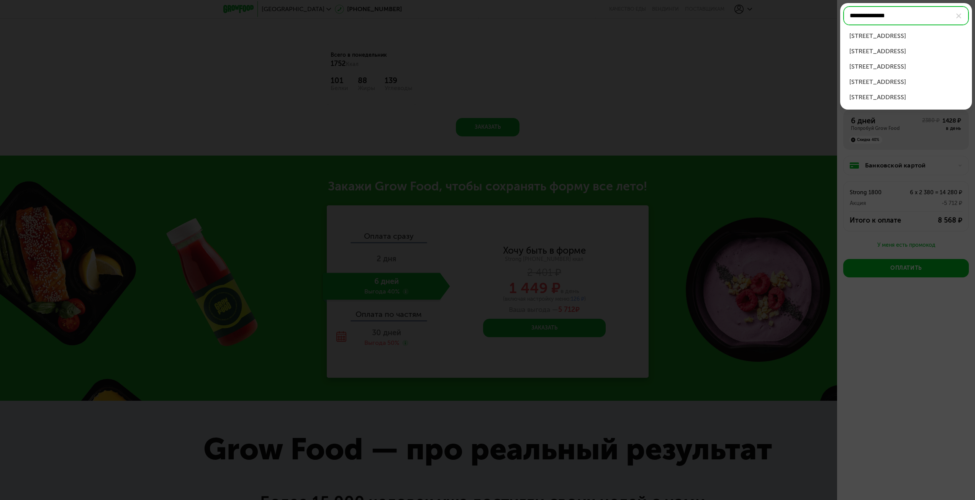
click at [908, 38] on div "[STREET_ADDRESS]" at bounding box center [905, 35] width 113 height 9
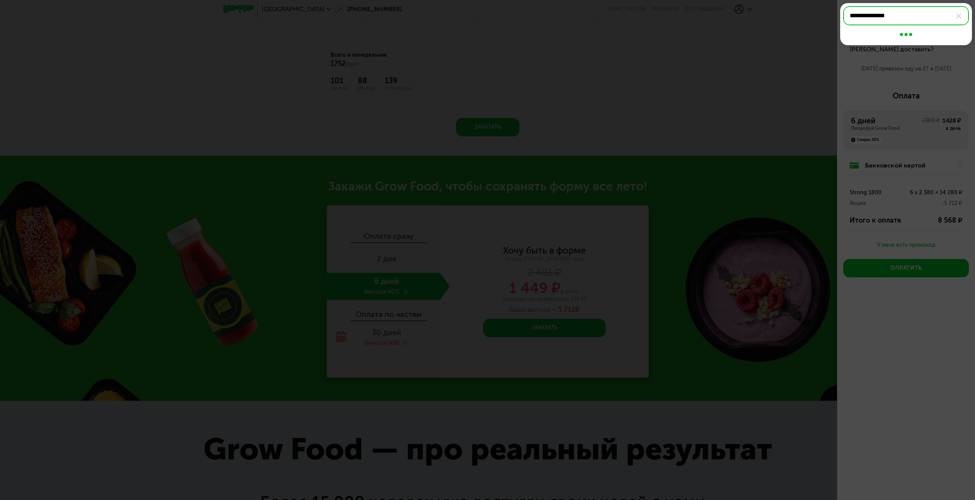
type input "**********"
click at [888, 316] on div at bounding box center [487, 250] width 975 height 500
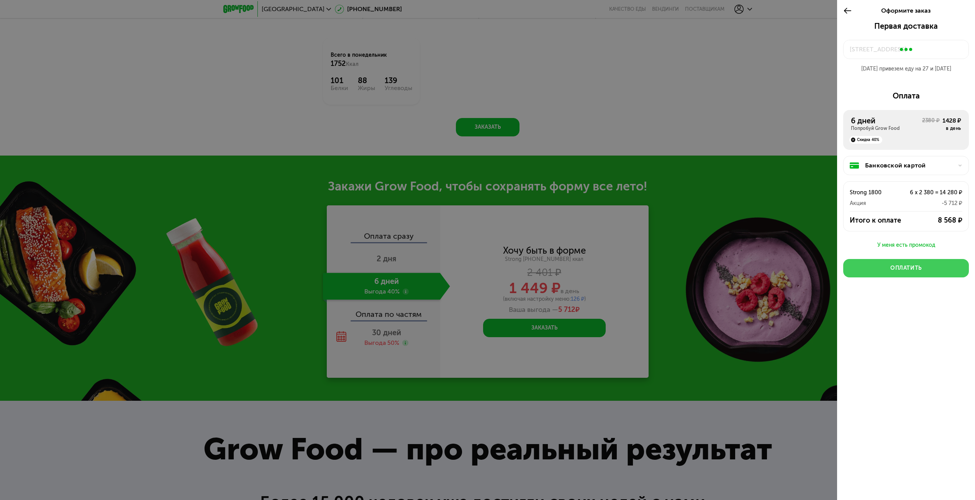
click at [895, 268] on div "Оплатить" at bounding box center [905, 268] width 31 height 8
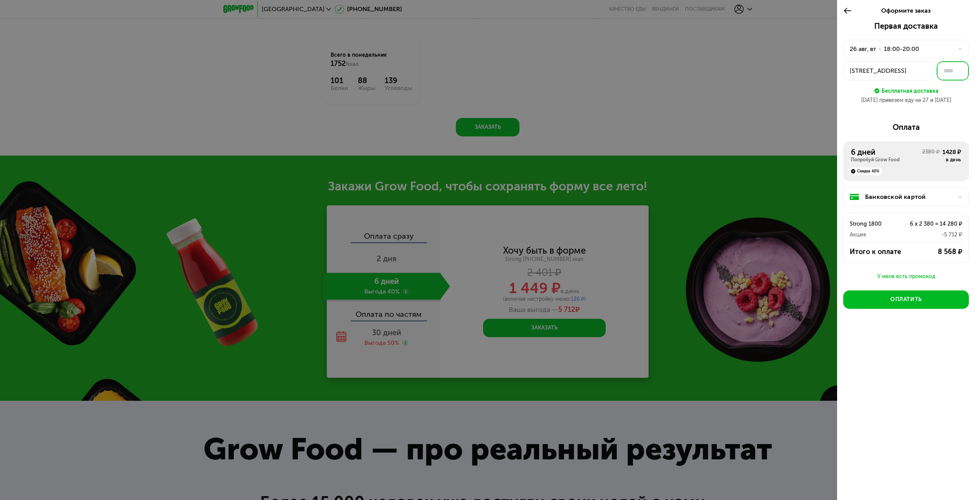
click at [952, 70] on input "text" at bounding box center [953, 70] width 32 height 19
type input "**"
click at [918, 352] on div "Первая доставка [DATE] • 18:00-20:00 [STREET_ADDRESS] ** Бесплатная доставка [D…" at bounding box center [906, 187] width 138 height 332
click at [900, 299] on div "Оплатить" at bounding box center [905, 300] width 31 height 8
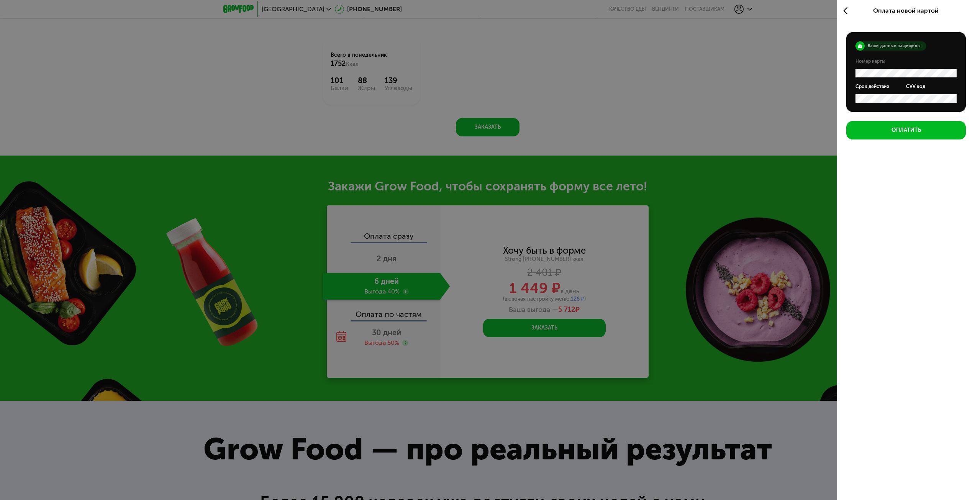
scroll to position [0, 0]
click at [850, 10] on icon at bounding box center [847, 10] width 9 height 9
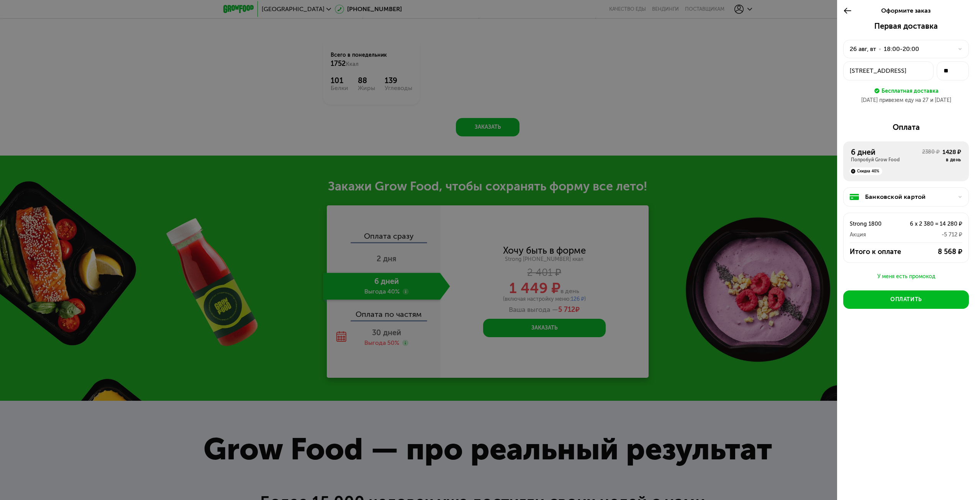
click at [846, 10] on icon at bounding box center [847, 10] width 9 height 9
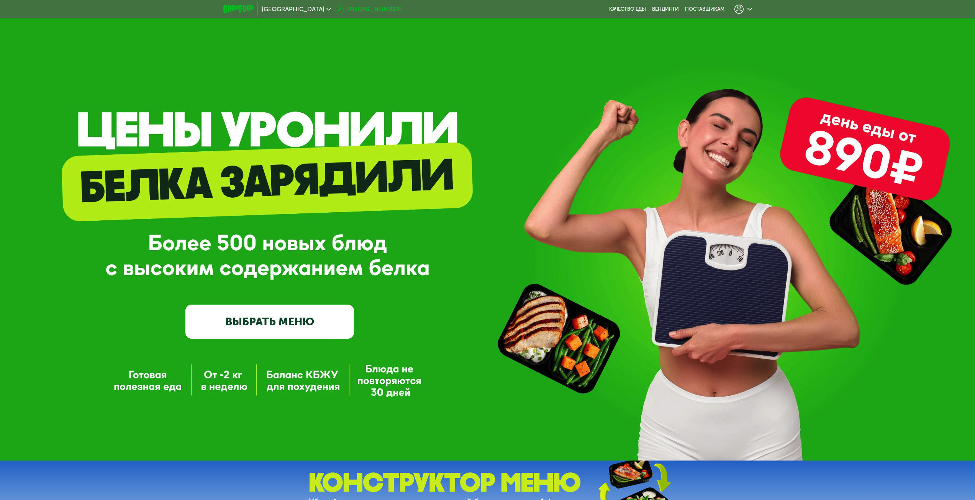
click at [335, 11] on link "[PHONE_NUMBER]" at bounding box center [368, 9] width 67 height 9
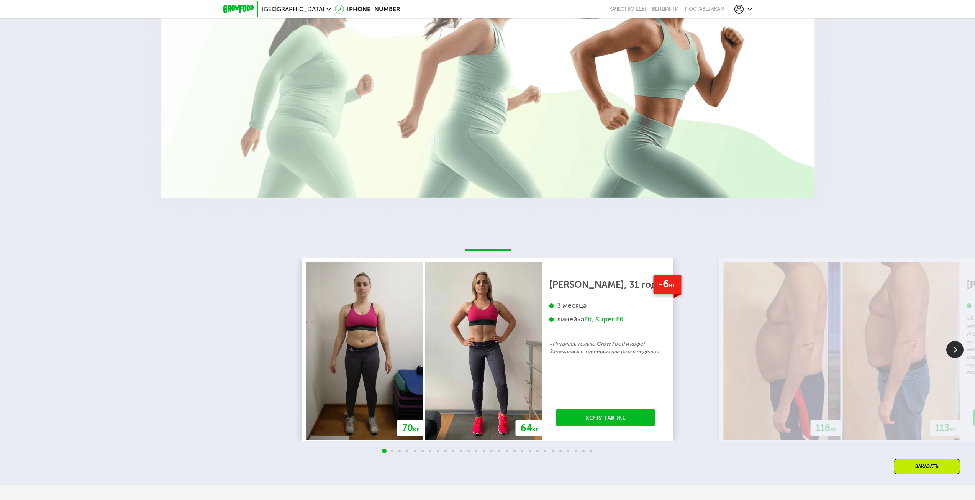
scroll to position [1647, 0]
